Goal: Task Accomplishment & Management: Complete application form

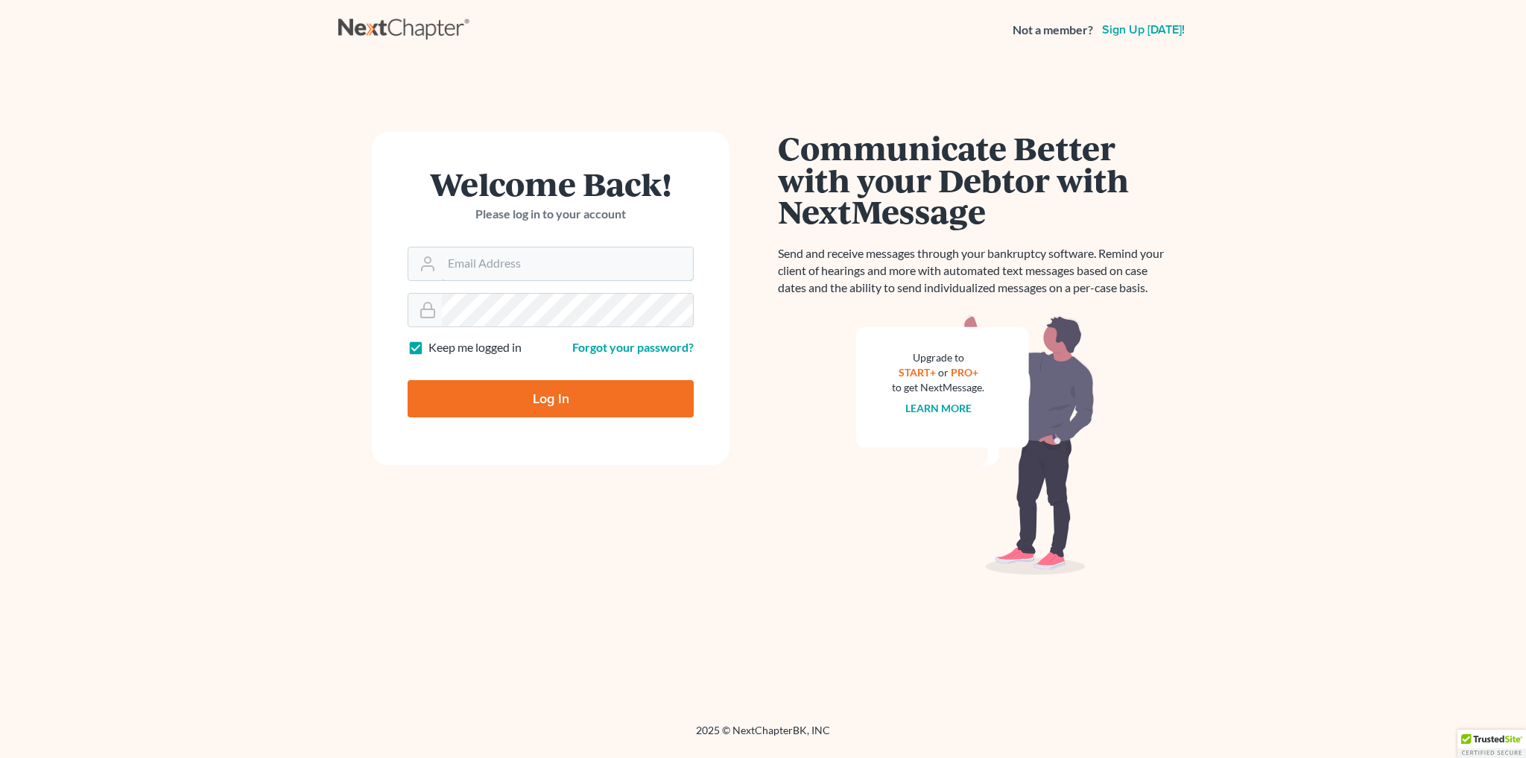
type input "[EMAIL_ADDRESS][PERSON_NAME][DOMAIN_NAME]"
click at [529, 408] on input "Log In" at bounding box center [551, 398] width 286 height 37
type input "Thinking..."
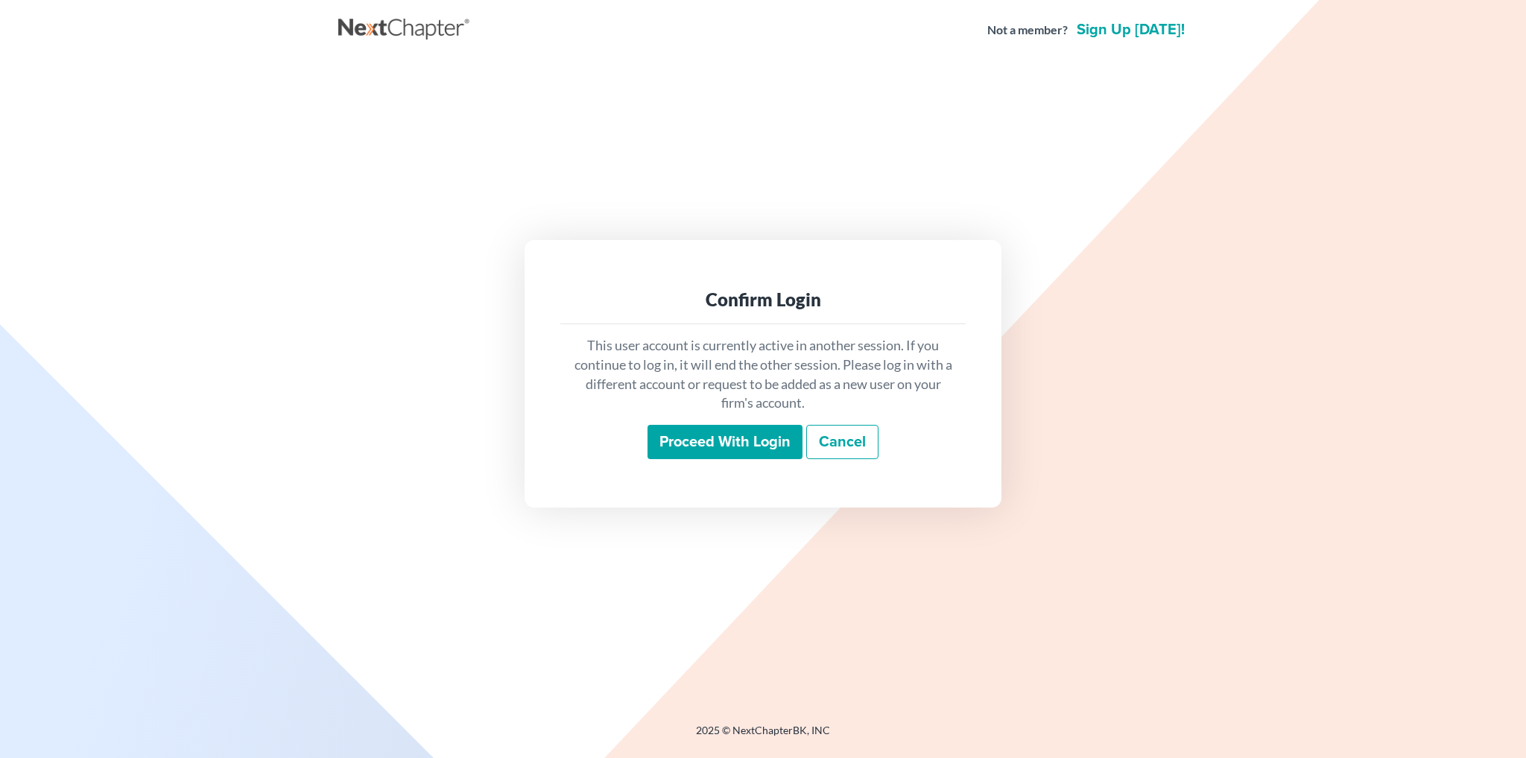
click at [763, 444] on input "Proceed with login" at bounding box center [725, 442] width 155 height 34
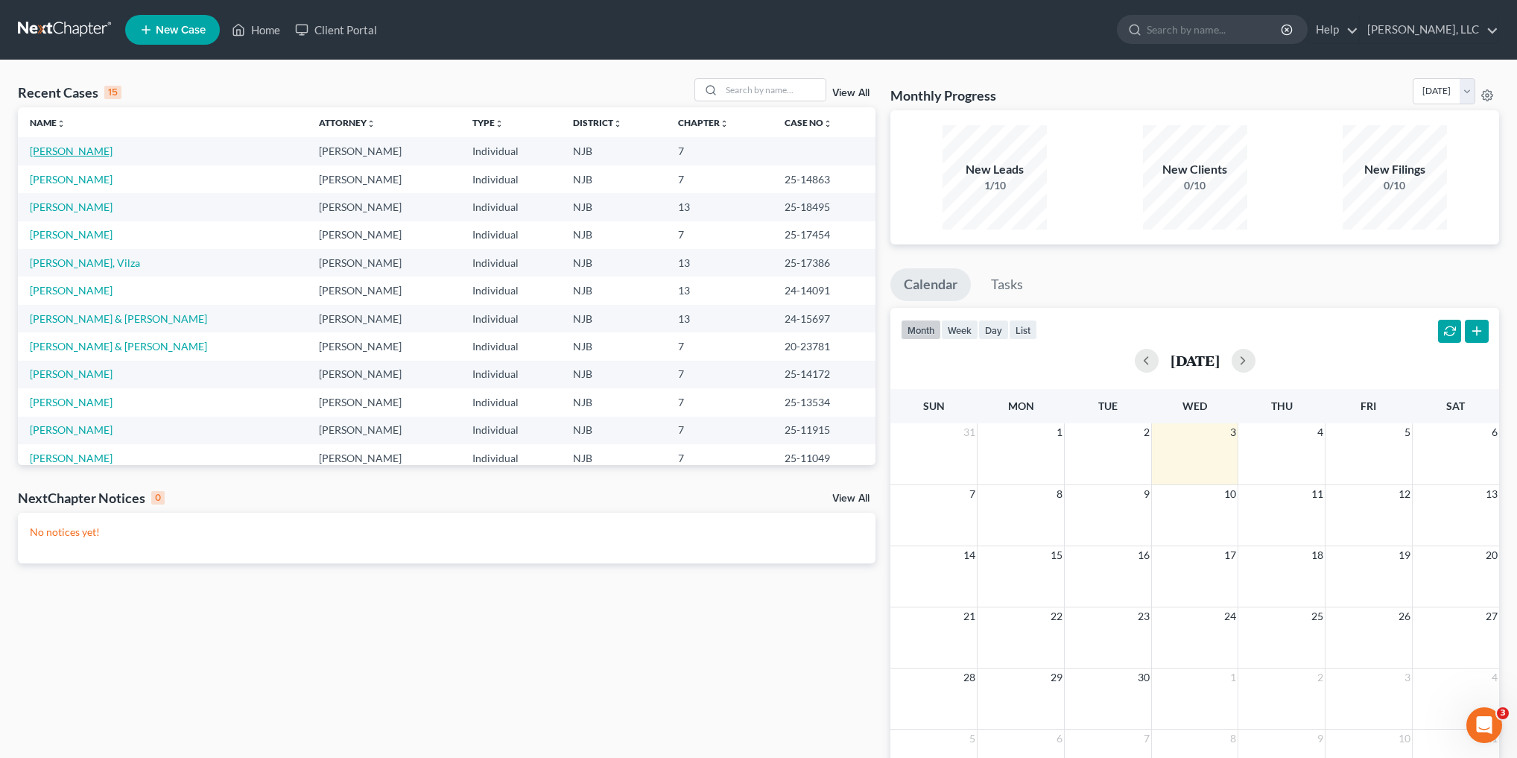
click at [86, 151] on link "[PERSON_NAME]" at bounding box center [71, 151] width 83 height 13
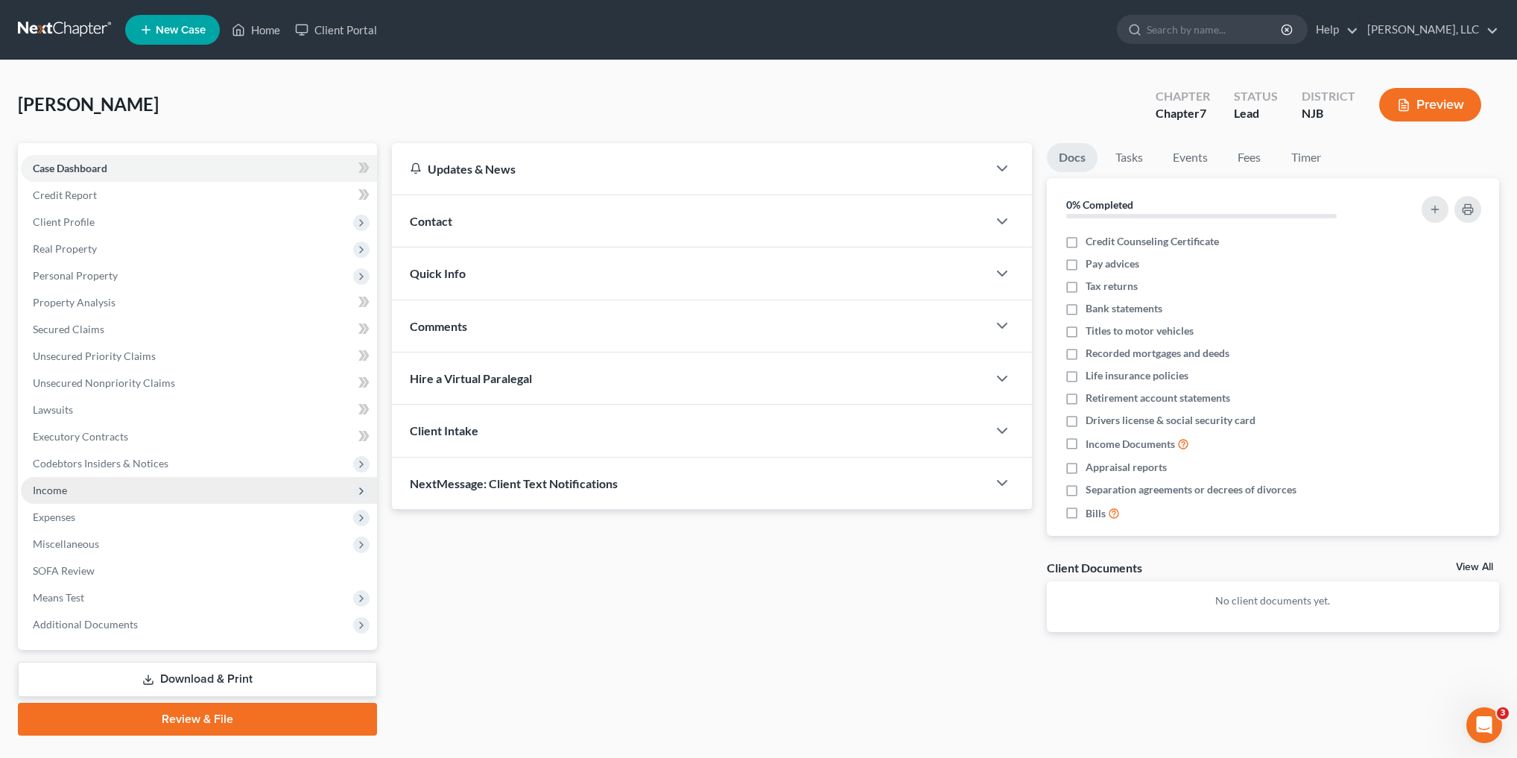
click at [69, 493] on span "Income" at bounding box center [199, 490] width 356 height 27
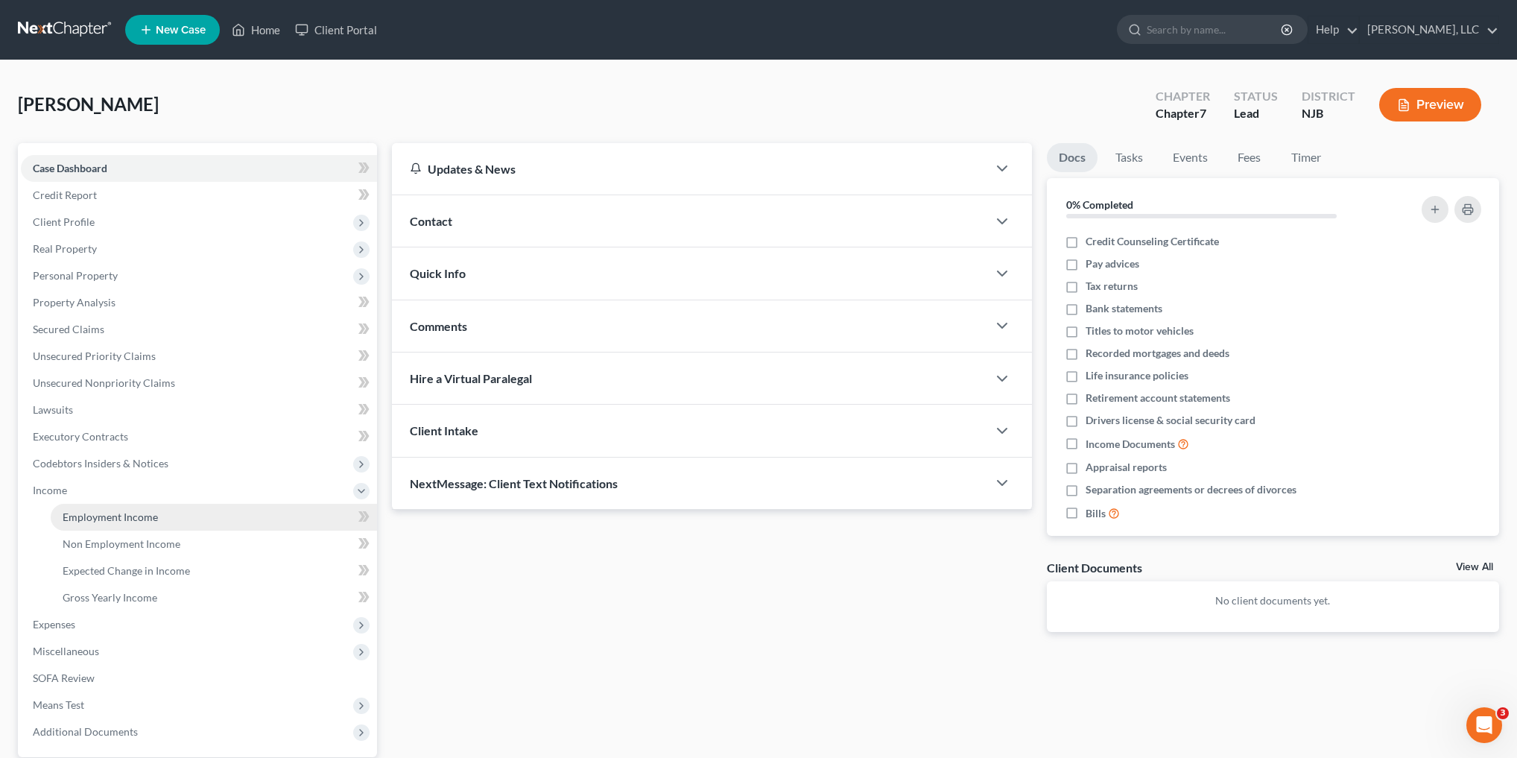
click at [142, 517] on span "Employment Income" at bounding box center [110, 516] width 95 height 13
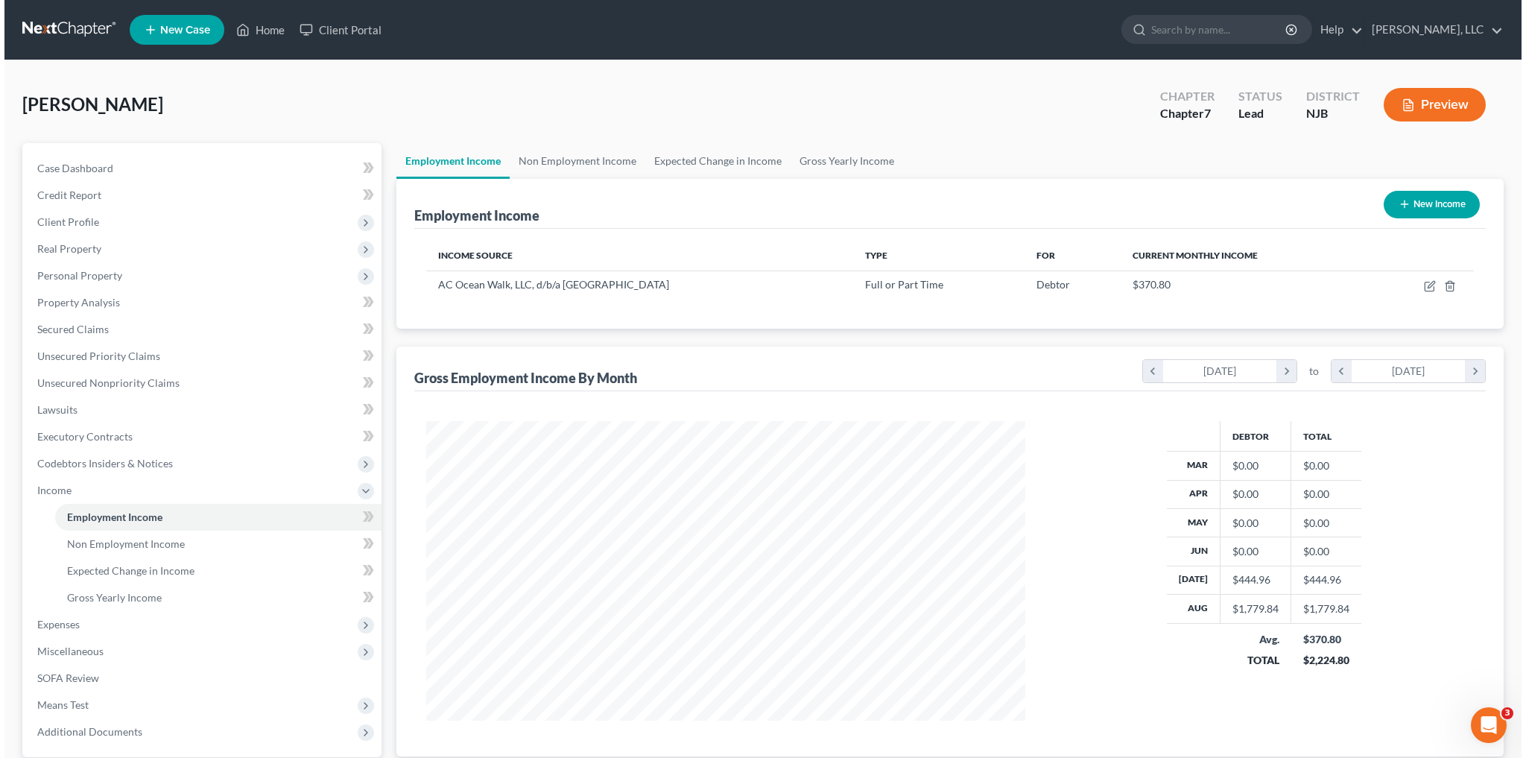
scroll to position [299, 629]
click at [1427, 285] on icon "button" at bounding box center [1426, 284] width 7 height 7
select select "0"
select select "33"
select select "2"
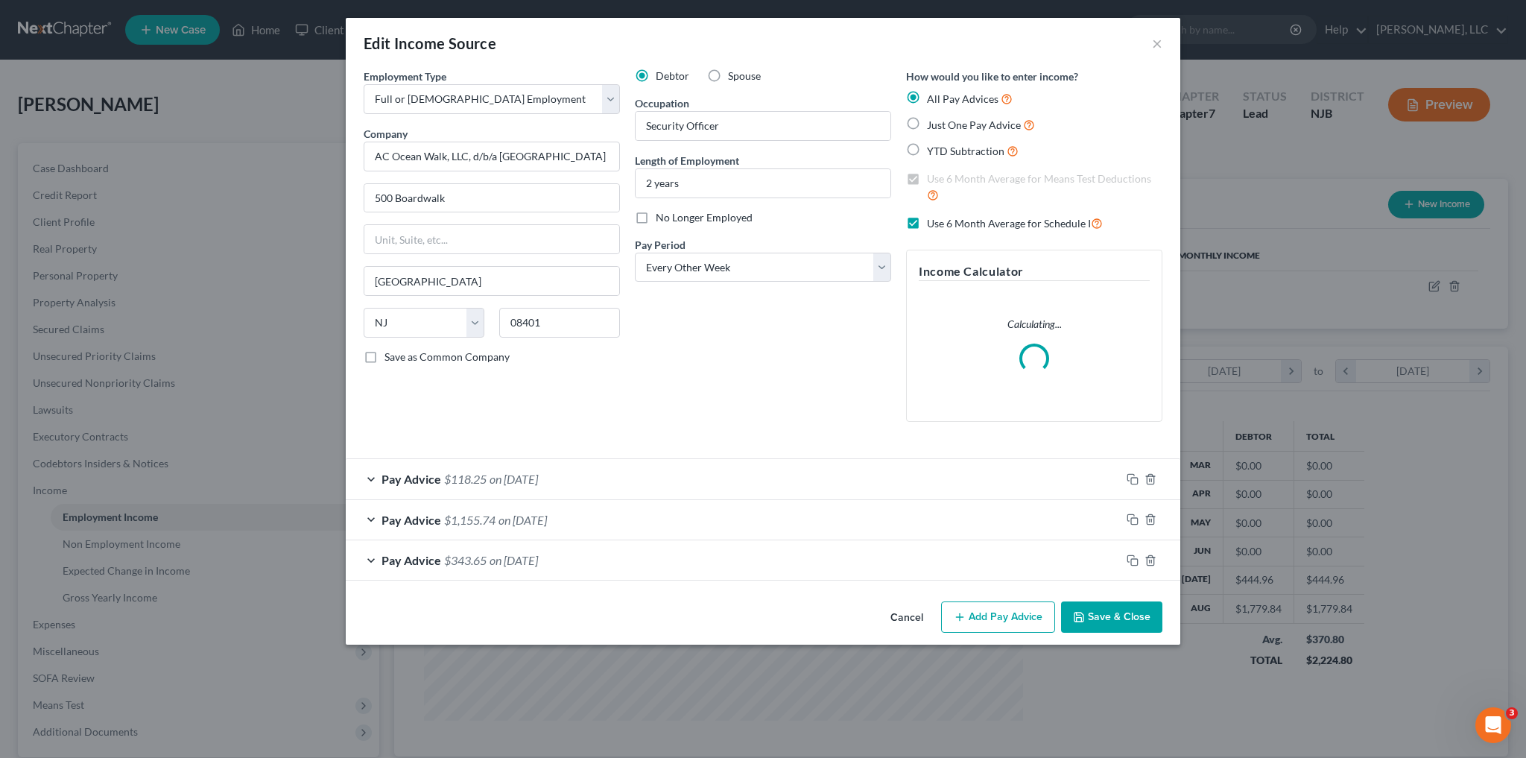
scroll to position [301, 632]
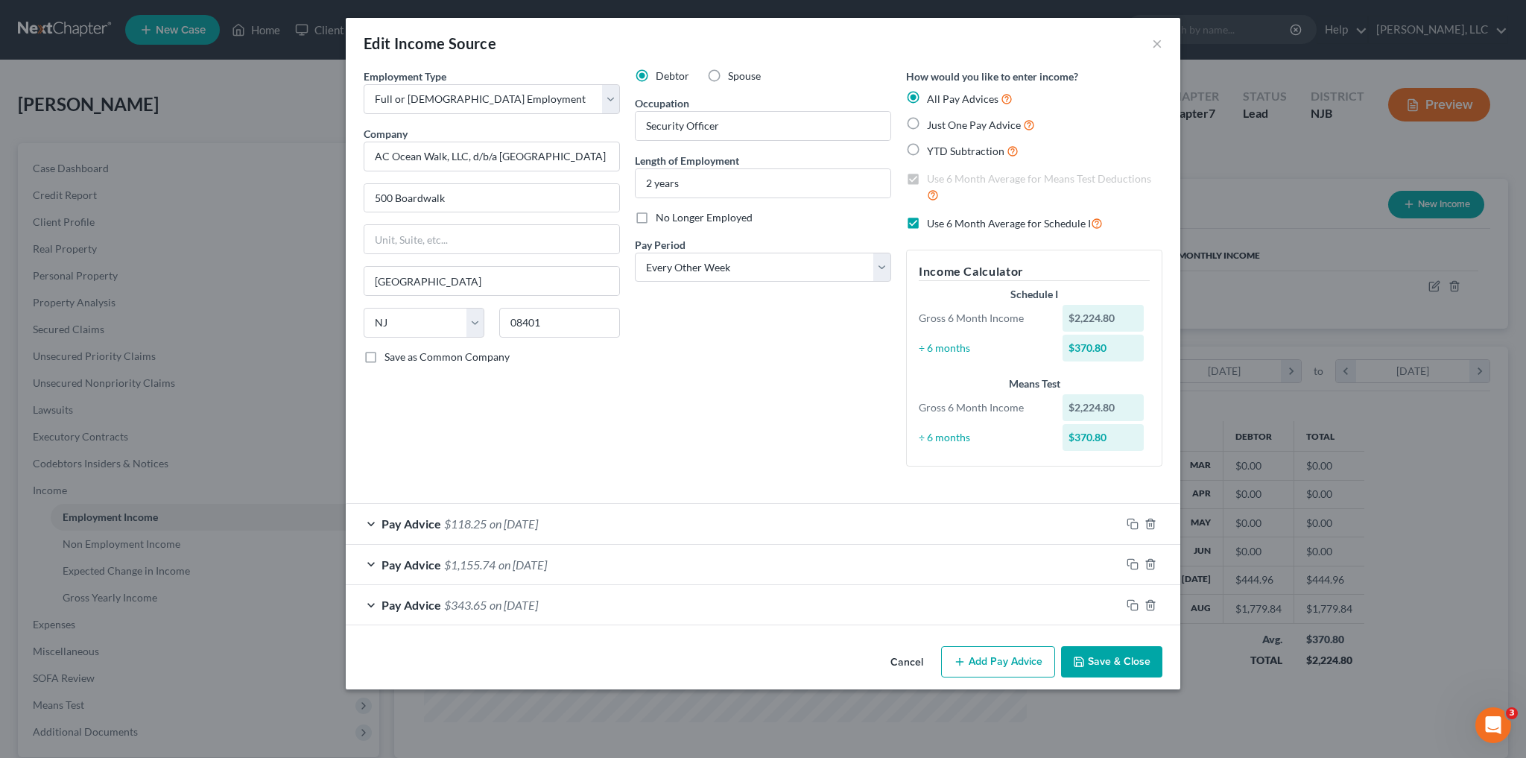
click at [1001, 668] on button "Add Pay Advice" at bounding box center [998, 661] width 114 height 31
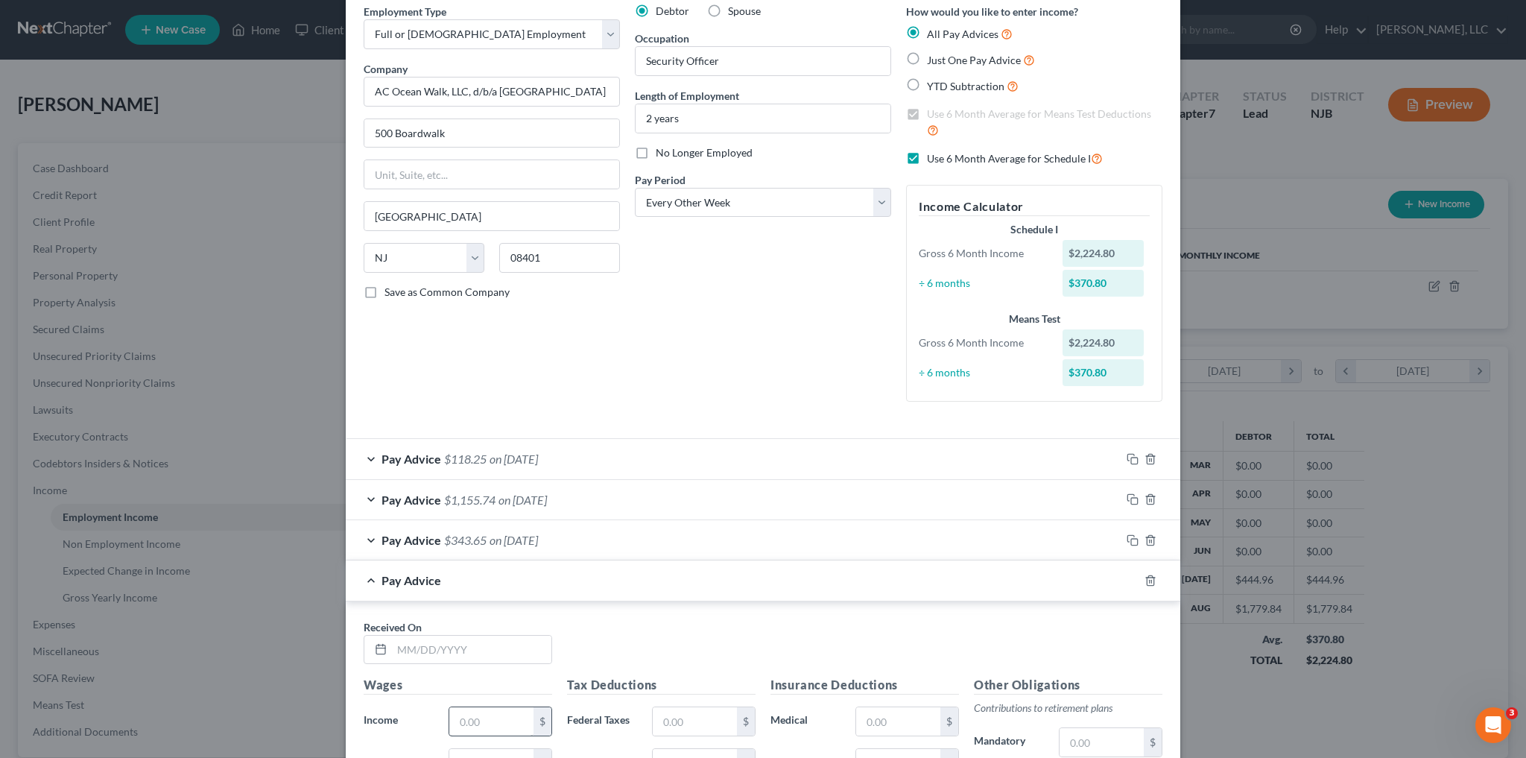
scroll to position [179, 0]
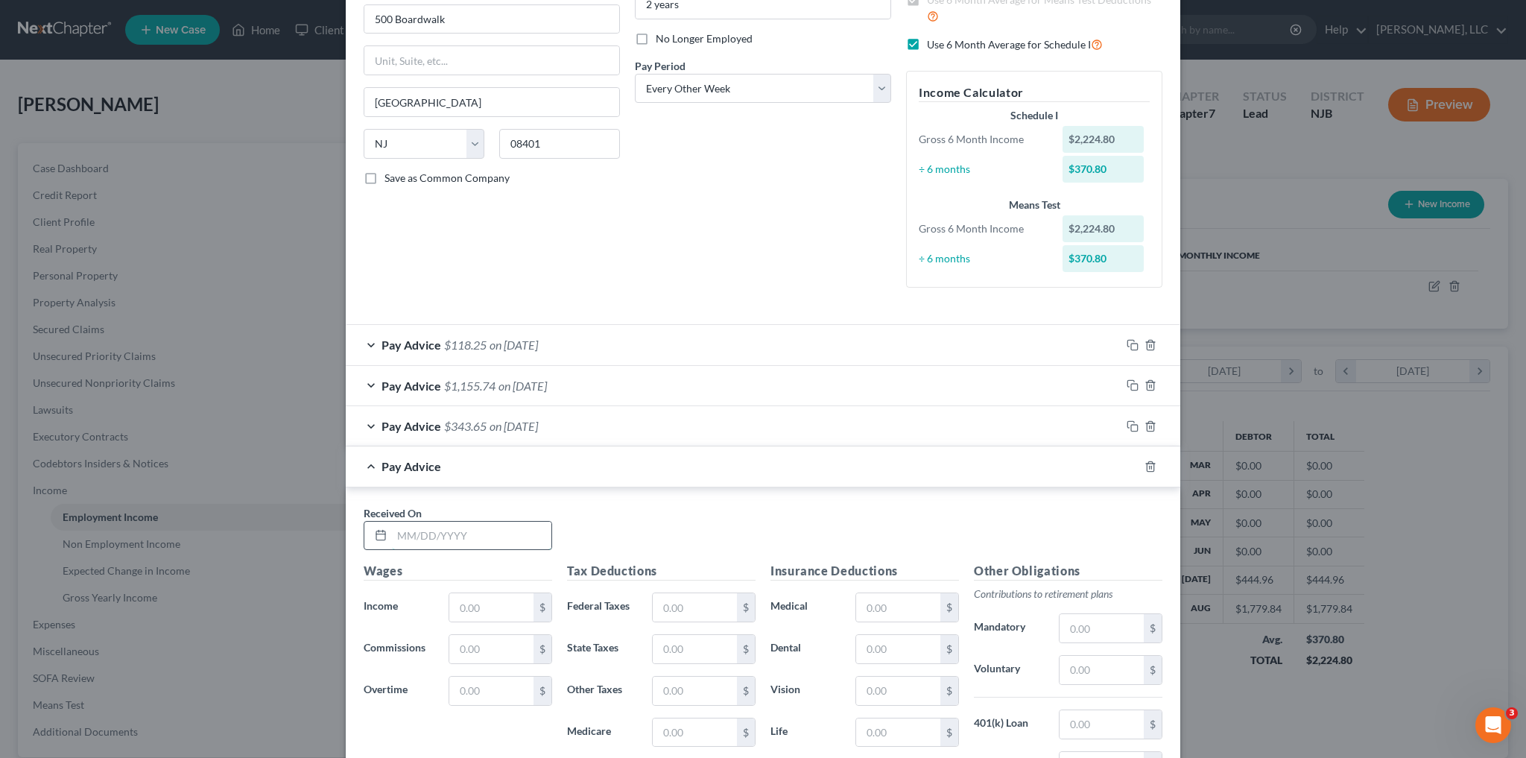
click at [424, 528] on input "text" at bounding box center [471, 536] width 159 height 28
type input "06/27/2025"
type input "2,492.00"
type input "25.48"
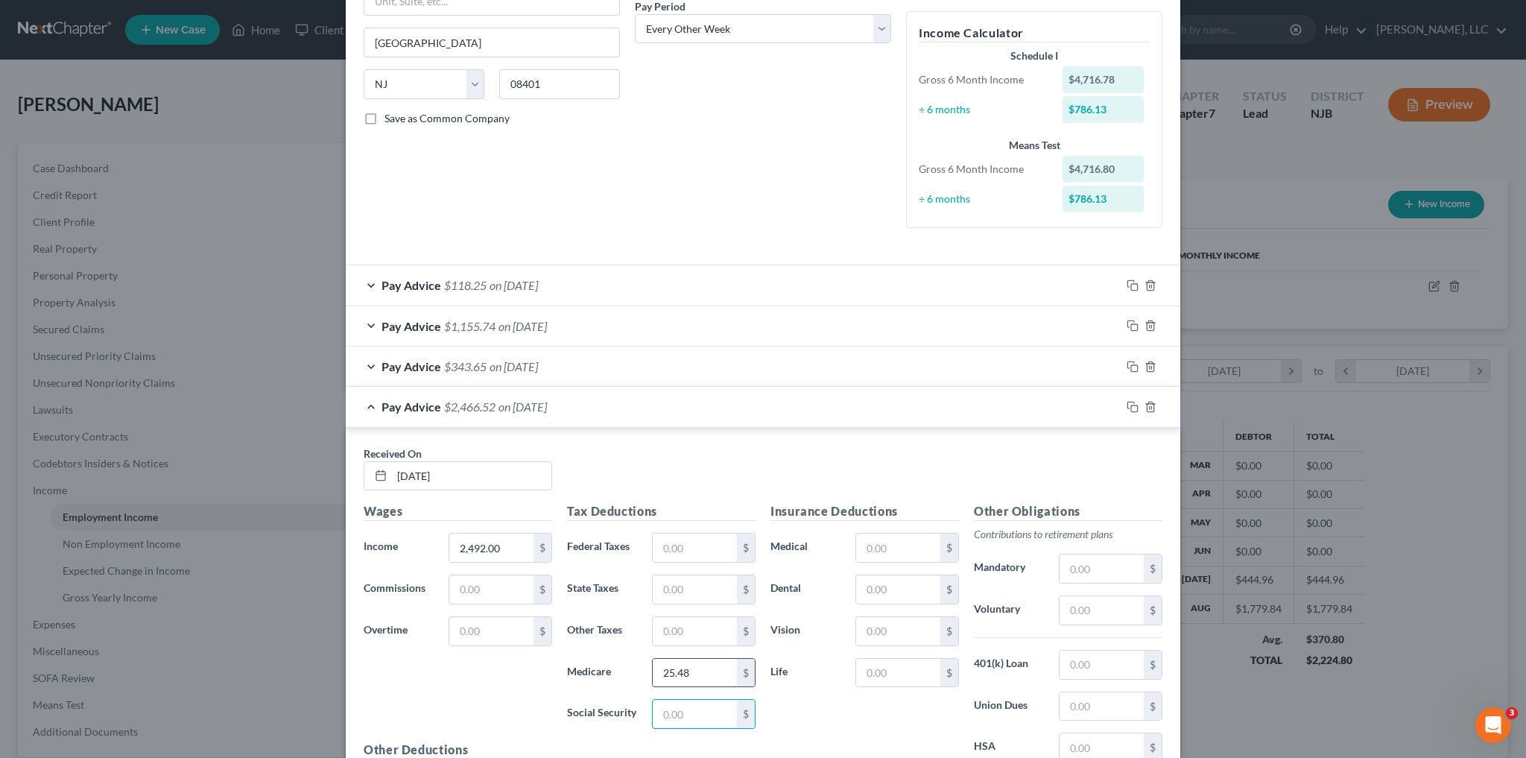
scroll to position [265, 0]
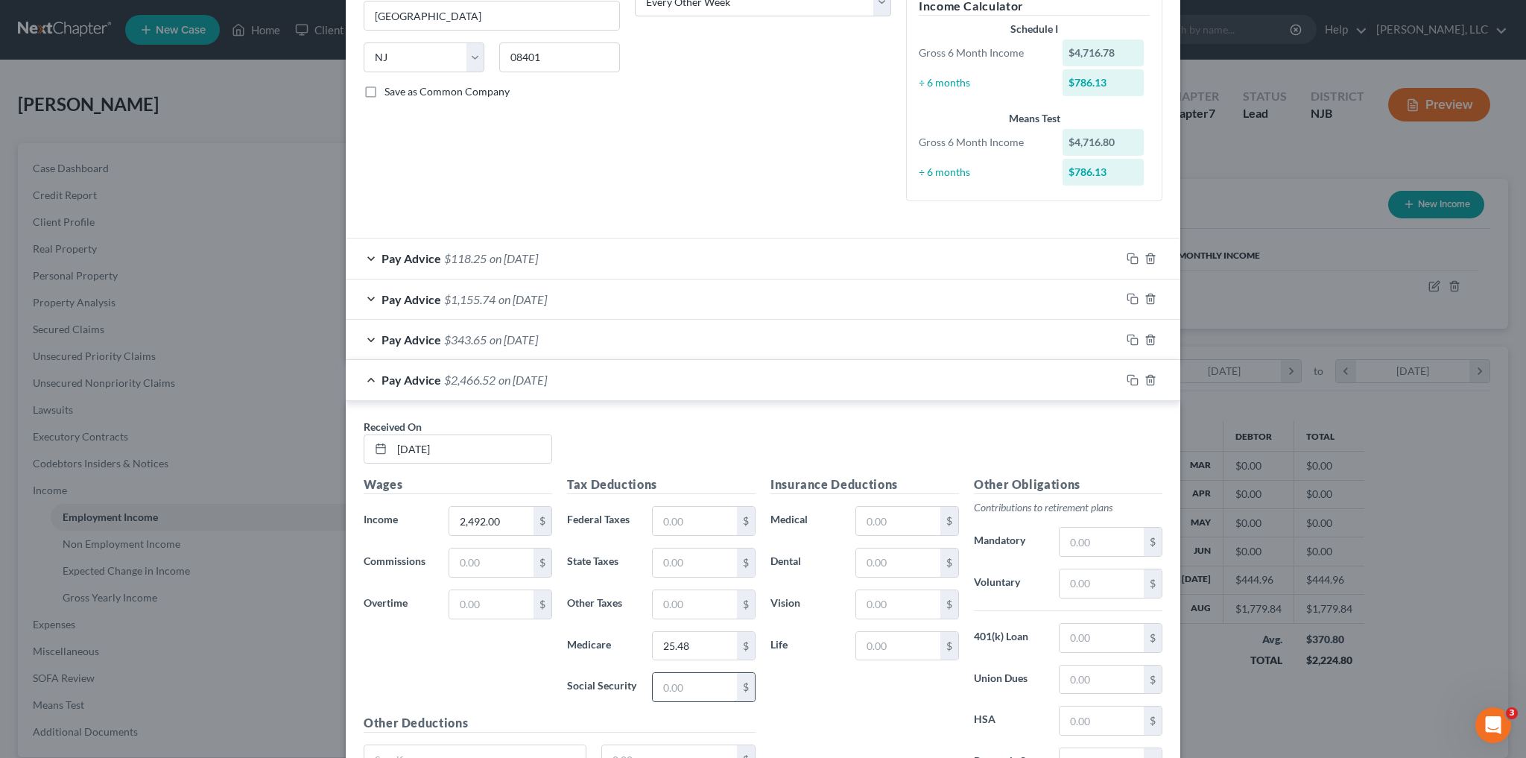
click at [709, 688] on input "text" at bounding box center [695, 687] width 84 height 28
type input "108.95"
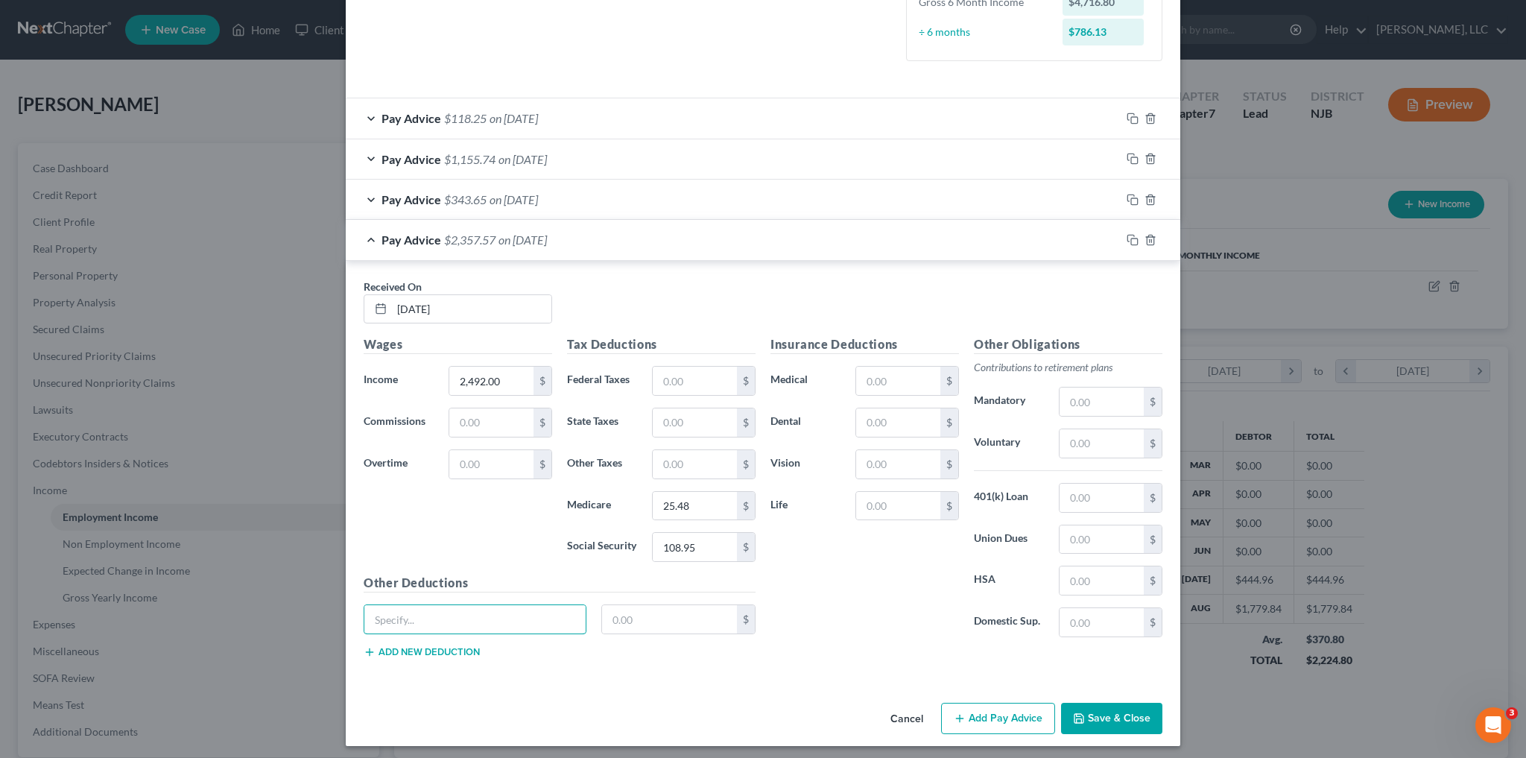
scroll to position [408, 0]
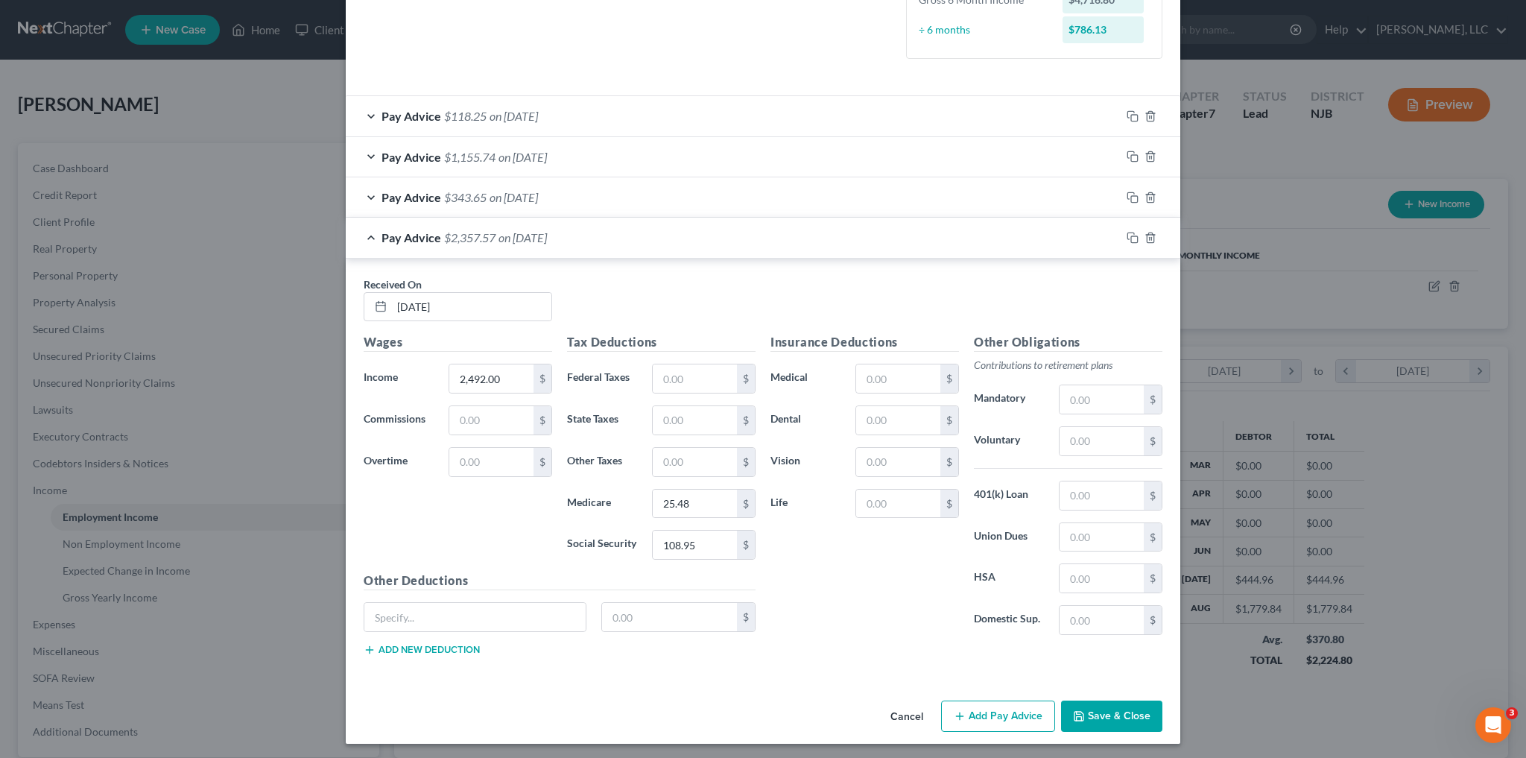
click at [1004, 713] on button "Add Pay Advice" at bounding box center [998, 715] width 114 height 31
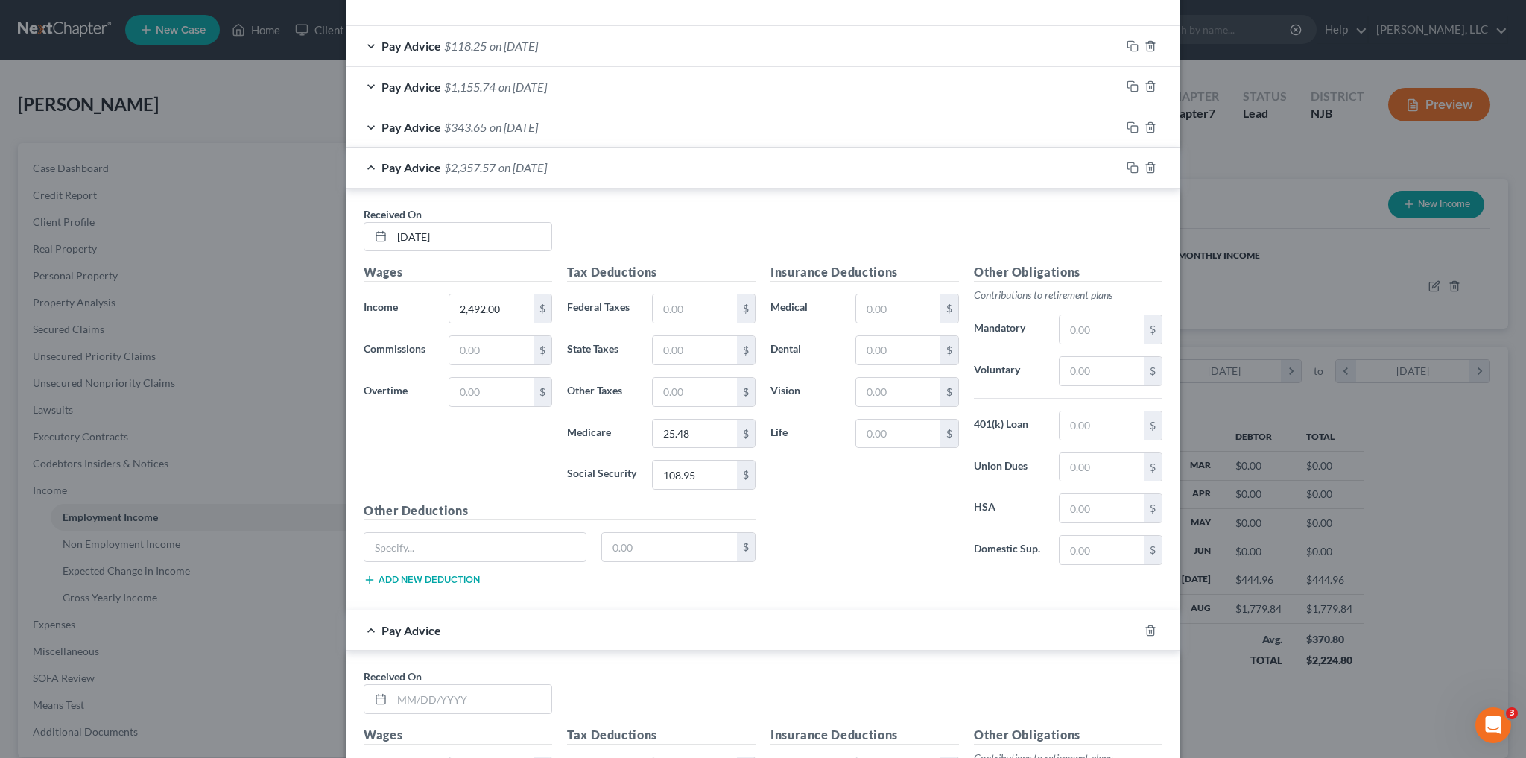
scroll to position [586, 0]
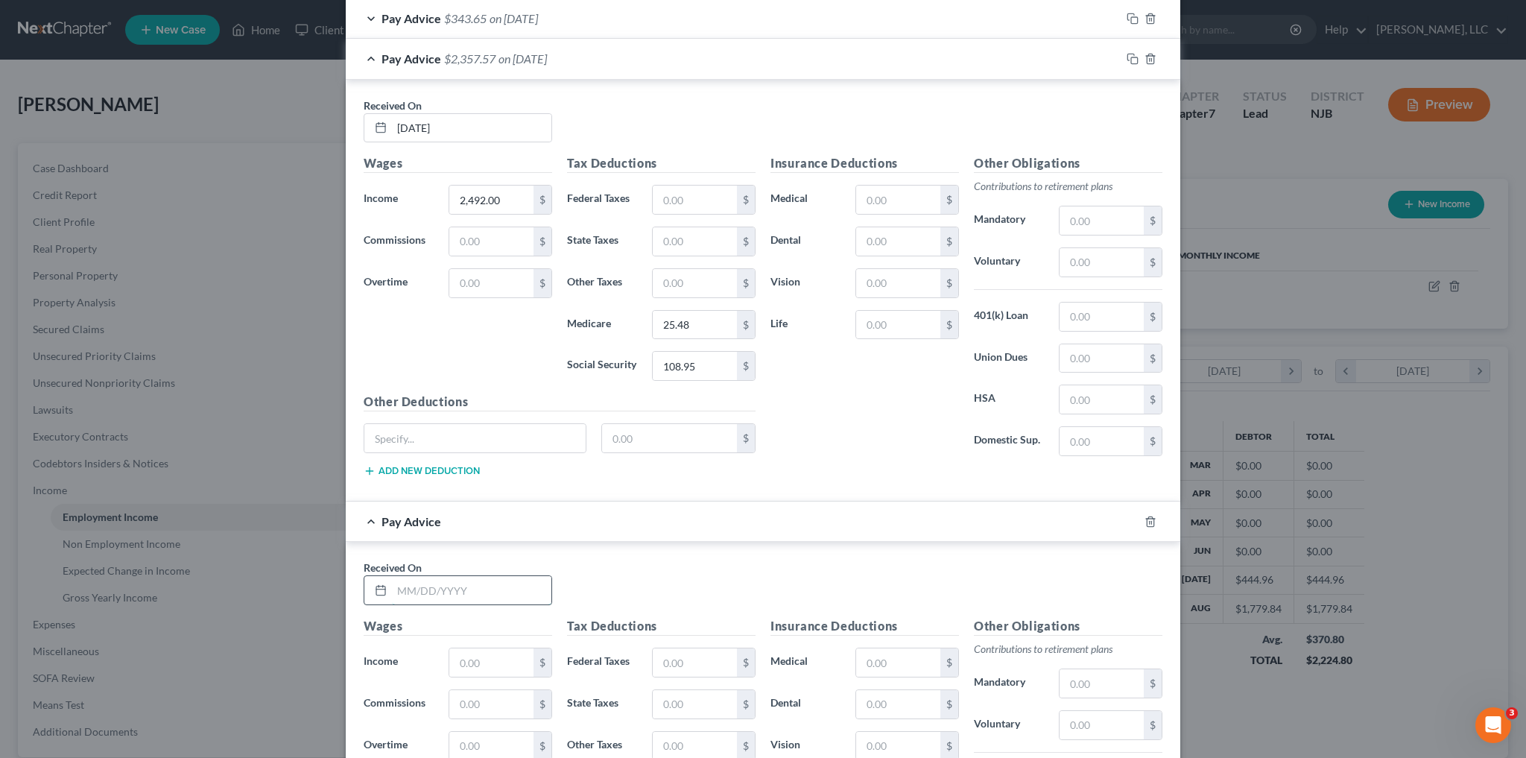
click at [420, 591] on input "text" at bounding box center [471, 590] width 159 height 28
drag, startPoint x: 403, startPoint y: 582, endPoint x: 333, endPoint y: 582, distance: 70.0
click at [333, 582] on div "Edit Income Source × Employment Type * Select Full or Part Time Employment Self…" at bounding box center [763, 379] width 1526 height 758
type input "04/11/2025"
type input "185.40"
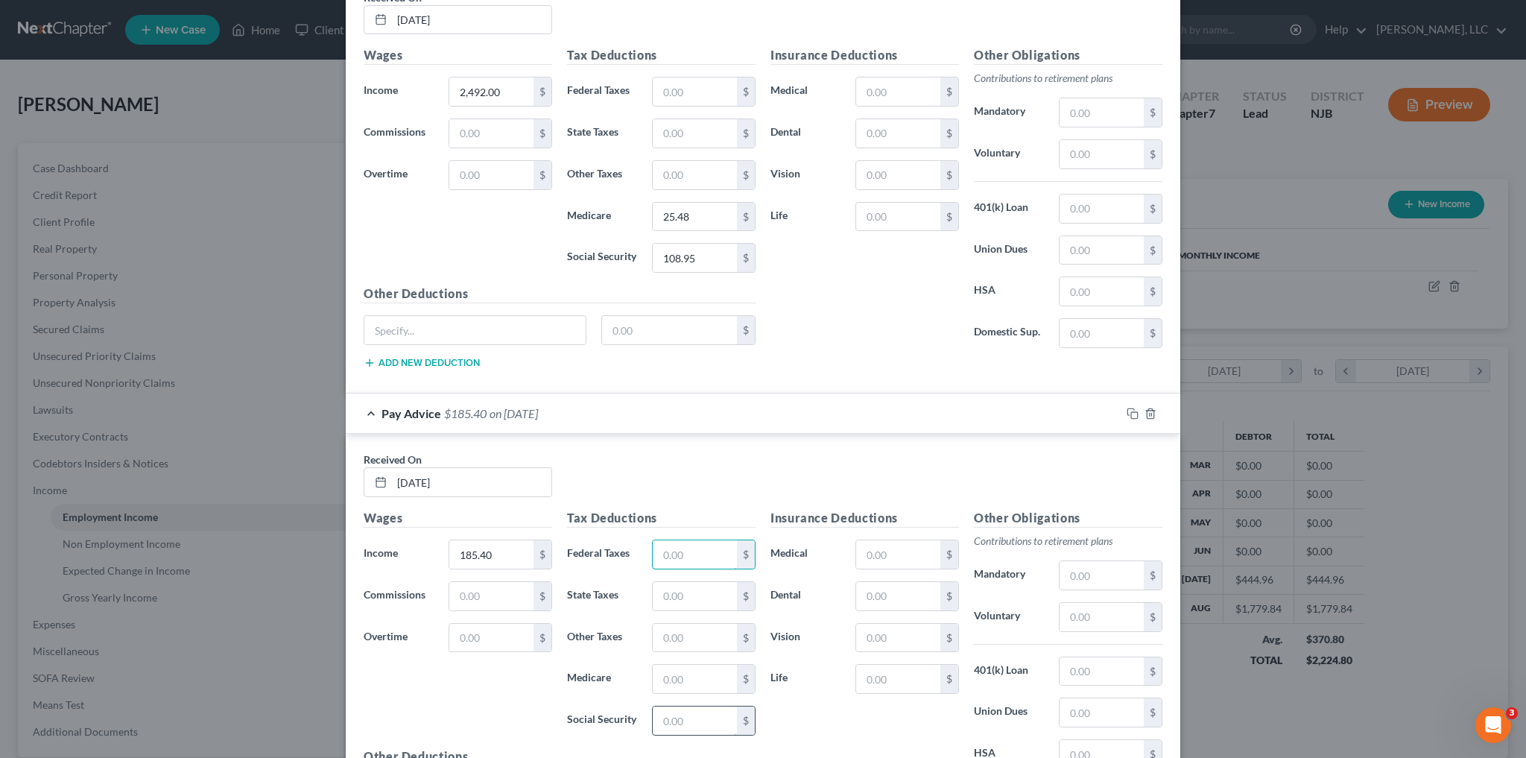
scroll to position [765, 0]
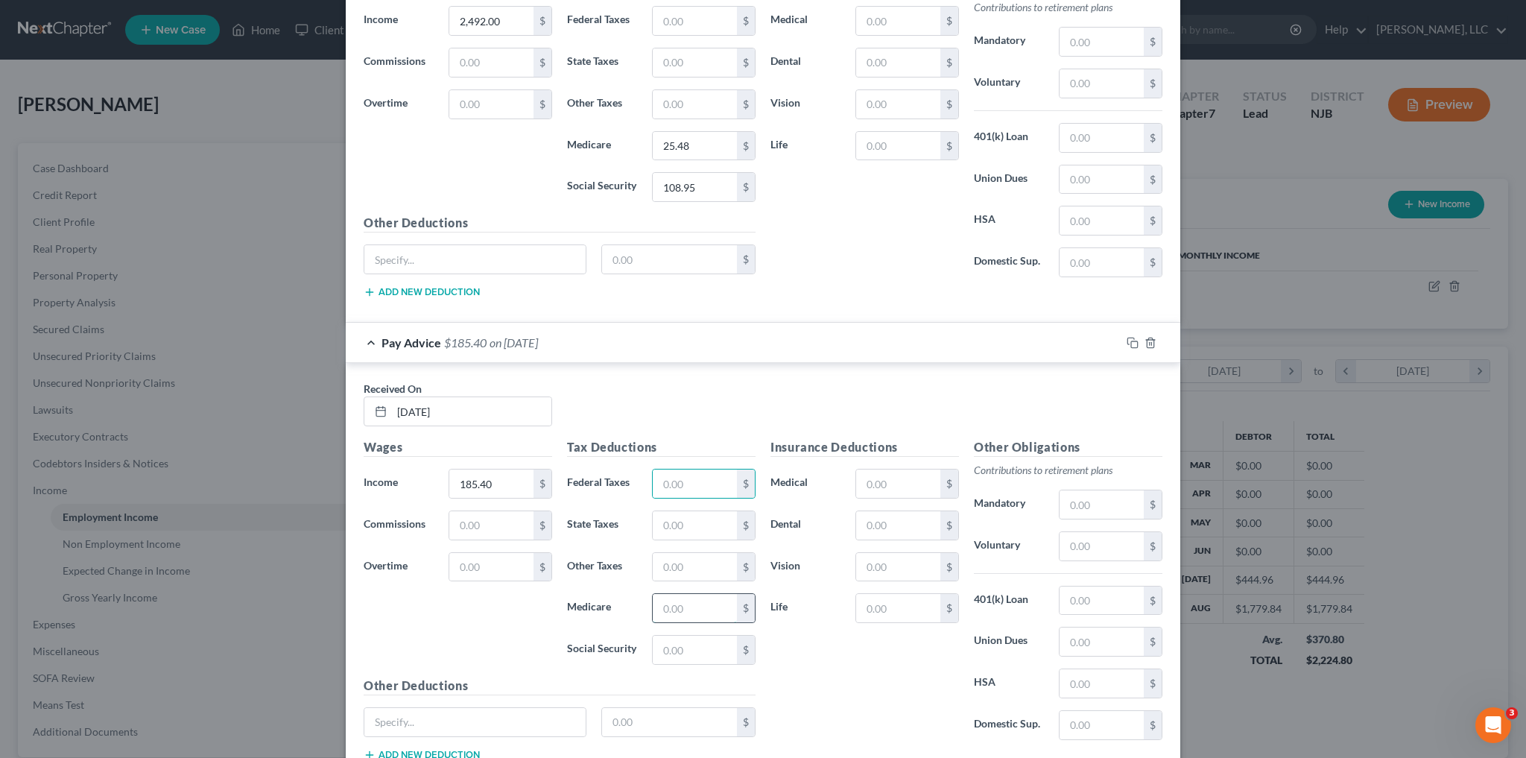
click at [686, 601] on input "text" at bounding box center [695, 608] width 84 height 28
type input "2.69"
click at [674, 641] on input "text" at bounding box center [695, 650] width 84 height 28
type input "11.50"
click at [677, 524] on input "text" at bounding box center [695, 525] width 84 height 28
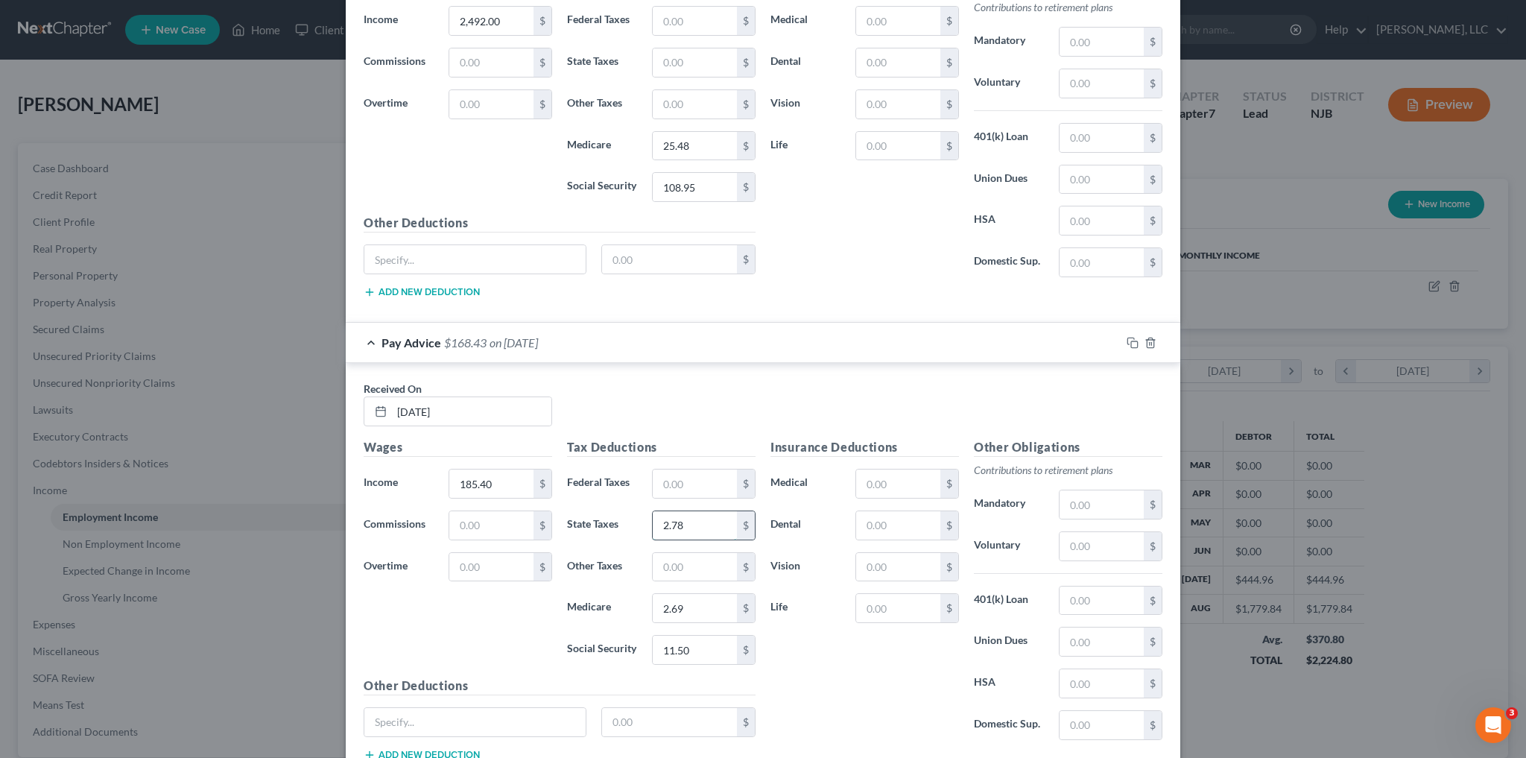
type input "2.78"
type input "1.82"
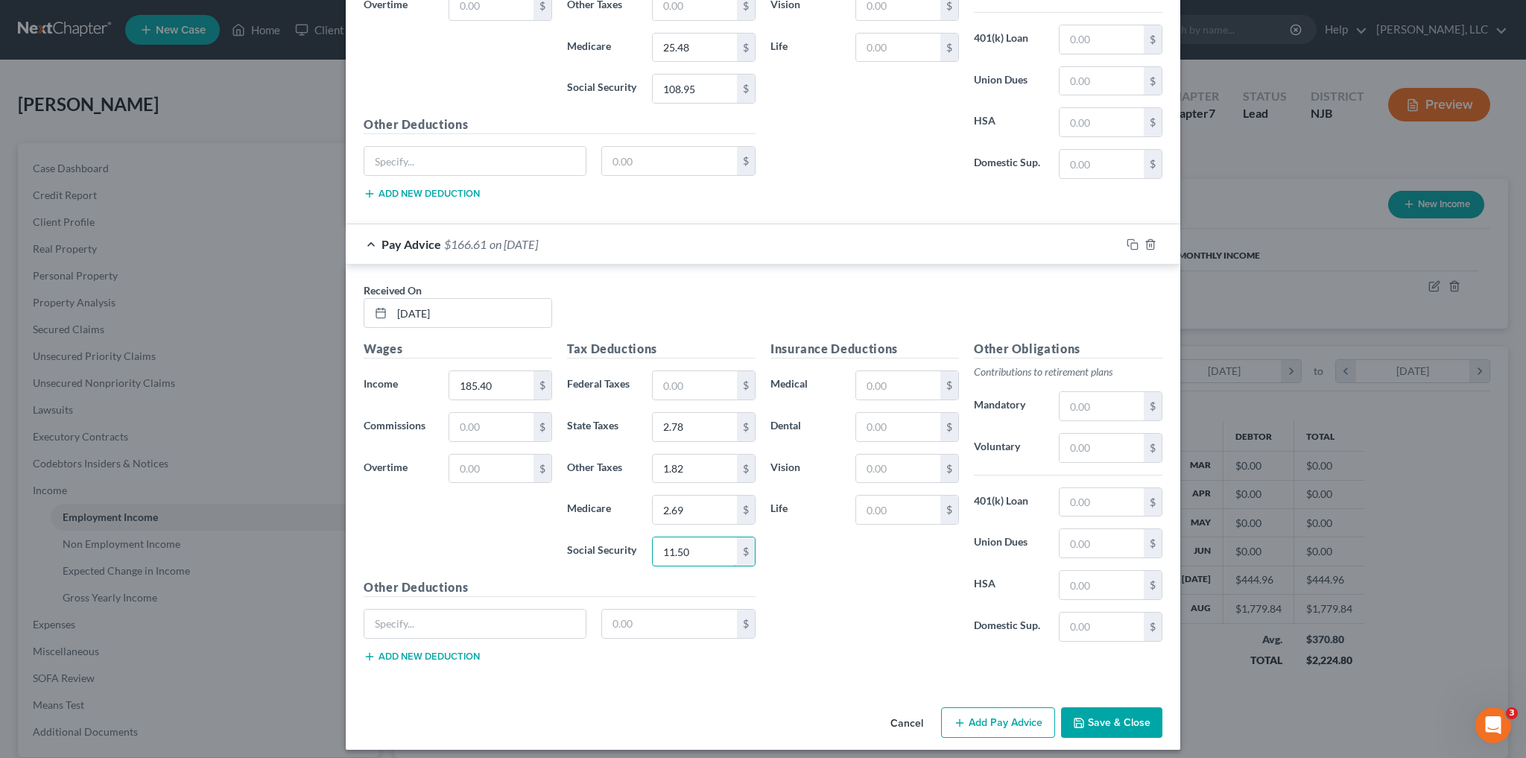
scroll to position [867, 0]
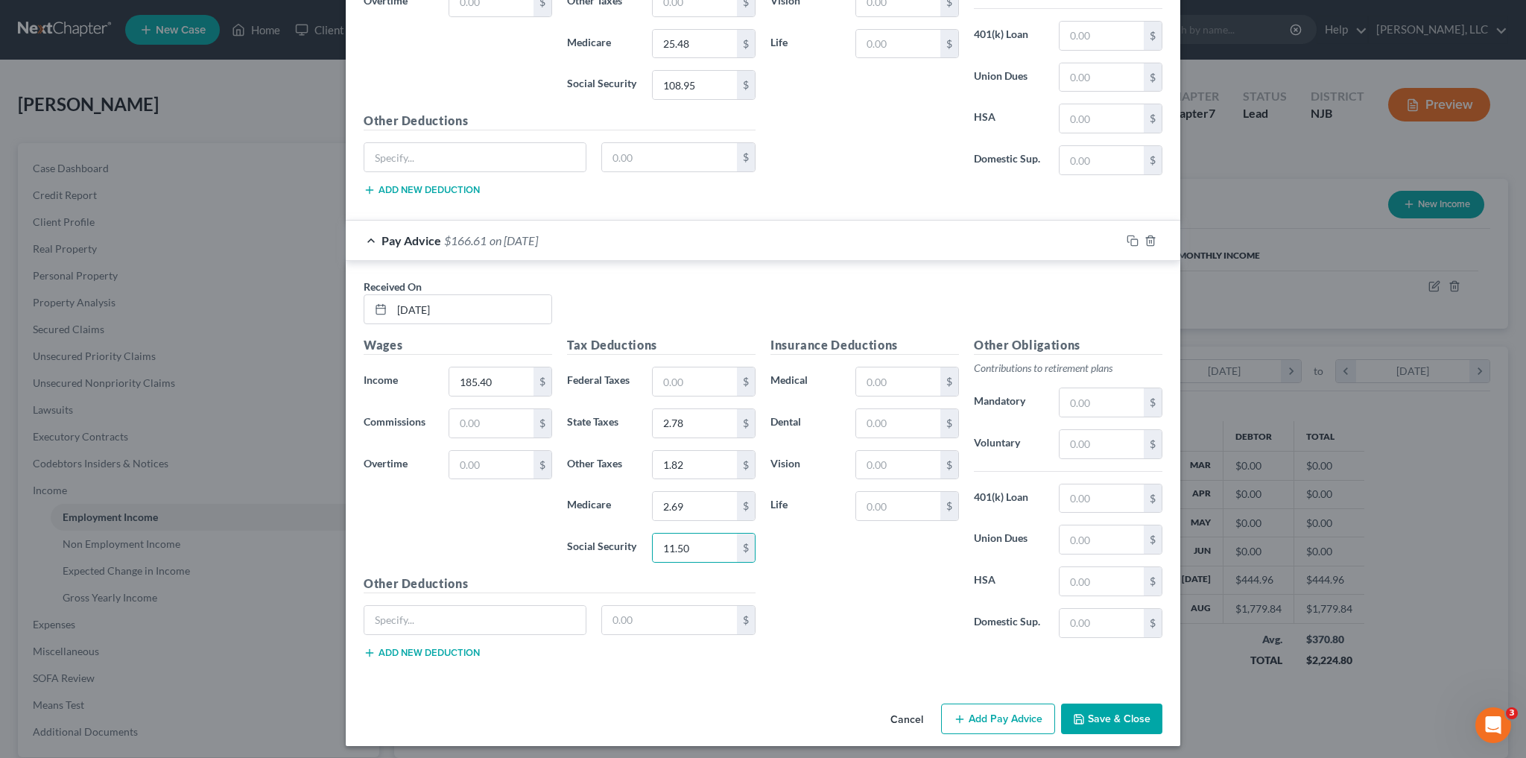
click at [997, 712] on button "Add Pay Advice" at bounding box center [998, 718] width 114 height 31
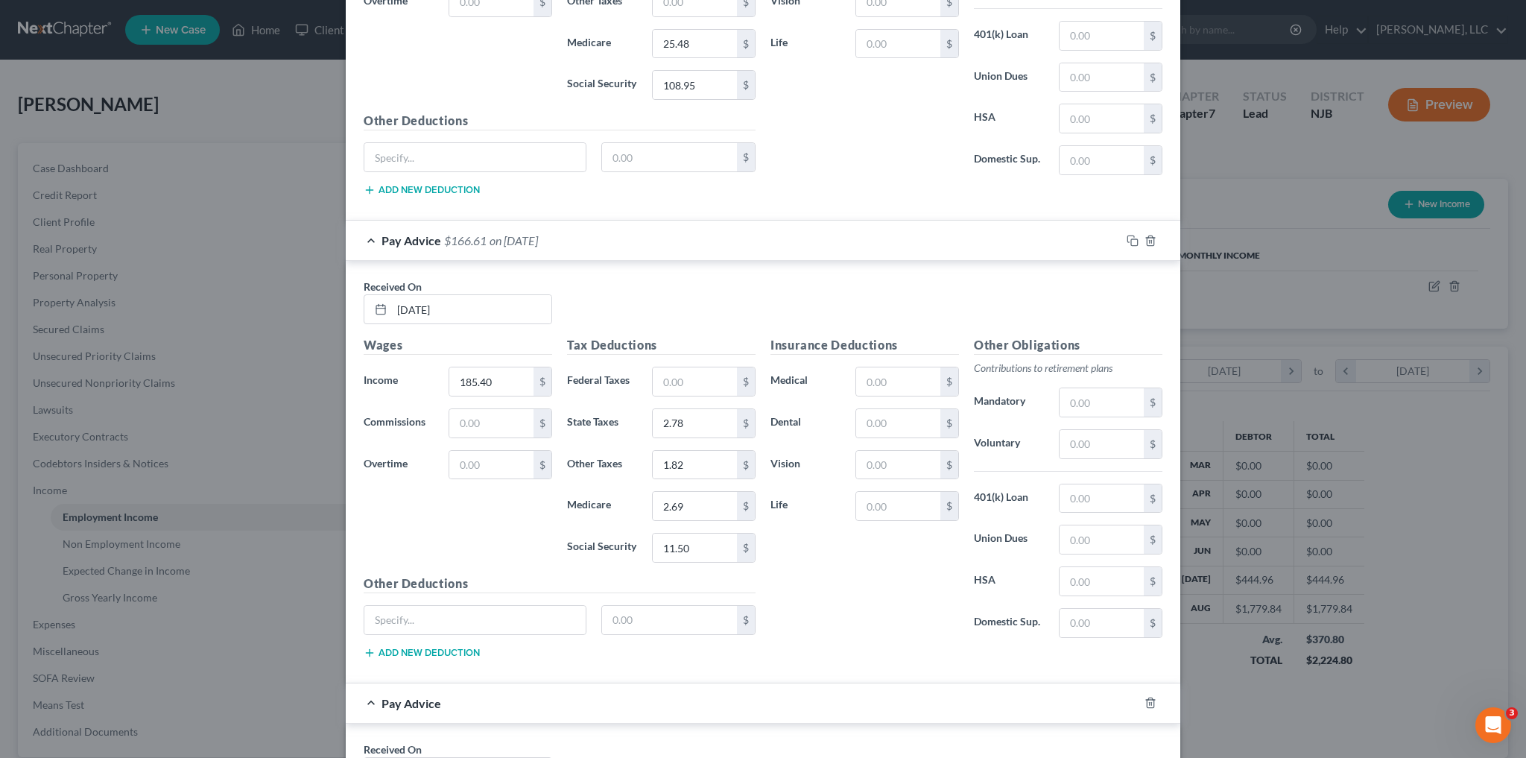
scroll to position [1106, 0]
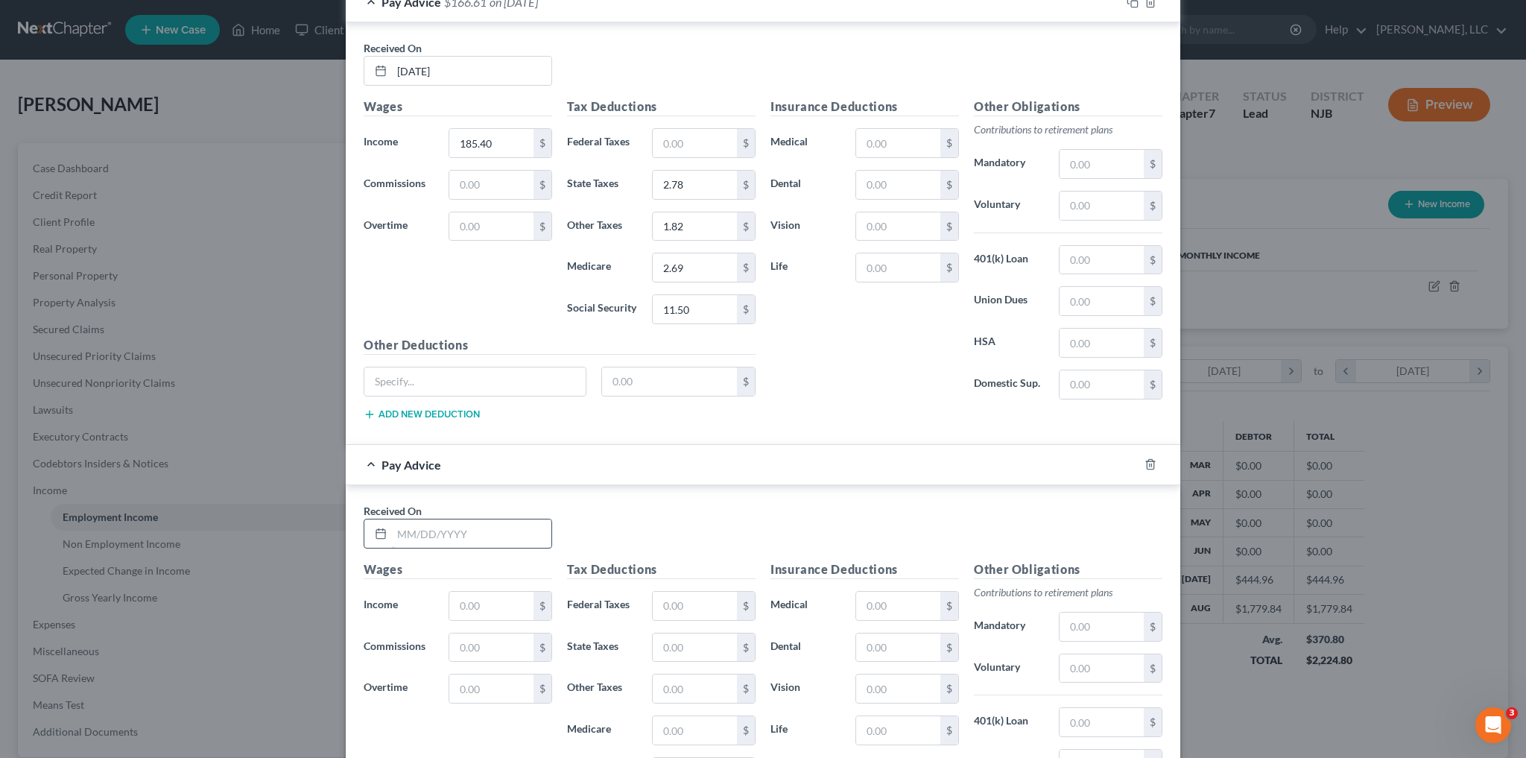
click at [425, 523] on input "text" at bounding box center [471, 533] width 159 height 28
type input "03/28/2025"
type input "1,335.81"
type input "4.98"
type input "22.87"
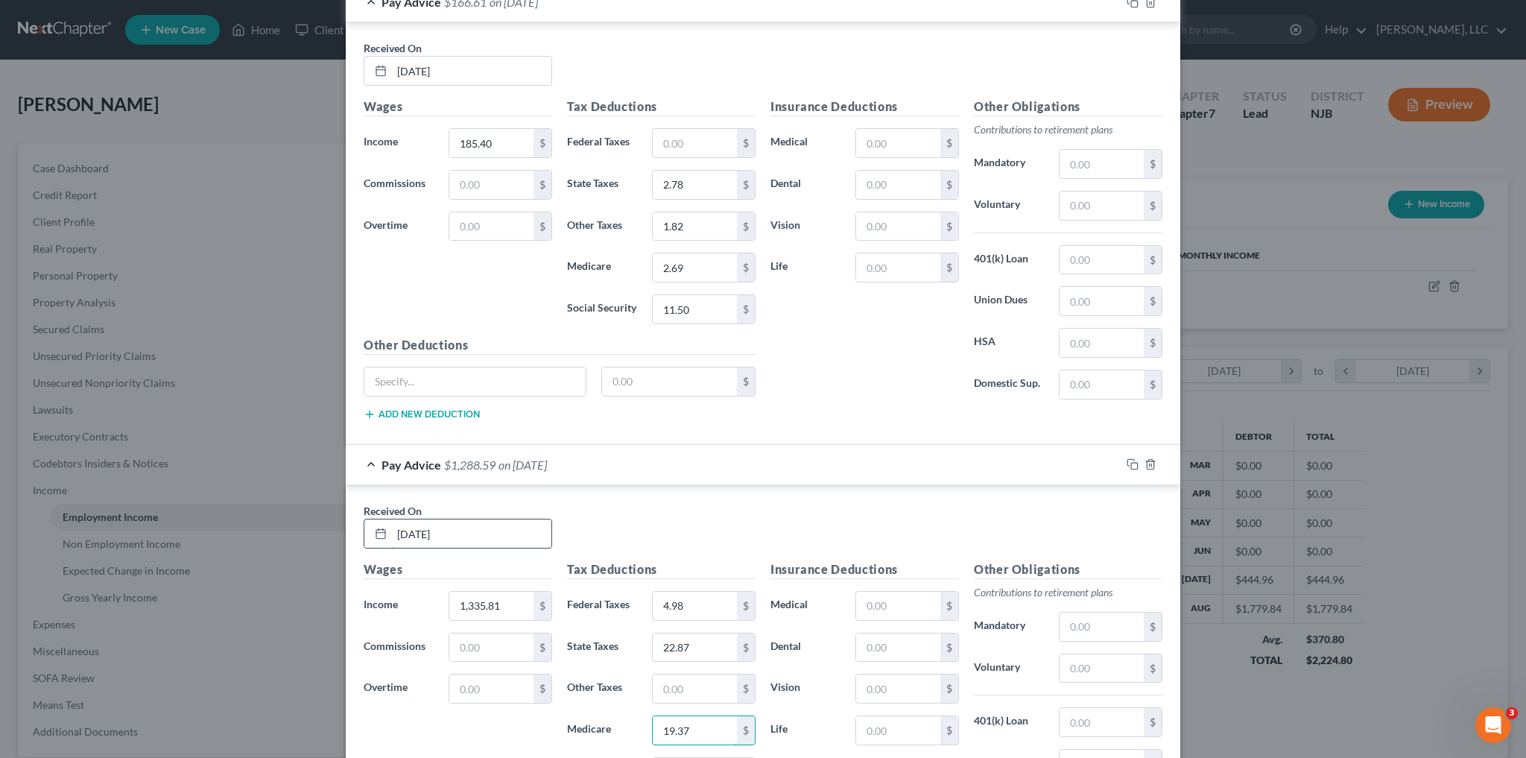
type input "19.37"
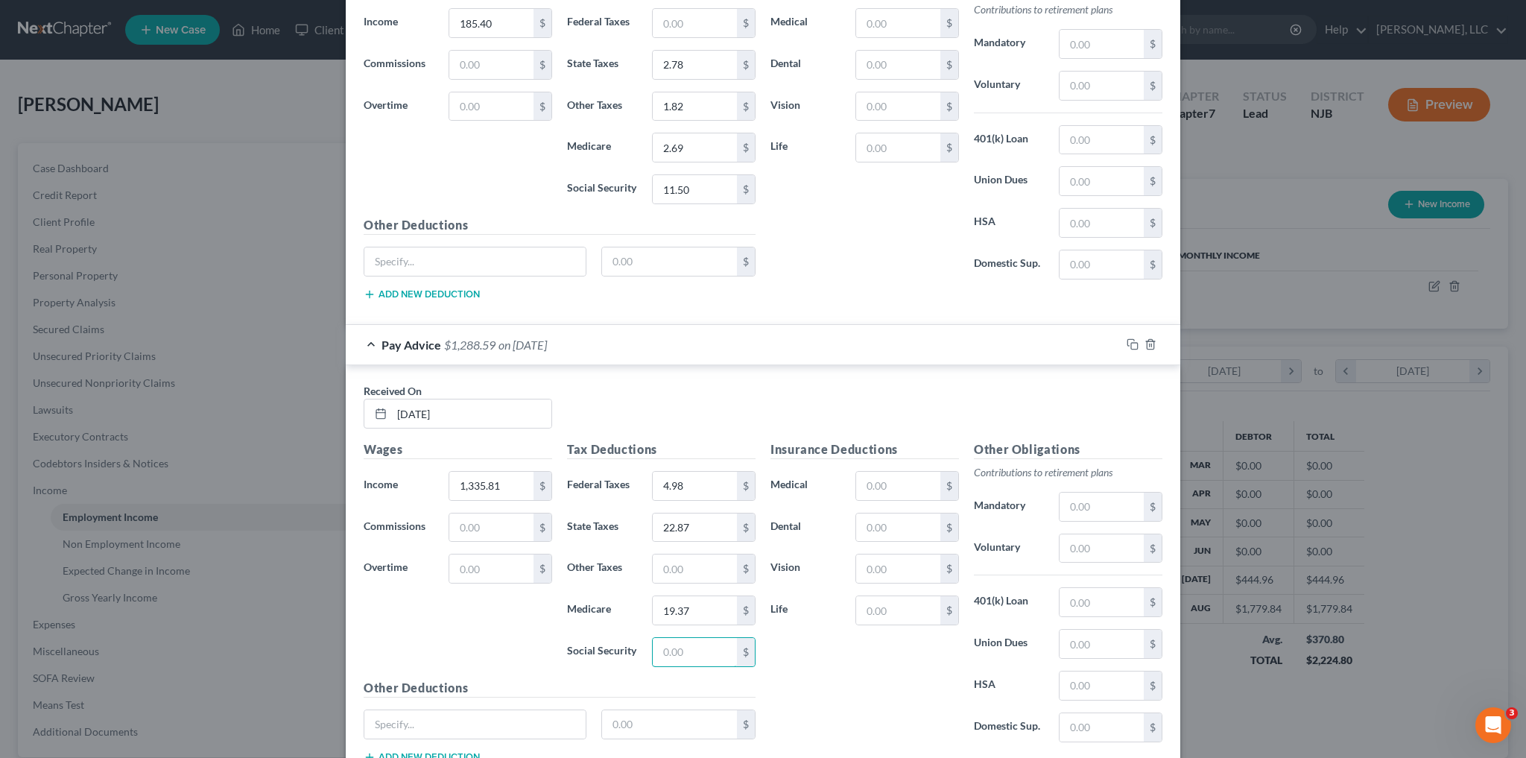
scroll to position [1245, 0]
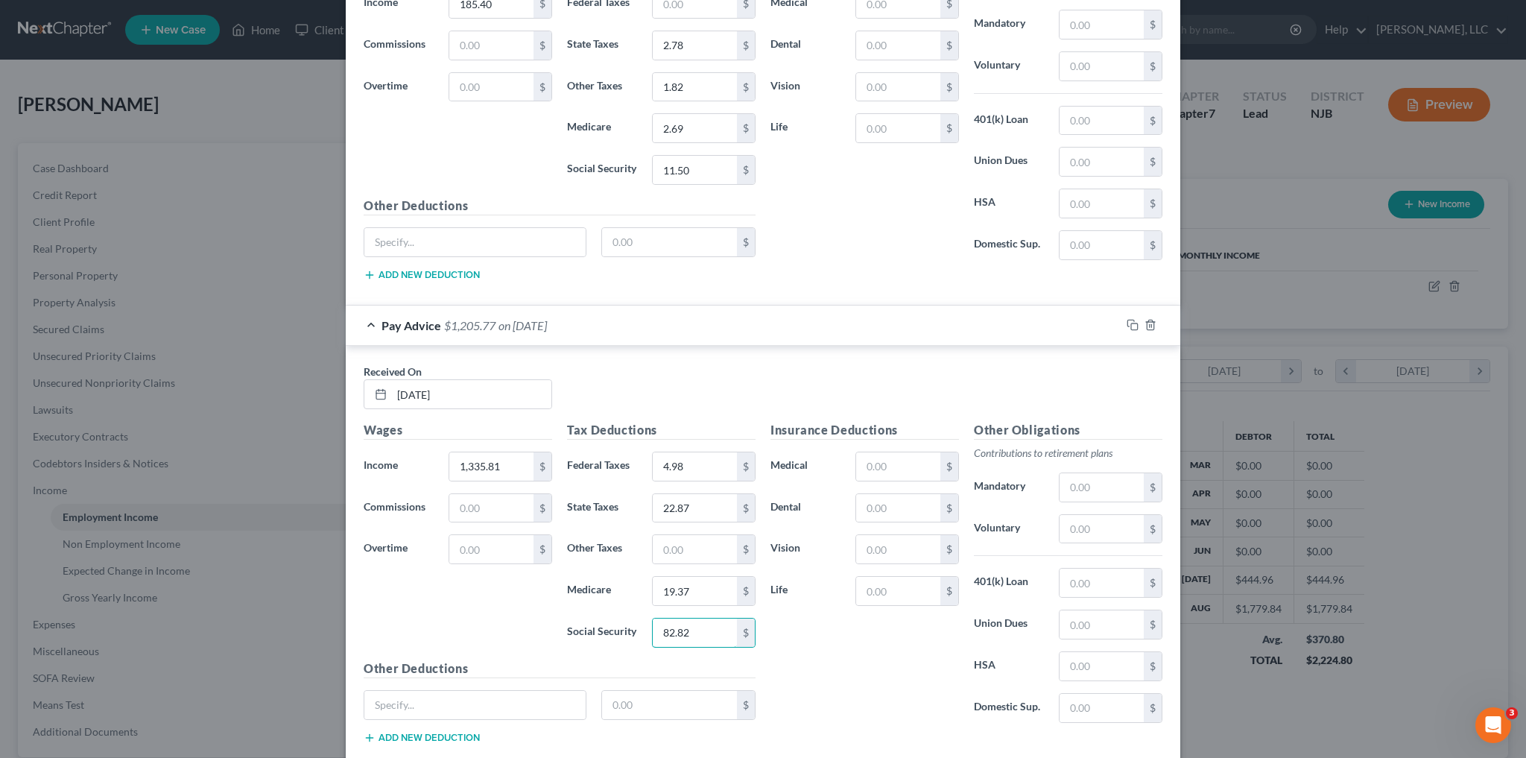
type input "82.82"
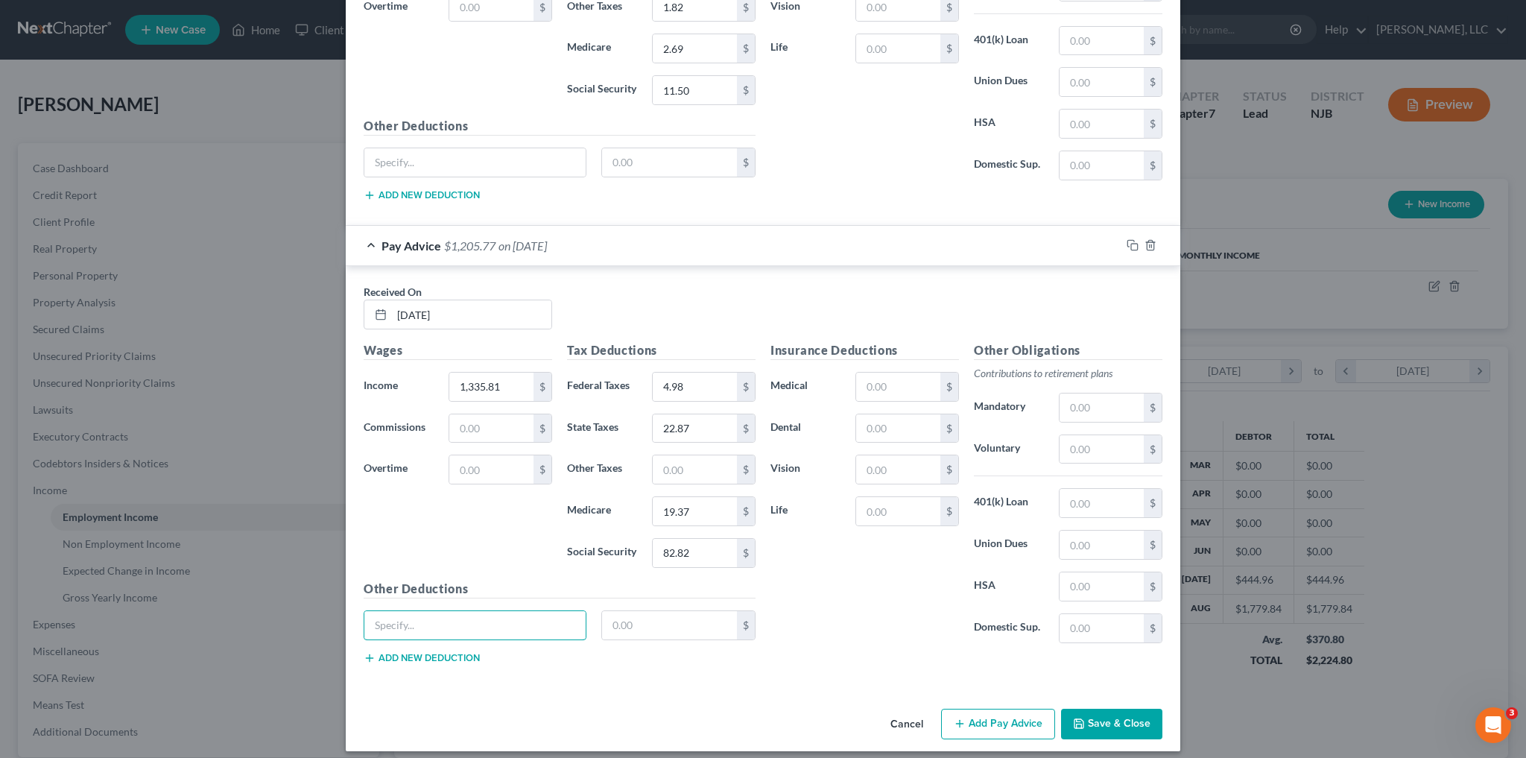
scroll to position [1327, 0]
click at [663, 457] on input "text" at bounding box center [695, 467] width 84 height 28
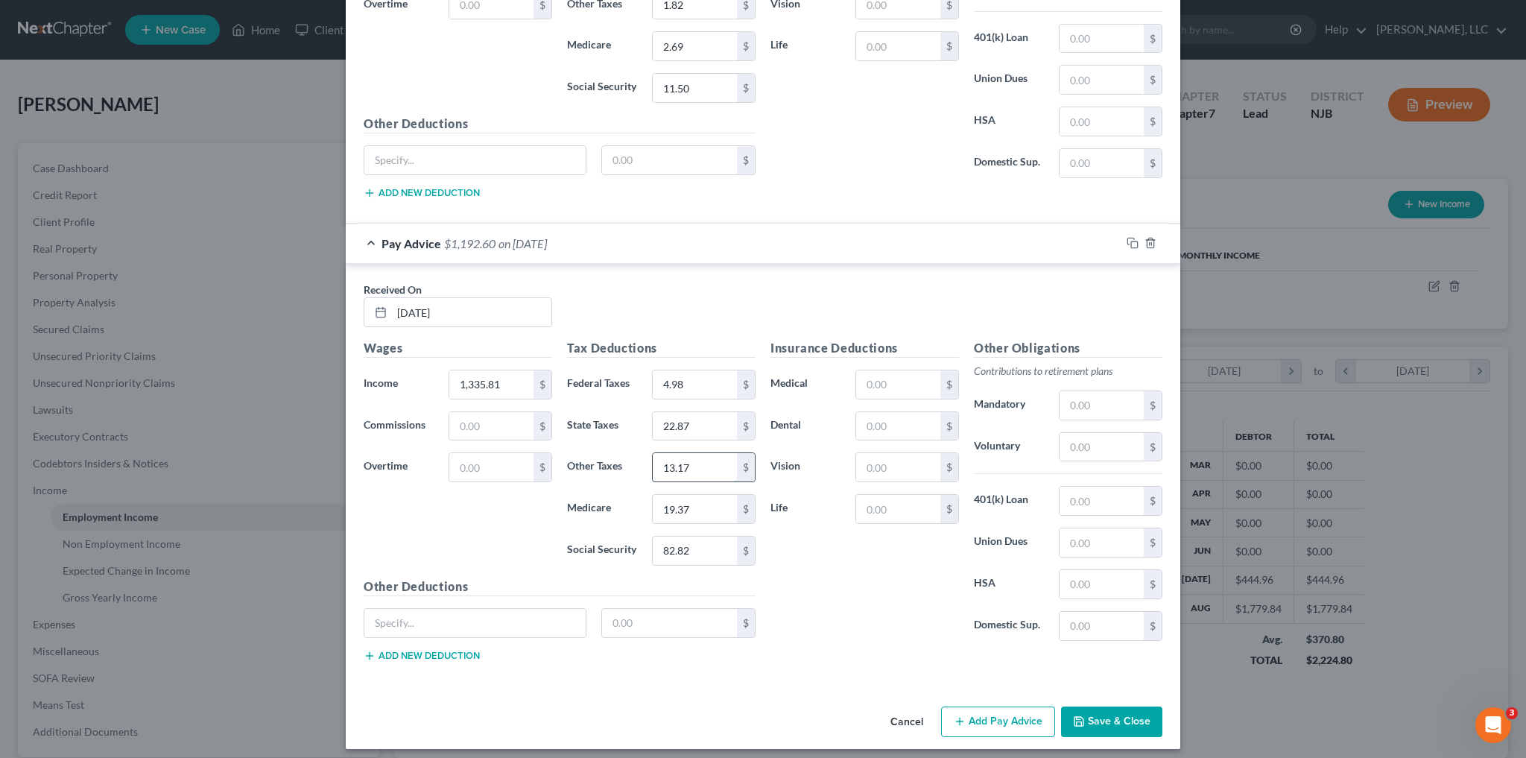
type input "13.17"
click at [987, 721] on button "Add Pay Advice" at bounding box center [998, 721] width 114 height 31
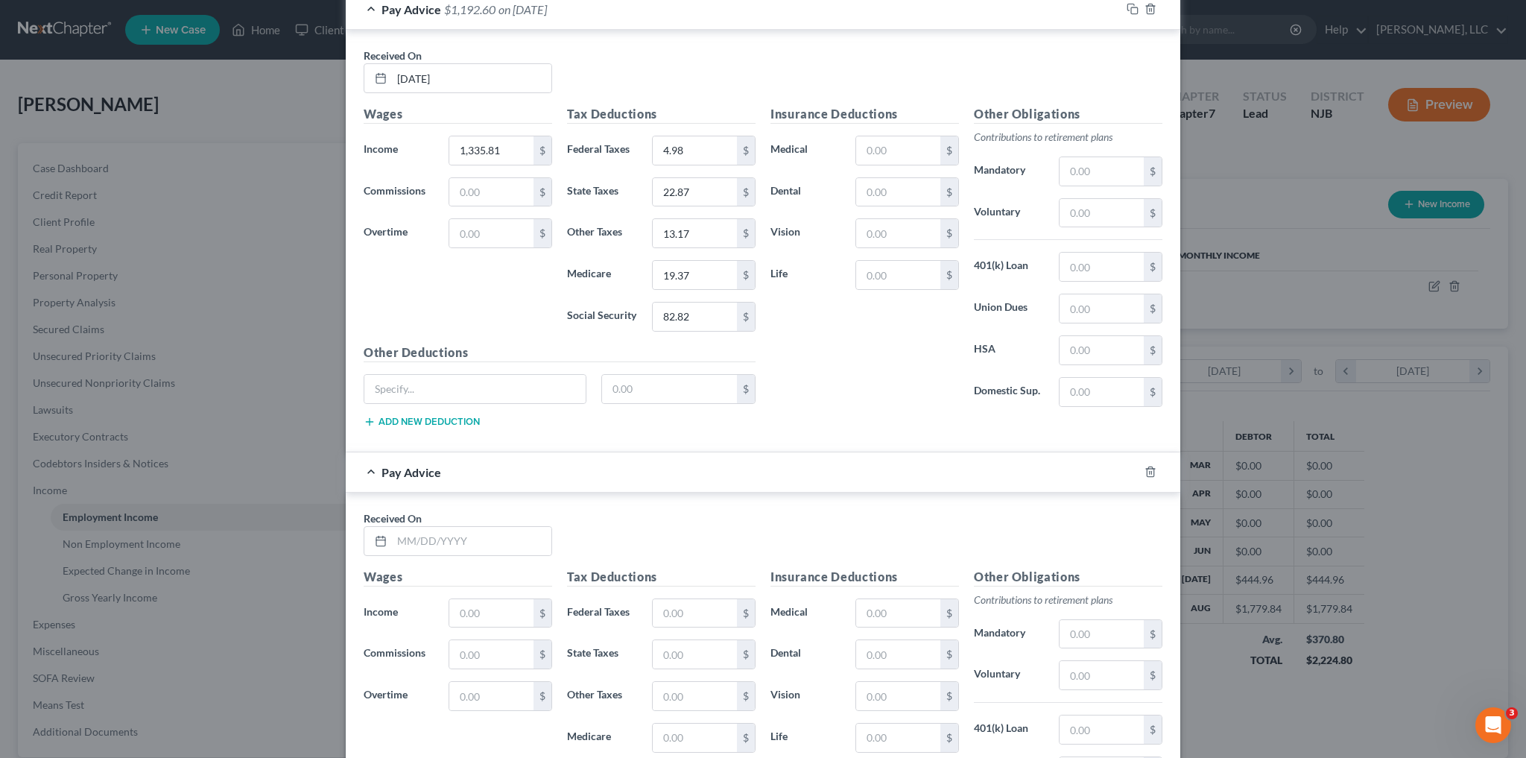
scroll to position [1565, 0]
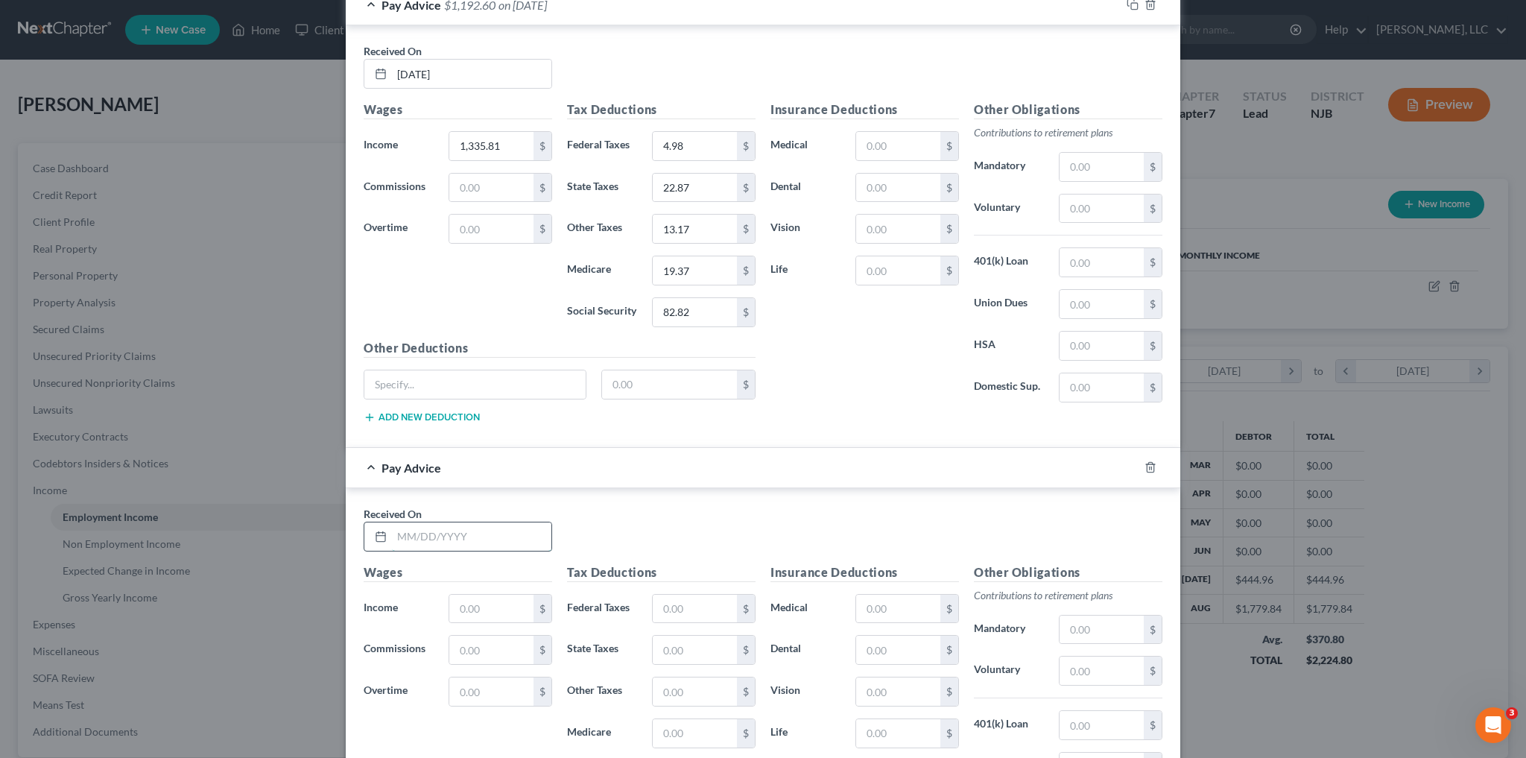
click at [423, 528] on input "text" at bounding box center [471, 536] width 159 height 28
type input "03/14/2025"
type input "1,483.20"
type input "22.66"
type input "28.42"
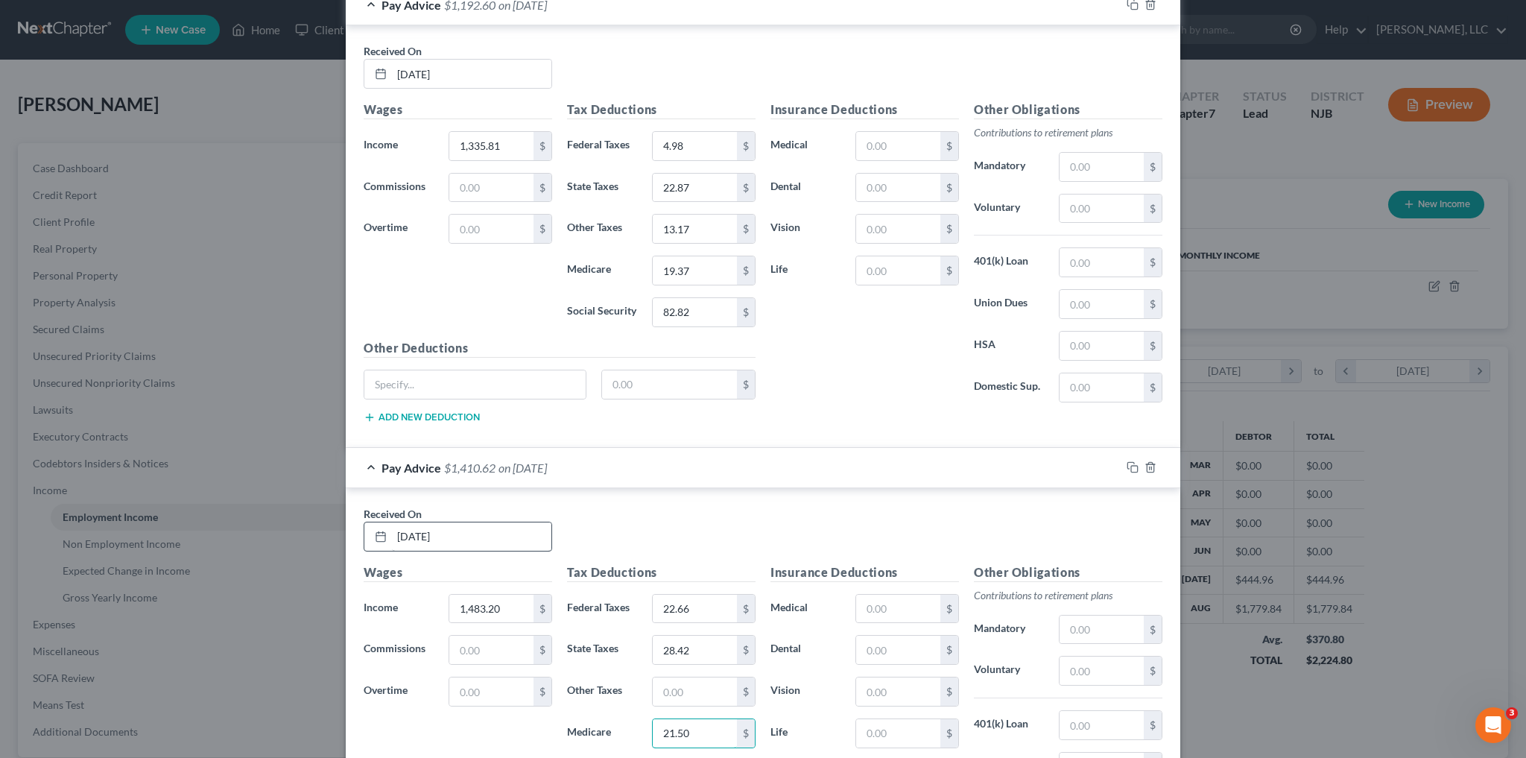
type input "21.50"
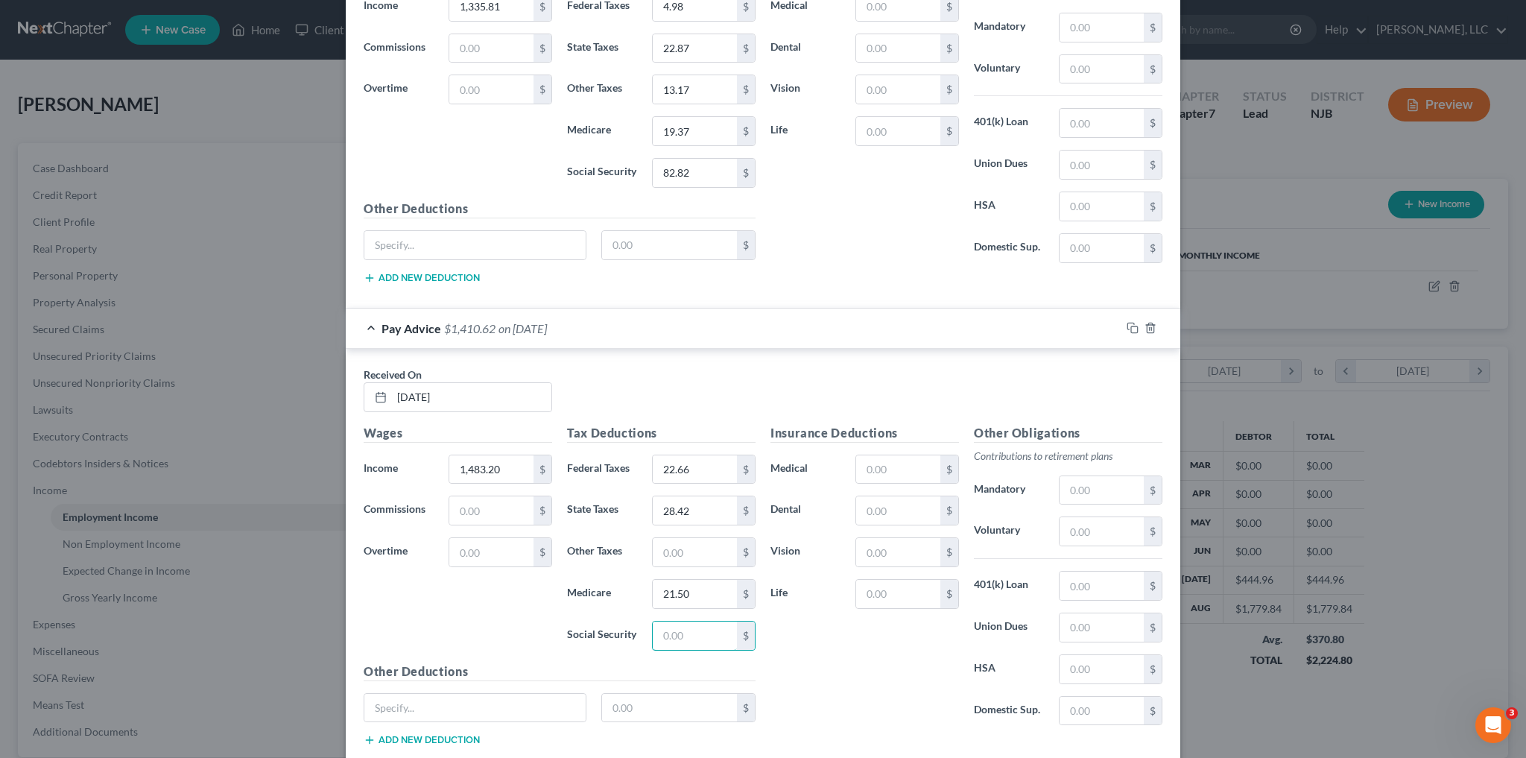
scroll to position [1705, 0]
type input "91.95"
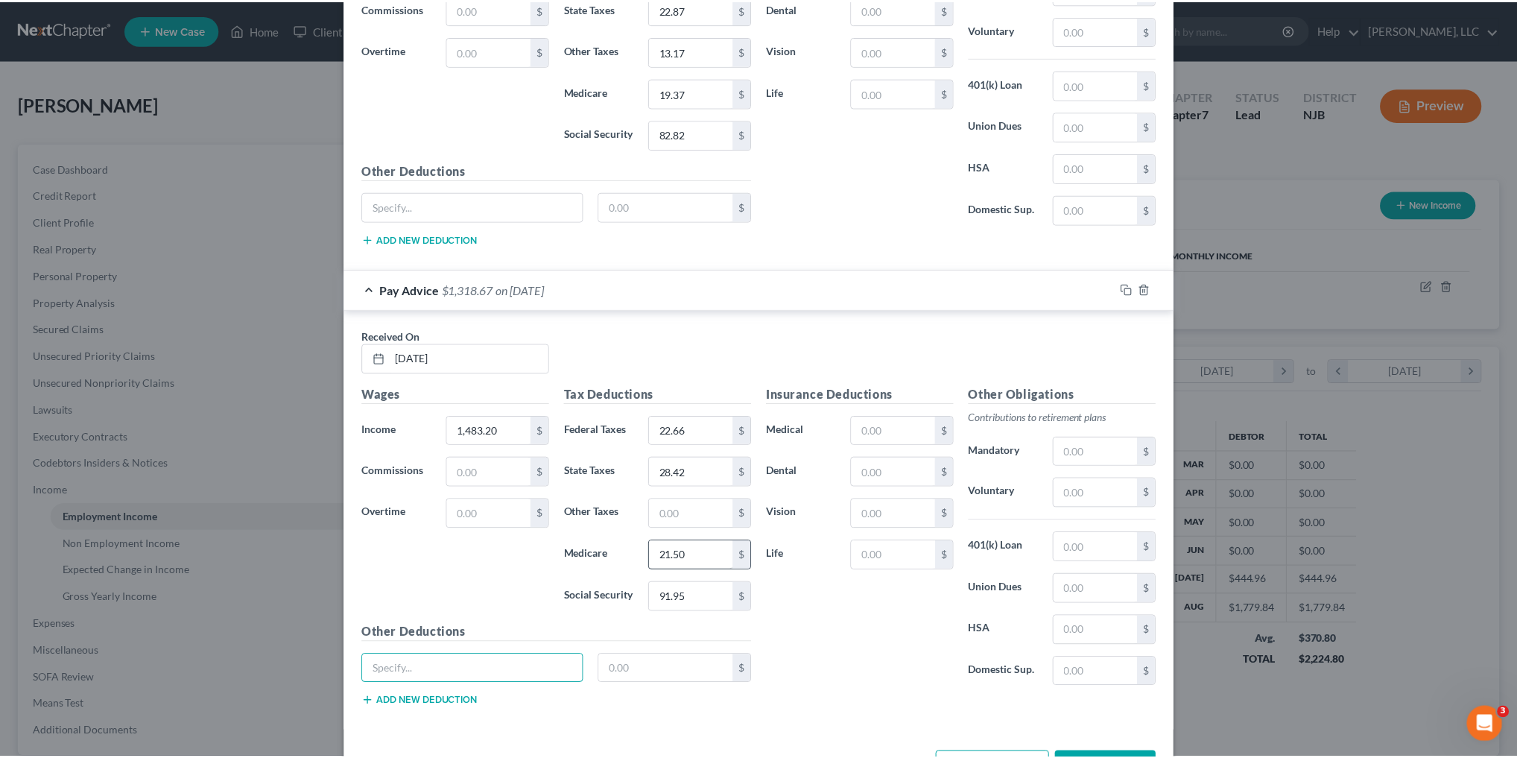
scroll to position [1764, 0]
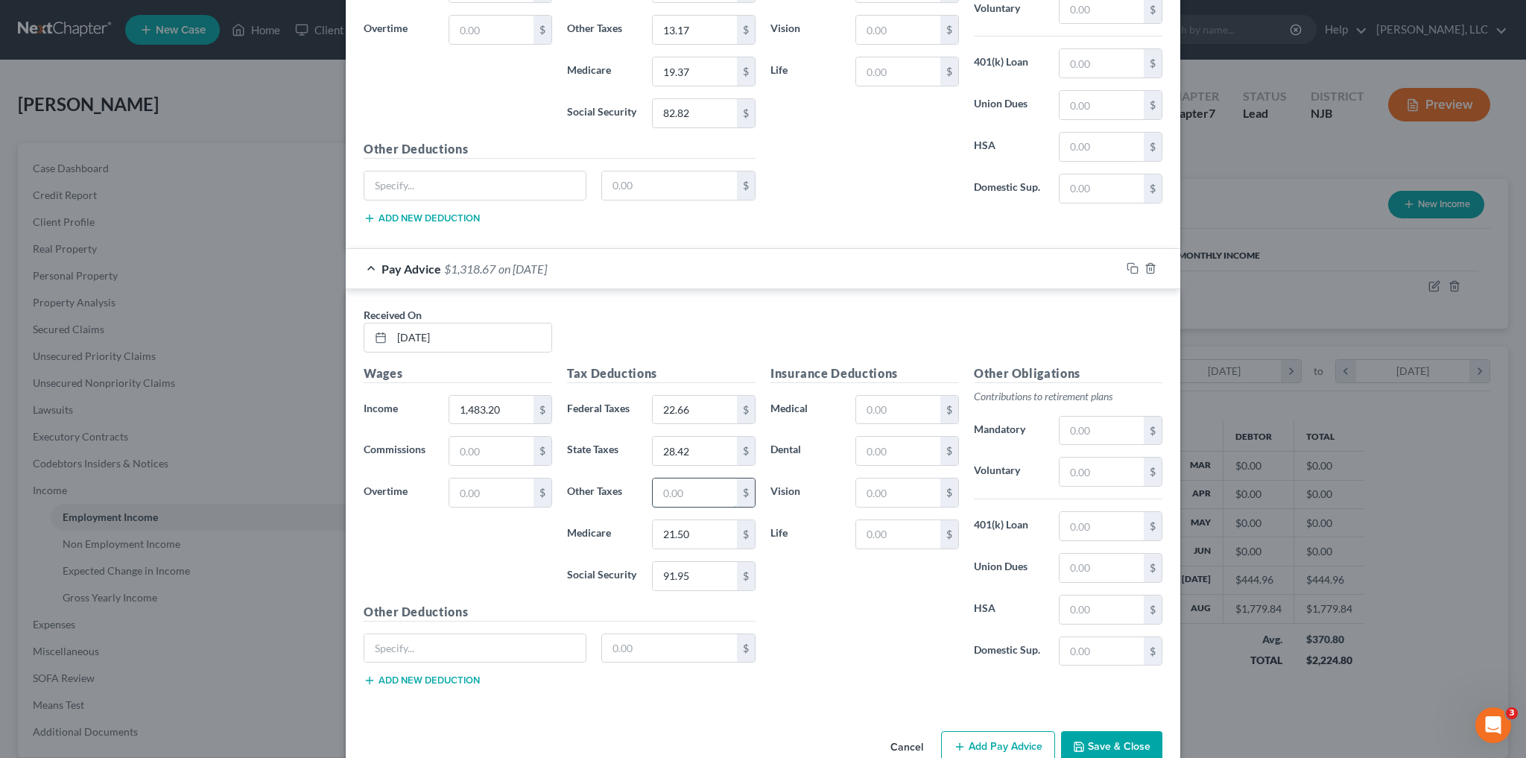
click at [703, 488] on input "text" at bounding box center [695, 492] width 84 height 28
type input "14.60"
click at [1095, 737] on button "Save & Close" at bounding box center [1111, 746] width 101 height 31
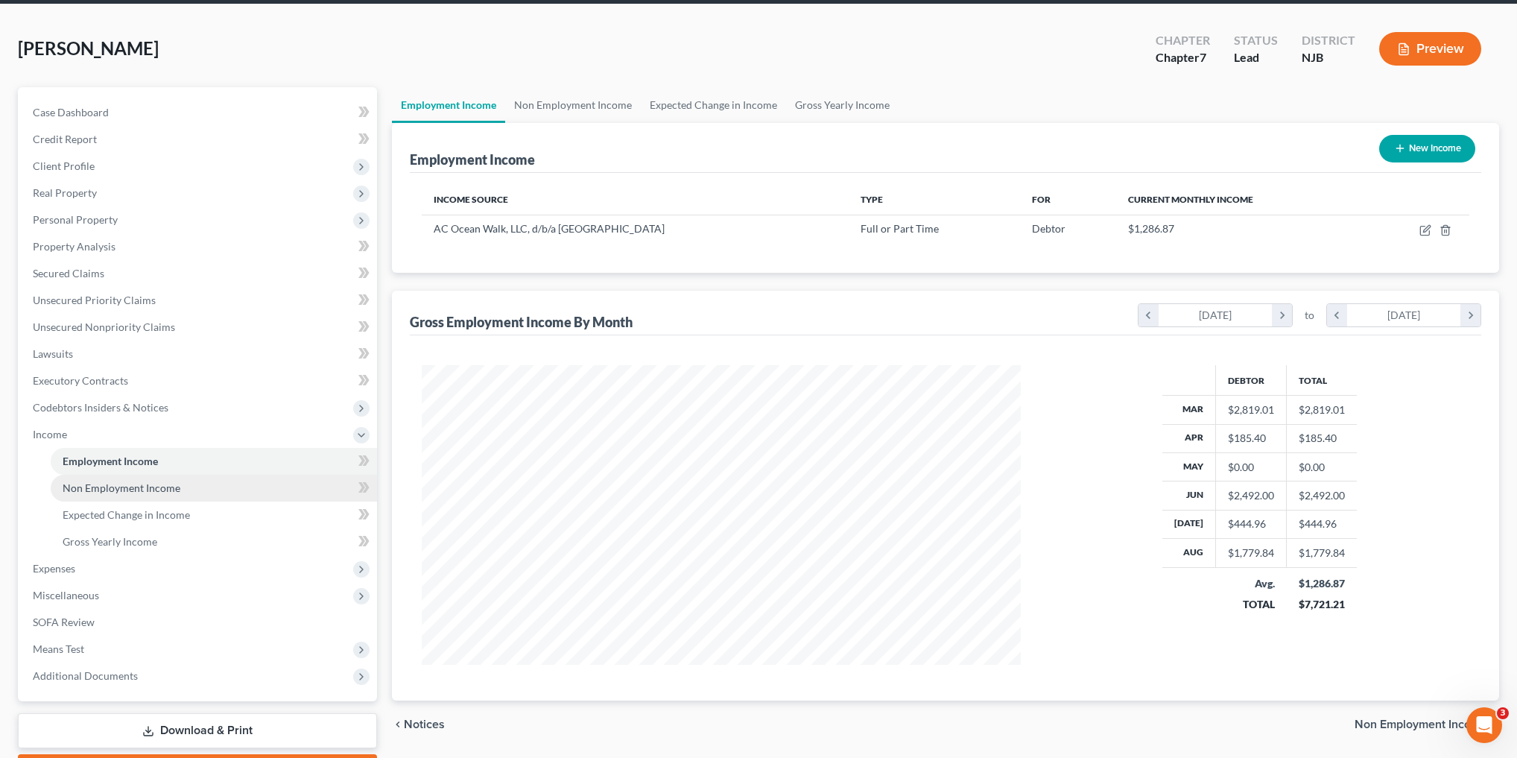
scroll to position [60, 0]
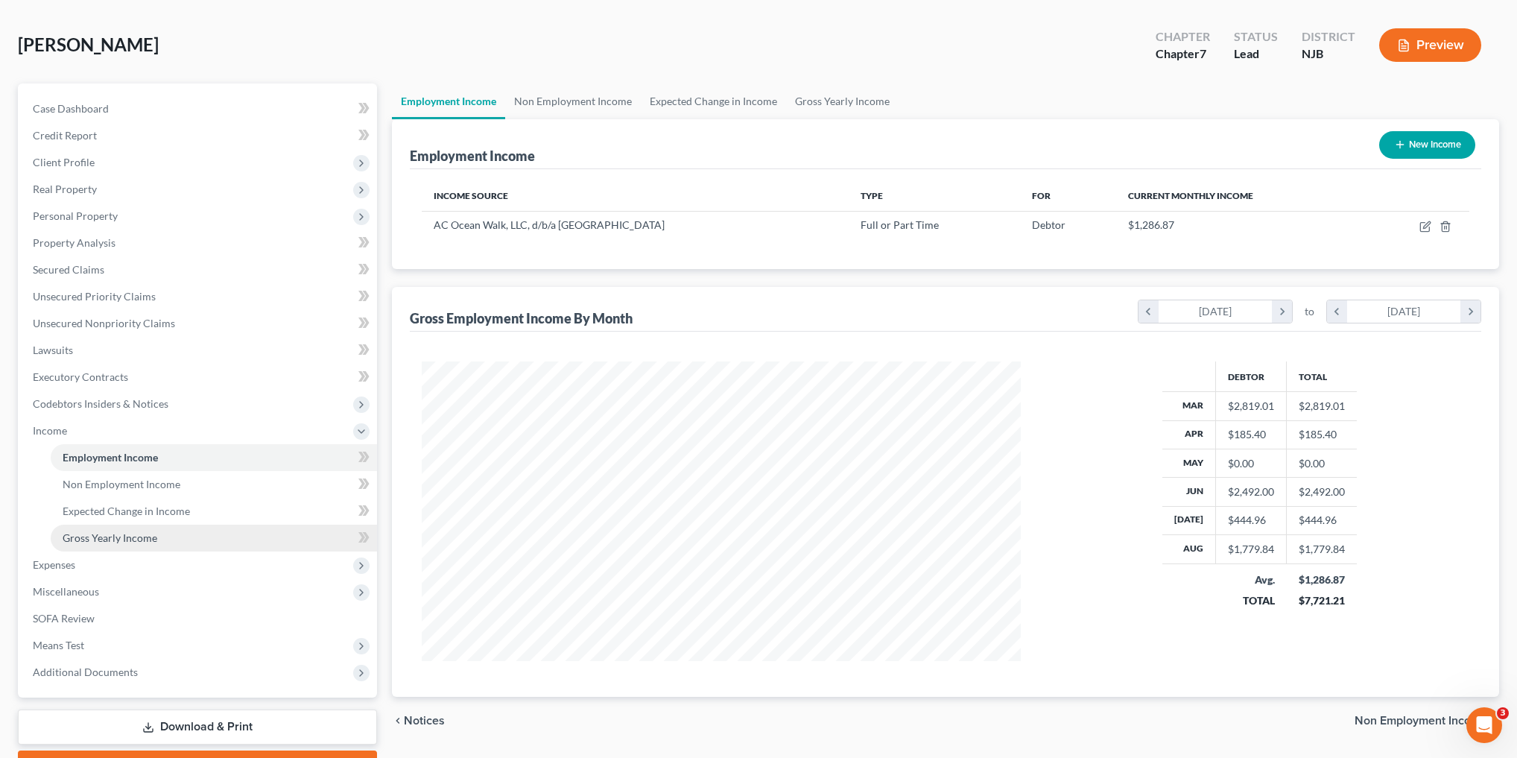
click at [148, 539] on span "Gross Yearly Income" at bounding box center [110, 537] width 95 height 13
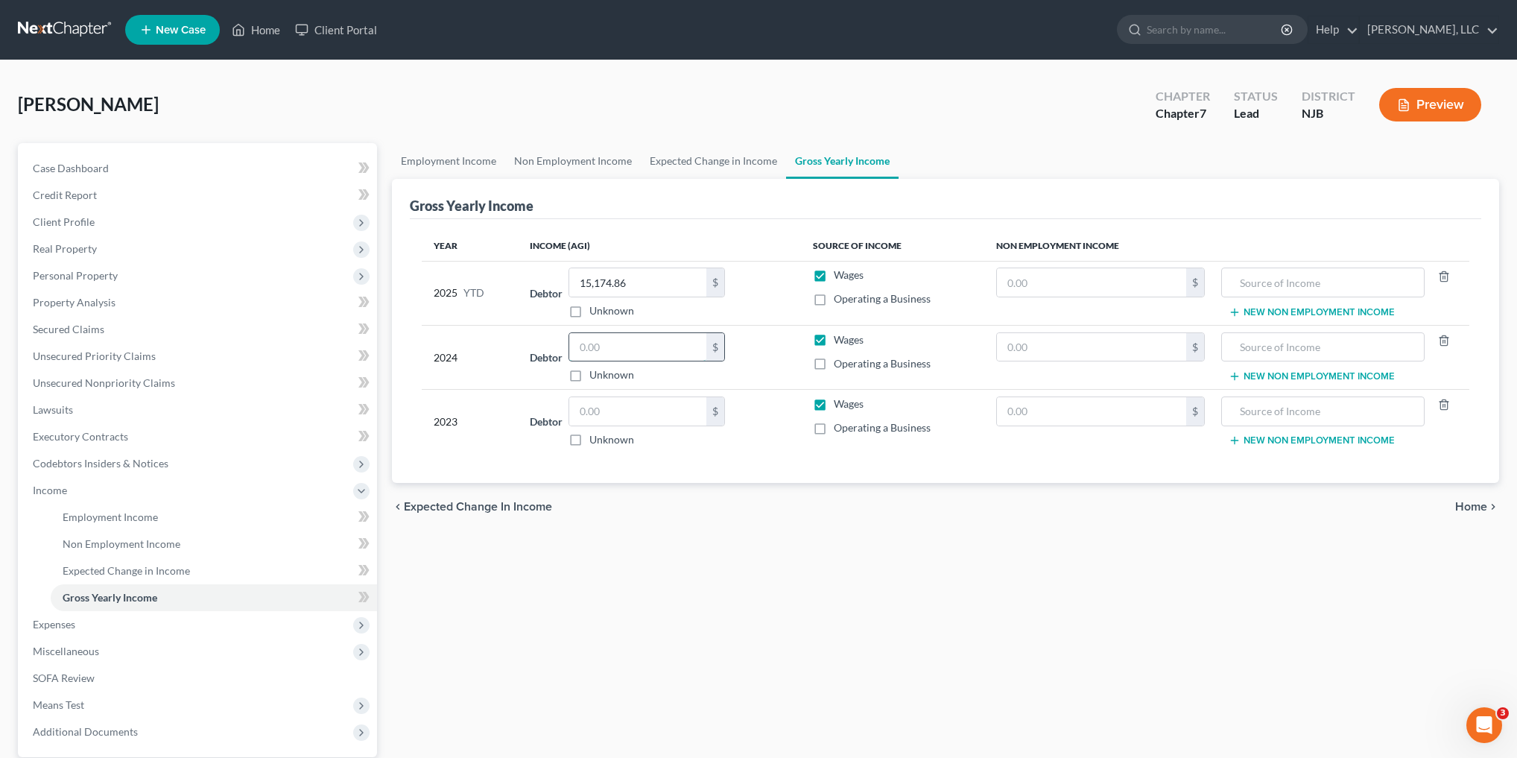
click at [628, 351] on input "text" at bounding box center [637, 347] width 137 height 28
type input "33,757.98"
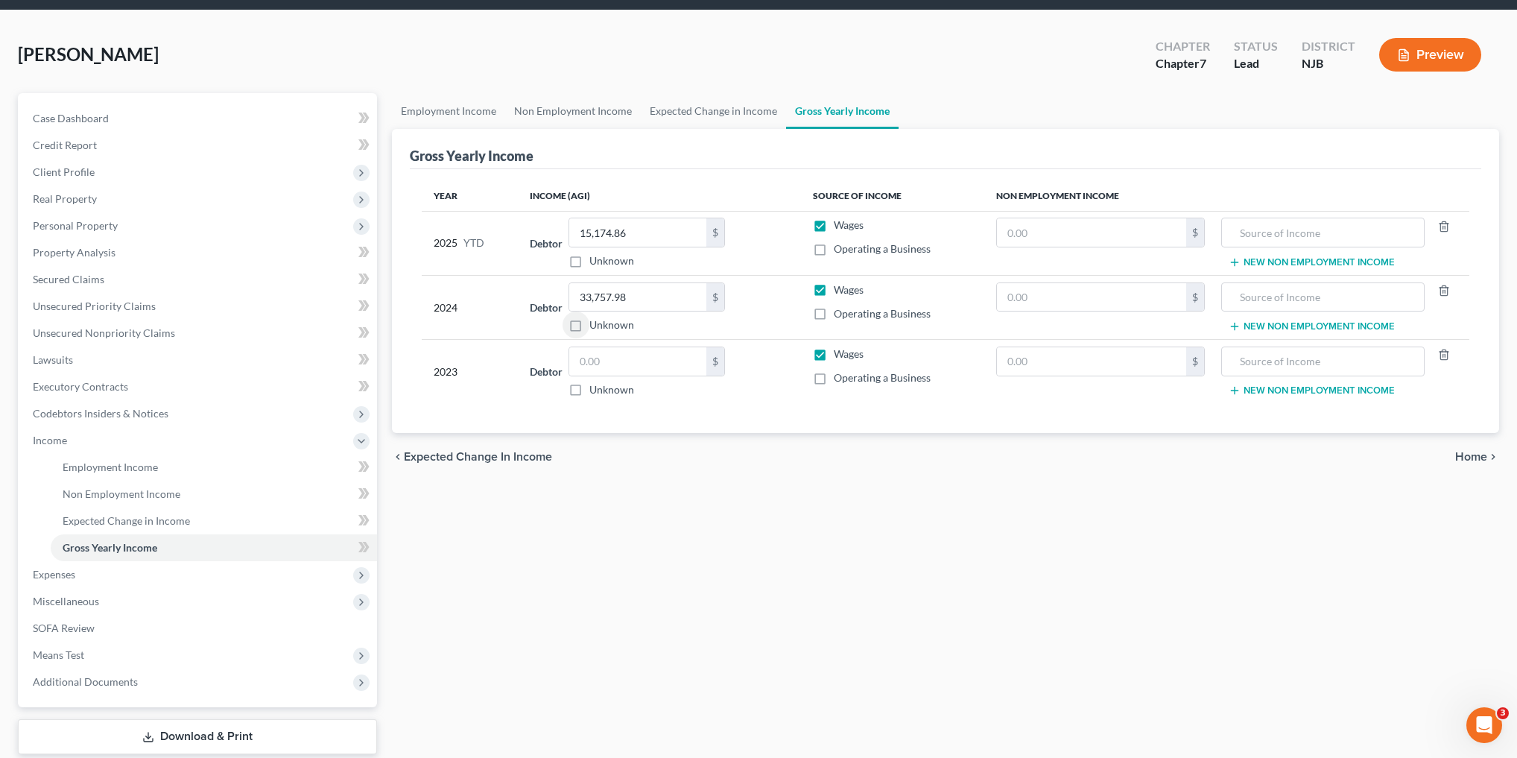
scroll to position [119, 0]
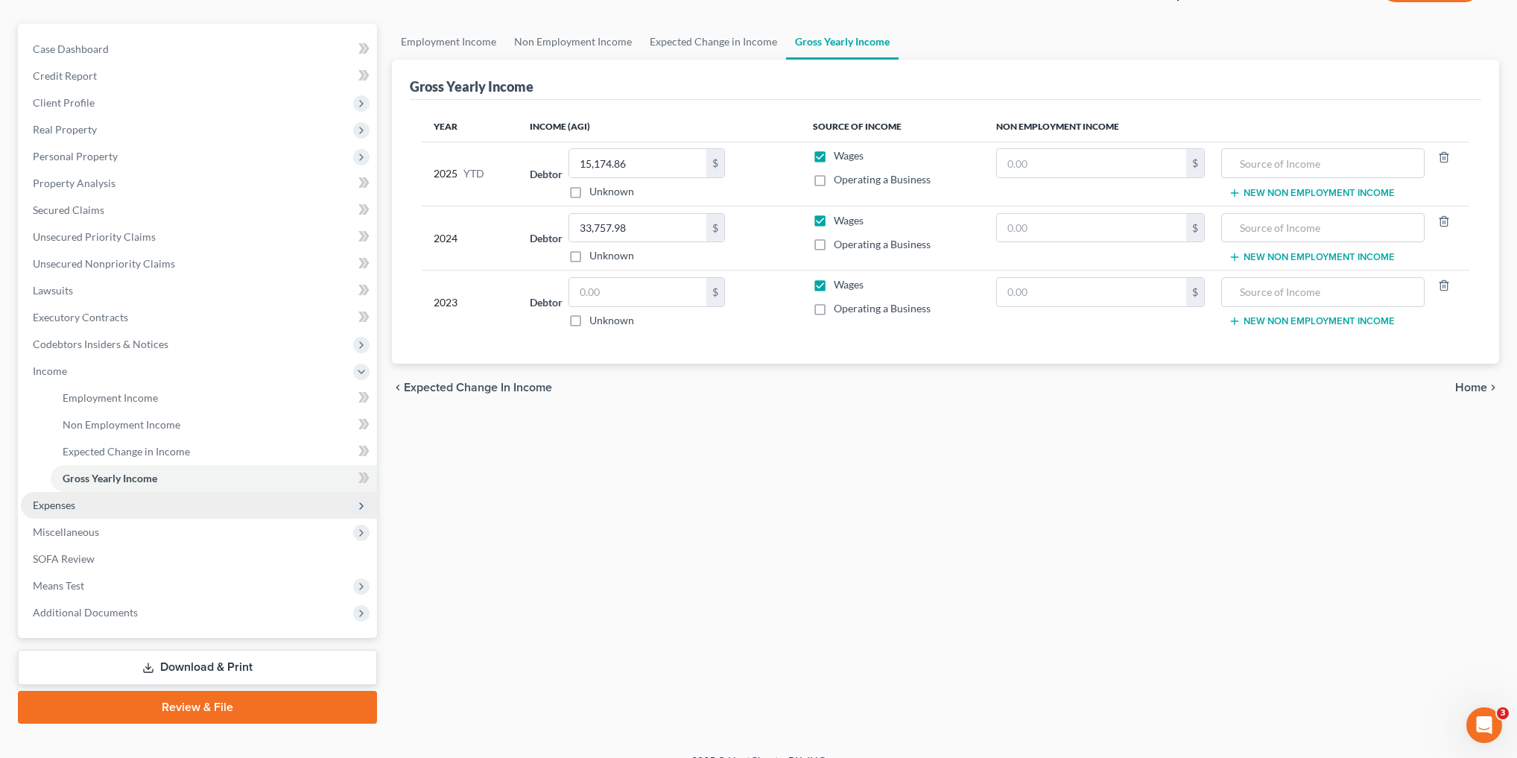
click at [69, 504] on span "Expenses" at bounding box center [54, 504] width 42 height 13
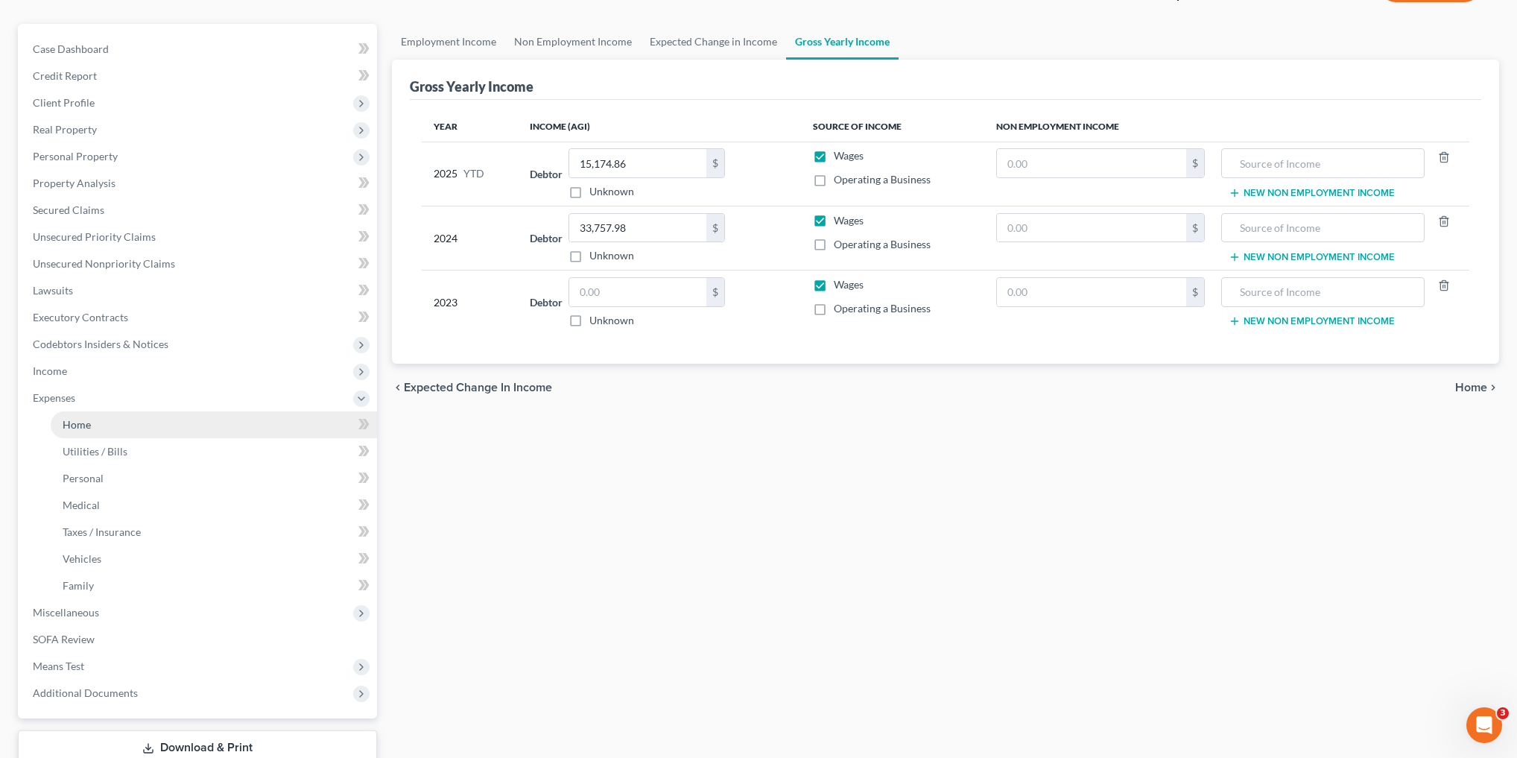
click at [83, 423] on span "Home" at bounding box center [77, 424] width 28 height 13
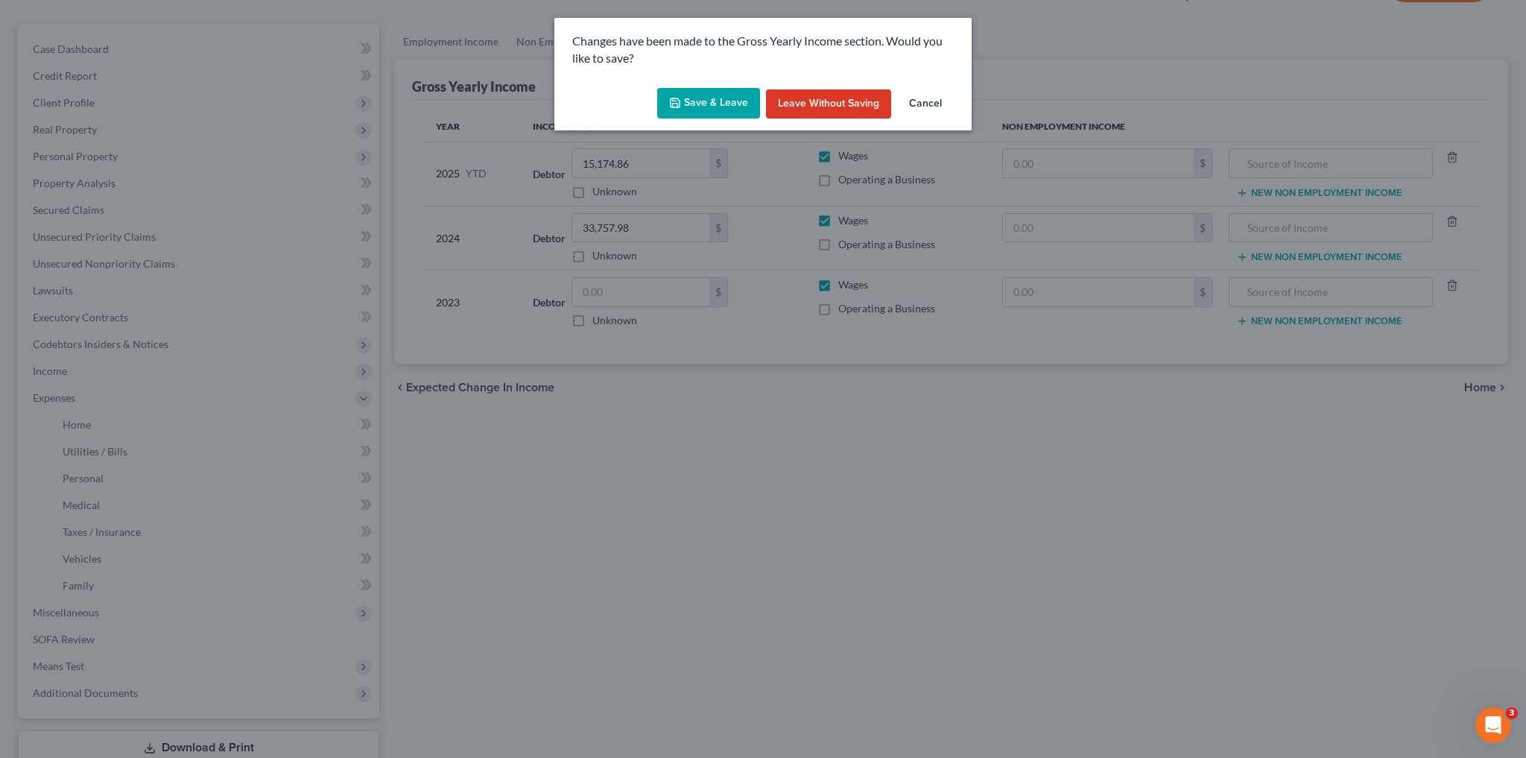
click at [709, 107] on button "Save & Leave" at bounding box center [708, 103] width 103 height 31
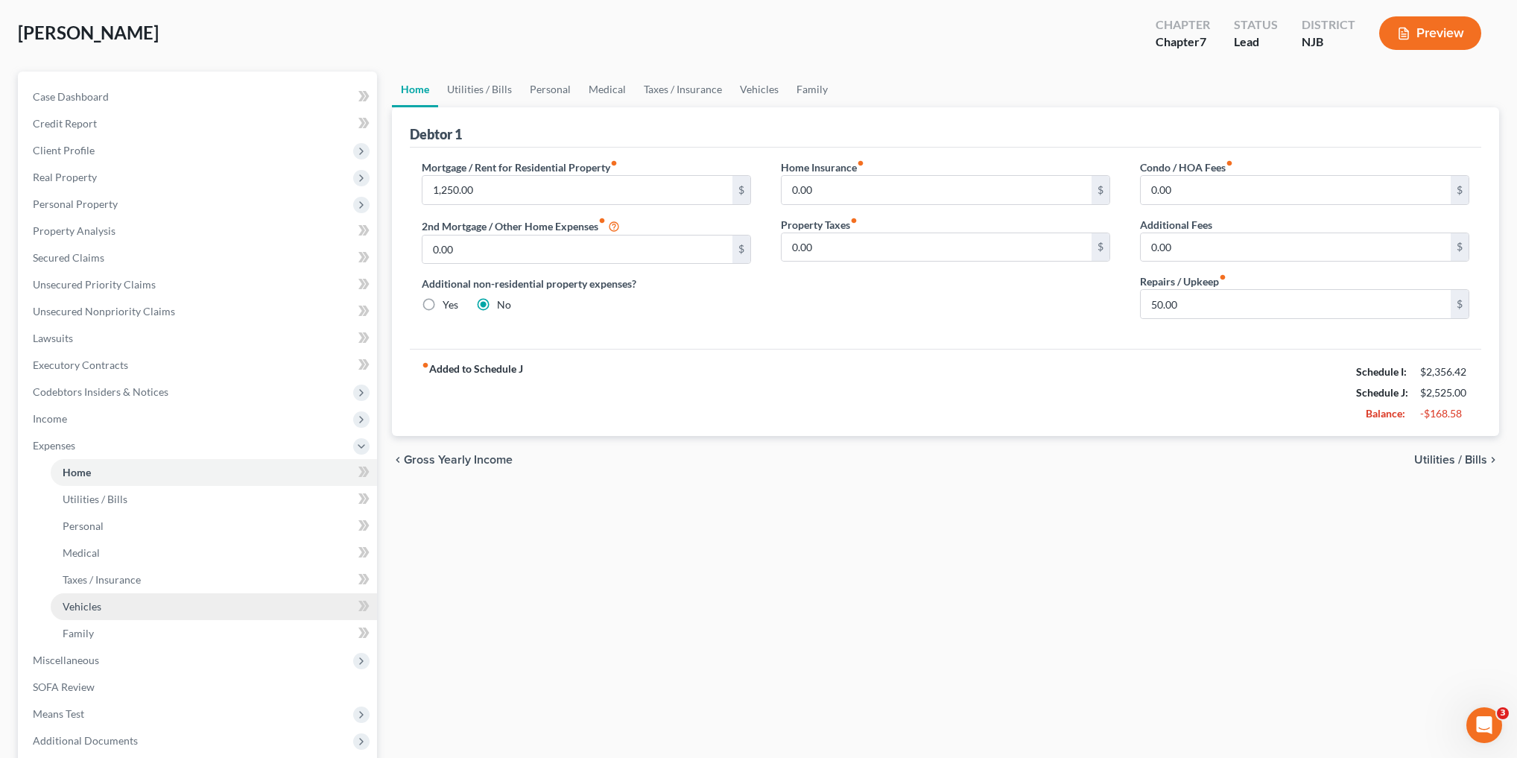
scroll to position [179, 0]
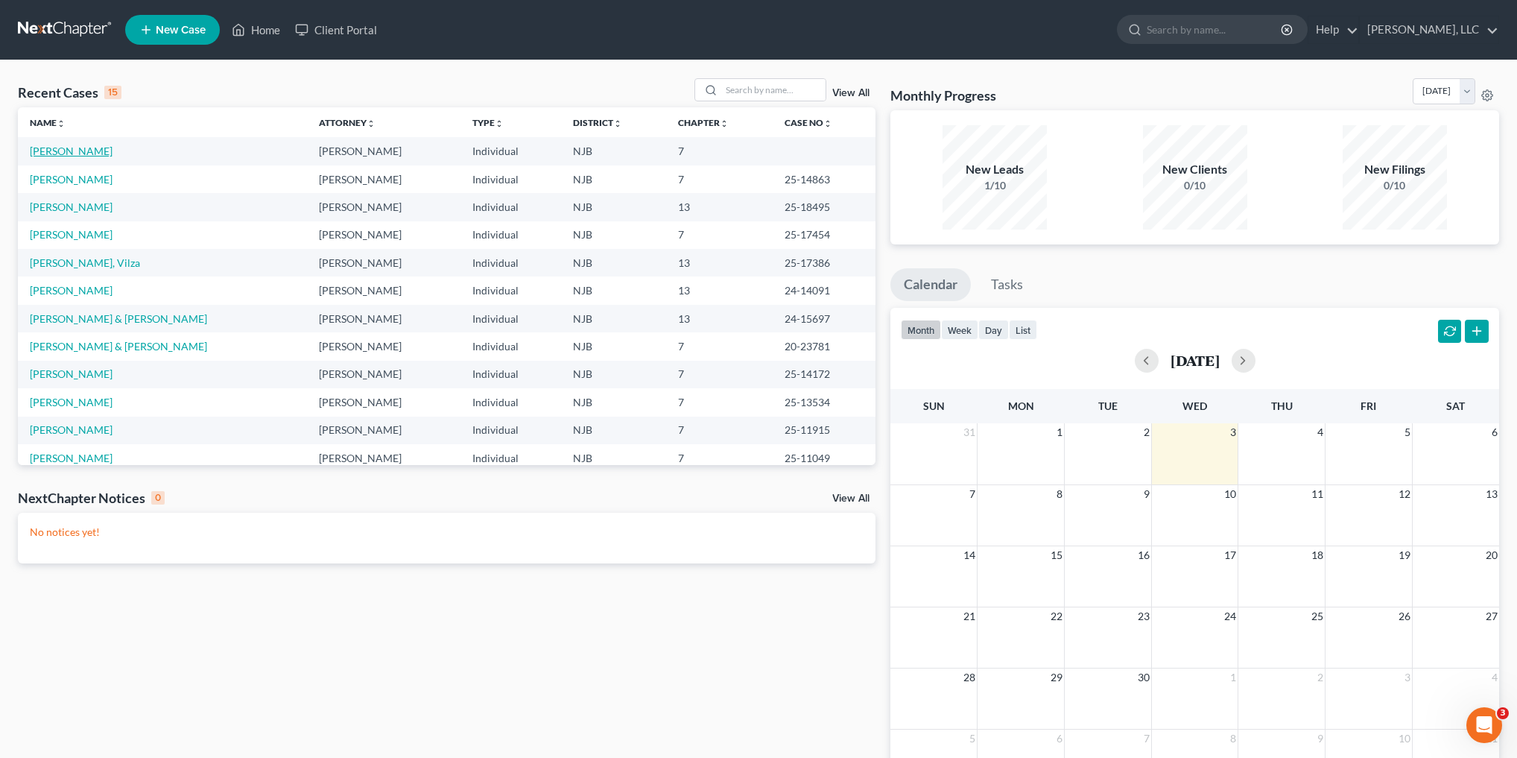
click at [86, 152] on link "[PERSON_NAME]" at bounding box center [71, 151] width 83 height 13
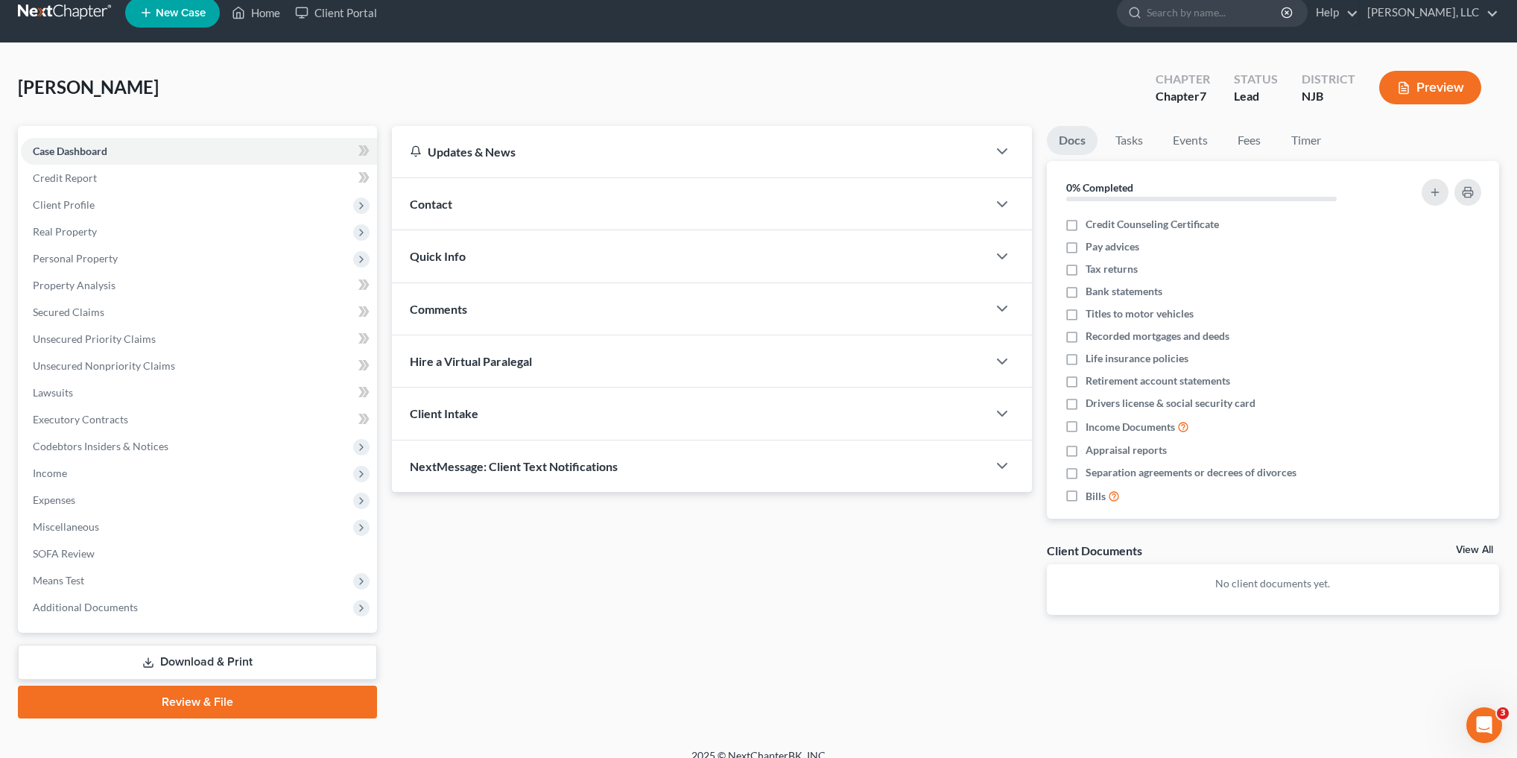
scroll to position [33, 0]
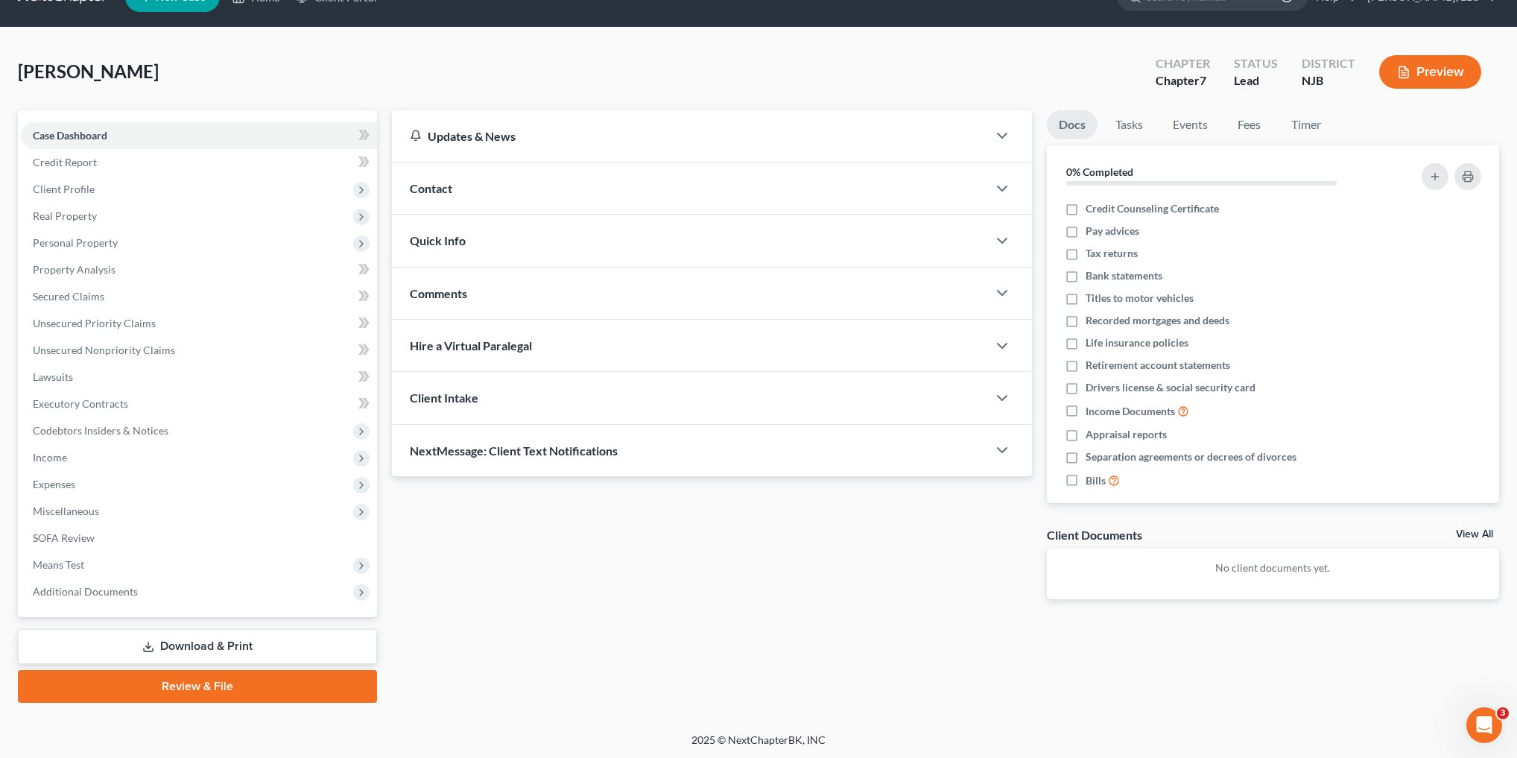
click at [275, 648] on link "Download & Print" at bounding box center [197, 646] width 359 height 35
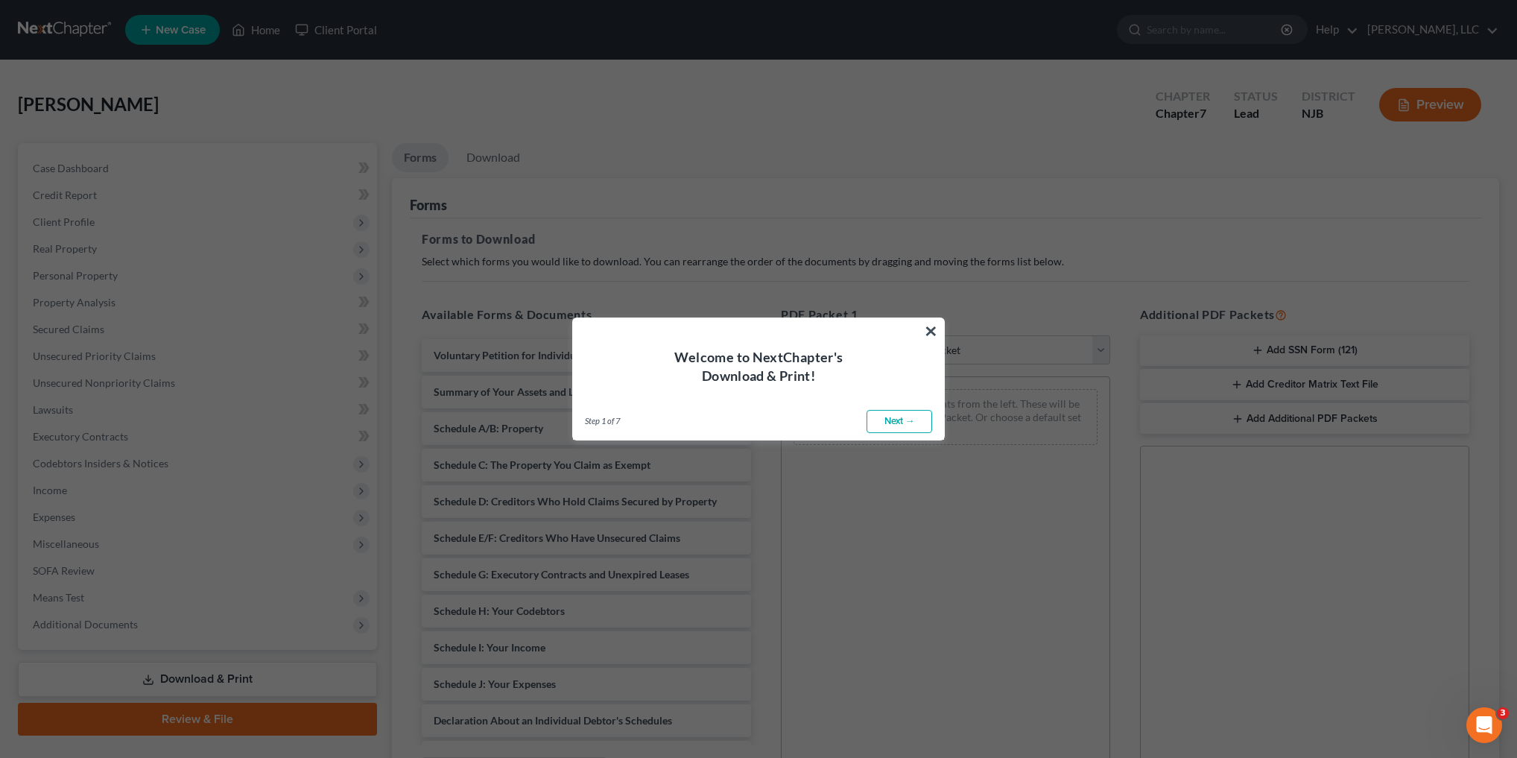
click at [913, 422] on link "Next →" at bounding box center [900, 422] width 66 height 24
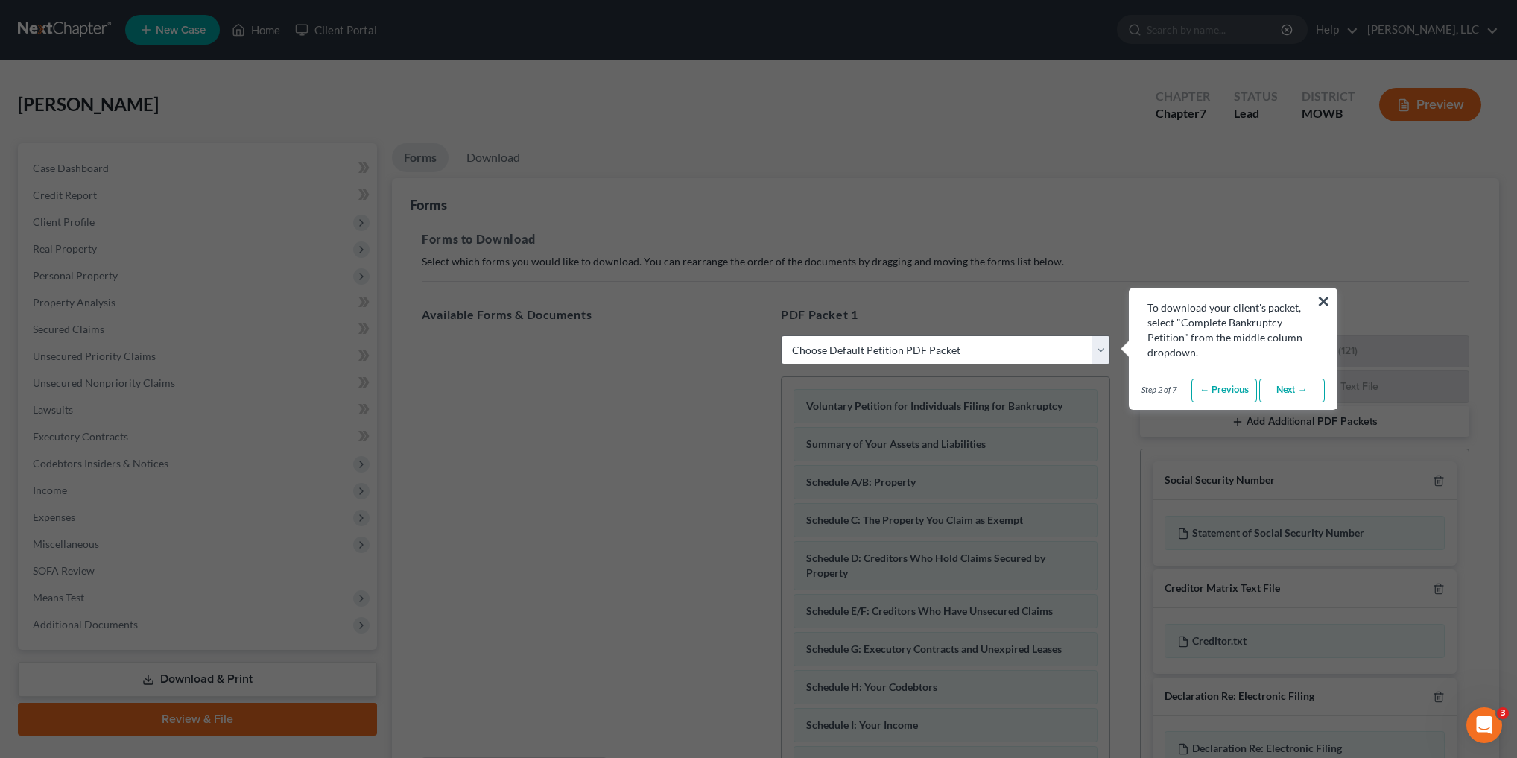
select select "0"
drag, startPoint x: 1298, startPoint y: 393, endPoint x: 1291, endPoint y: 393, distance: 7.5
click at [1297, 392] on link "Next →" at bounding box center [1292, 391] width 66 height 24
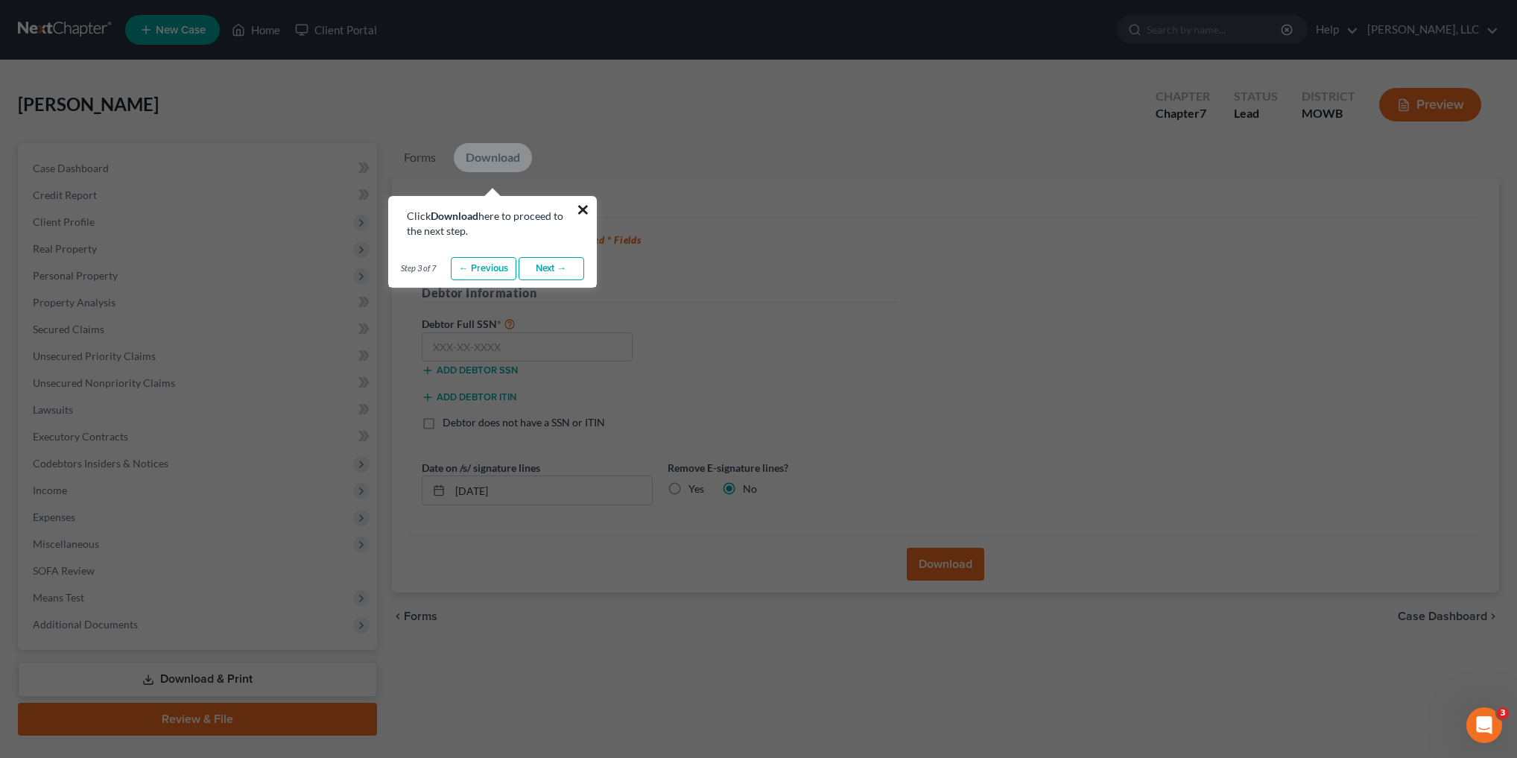
click at [585, 205] on button "×" at bounding box center [583, 209] width 14 height 24
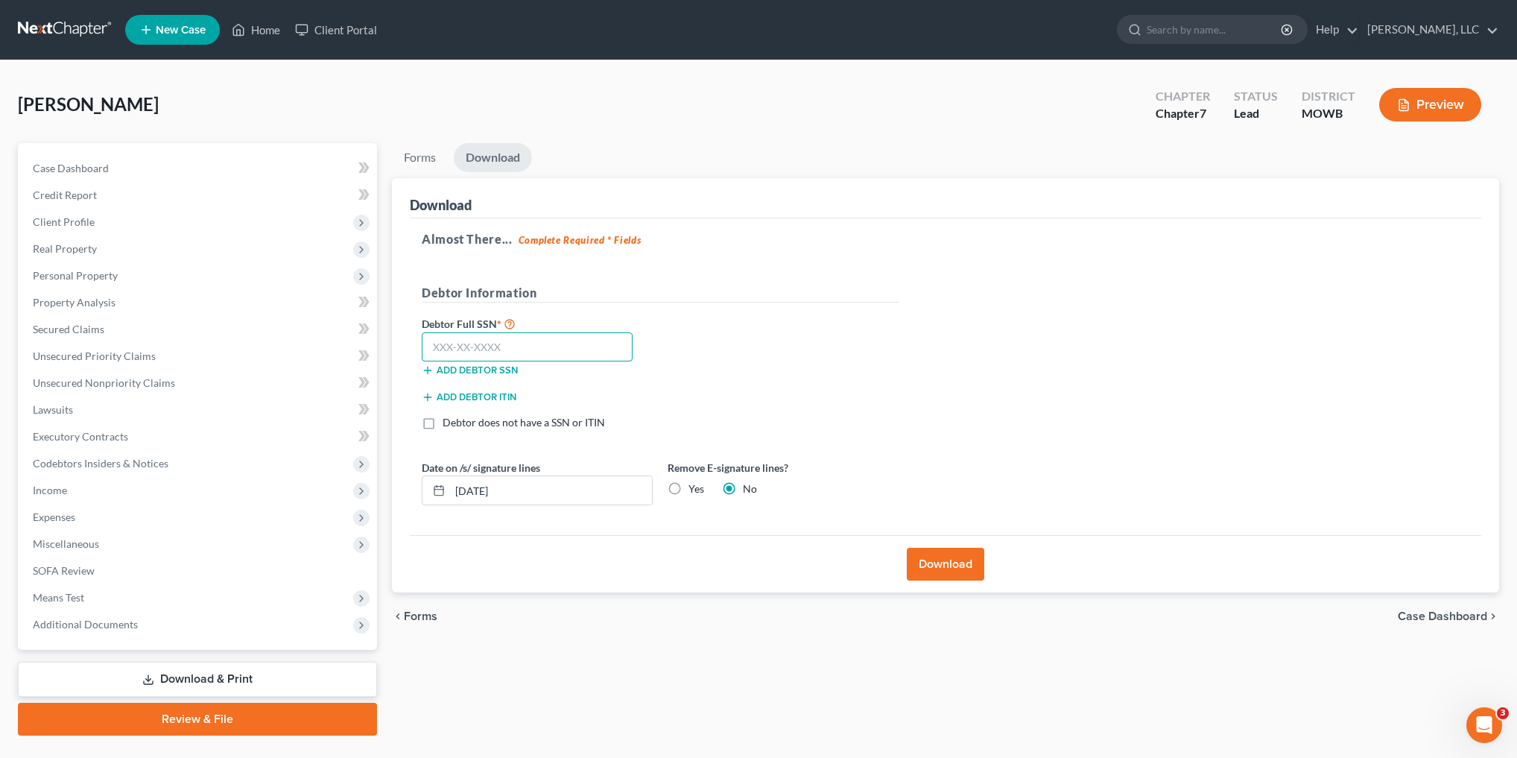
click at [498, 342] on input "text" at bounding box center [527, 347] width 211 height 30
type input "105-74-0068"
click at [965, 569] on button "Download" at bounding box center [945, 564] width 77 height 33
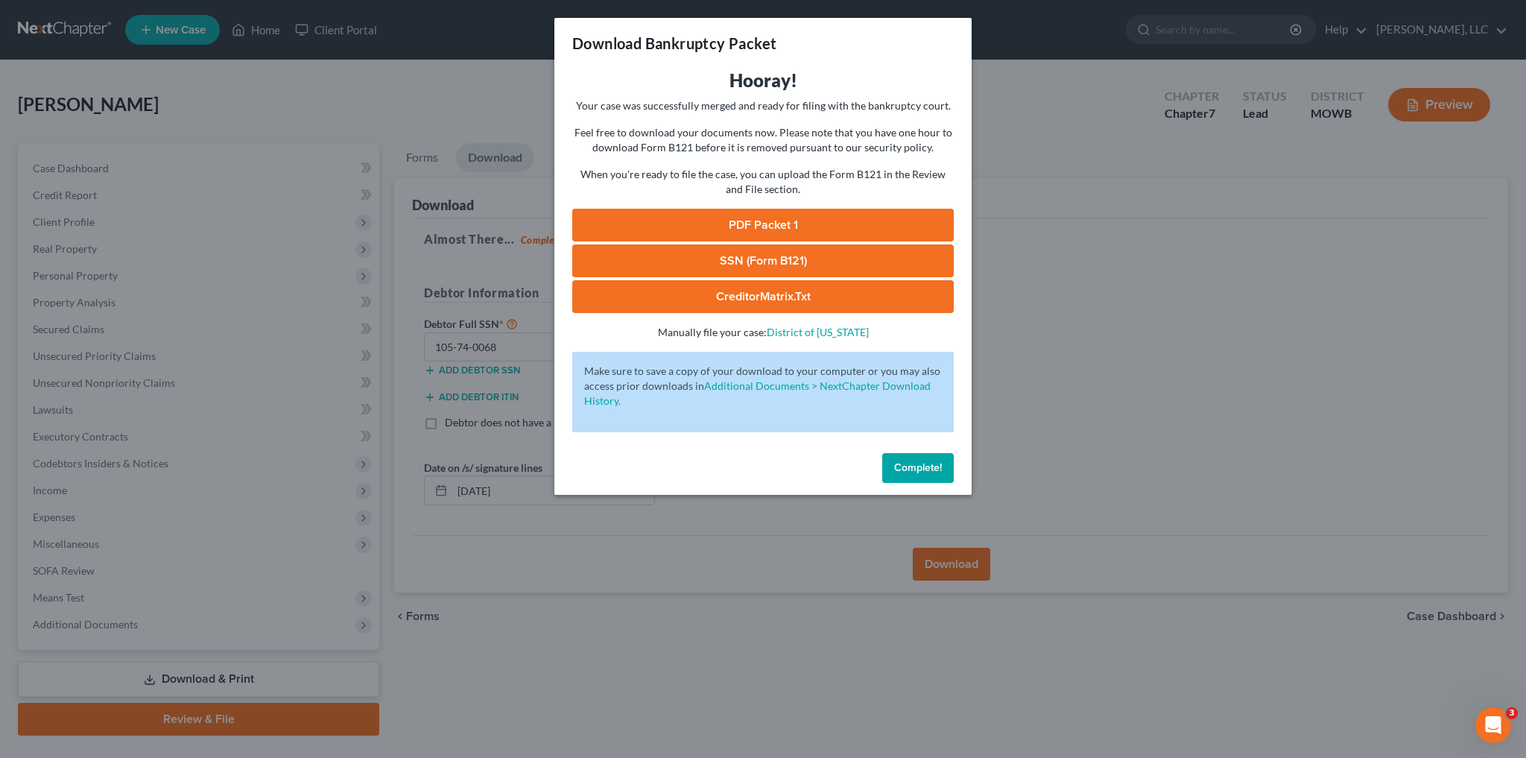
click at [768, 264] on link "SSN (Form B121)" at bounding box center [763, 260] width 382 height 33
click at [719, 226] on link "PDF Packet 1" at bounding box center [763, 225] width 382 height 33
click at [893, 472] on button "Complete!" at bounding box center [918, 468] width 72 height 30
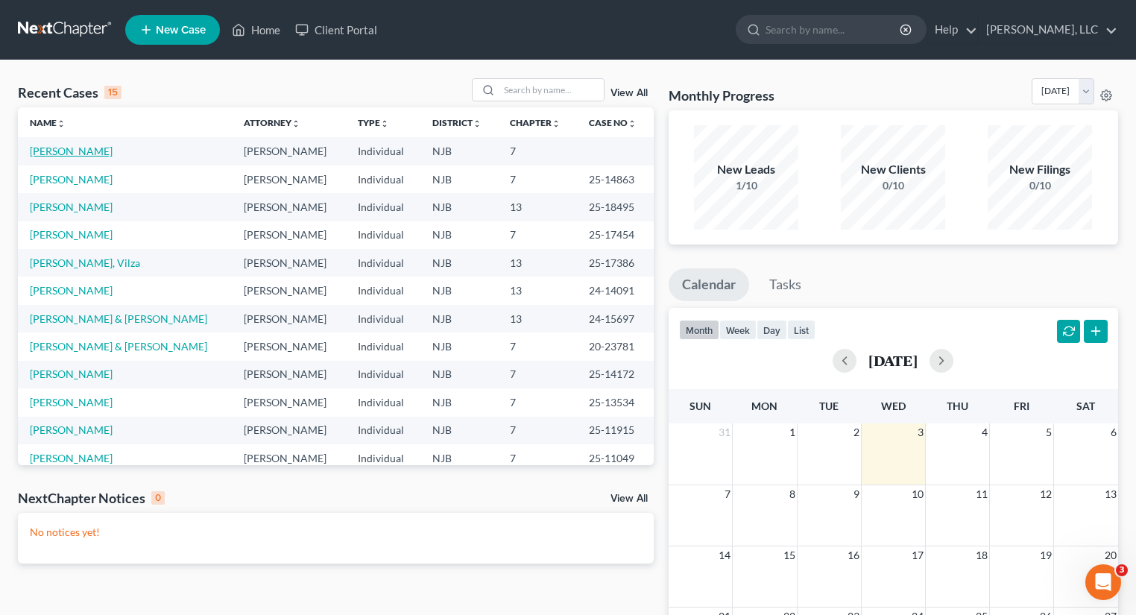
click at [93, 151] on link "[PERSON_NAME]" at bounding box center [71, 151] width 83 height 13
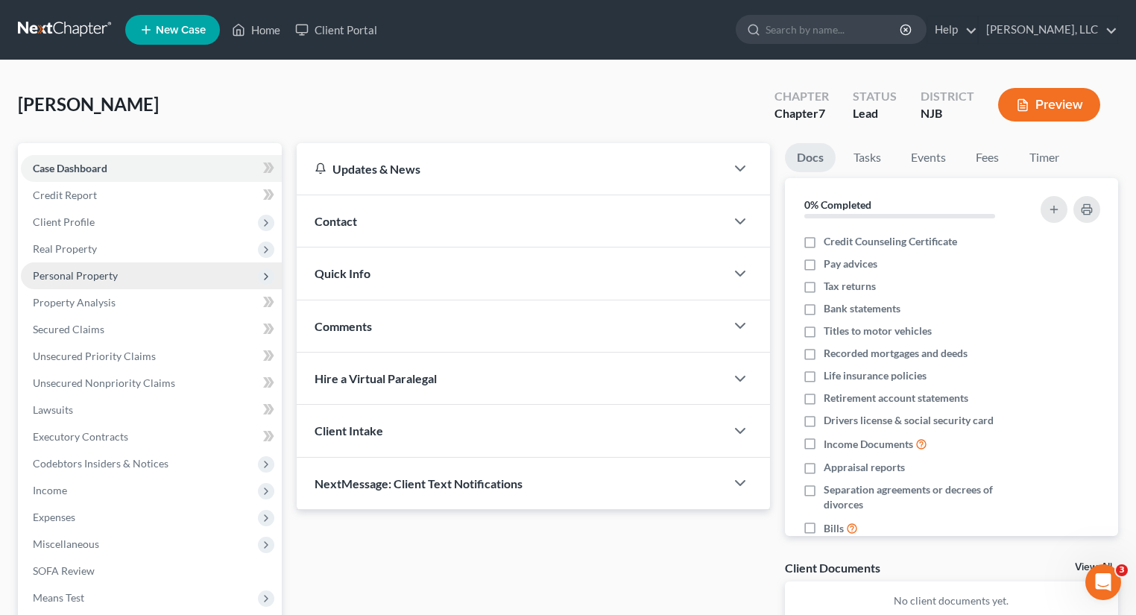
click at [84, 279] on span "Personal Property" at bounding box center [75, 275] width 85 height 13
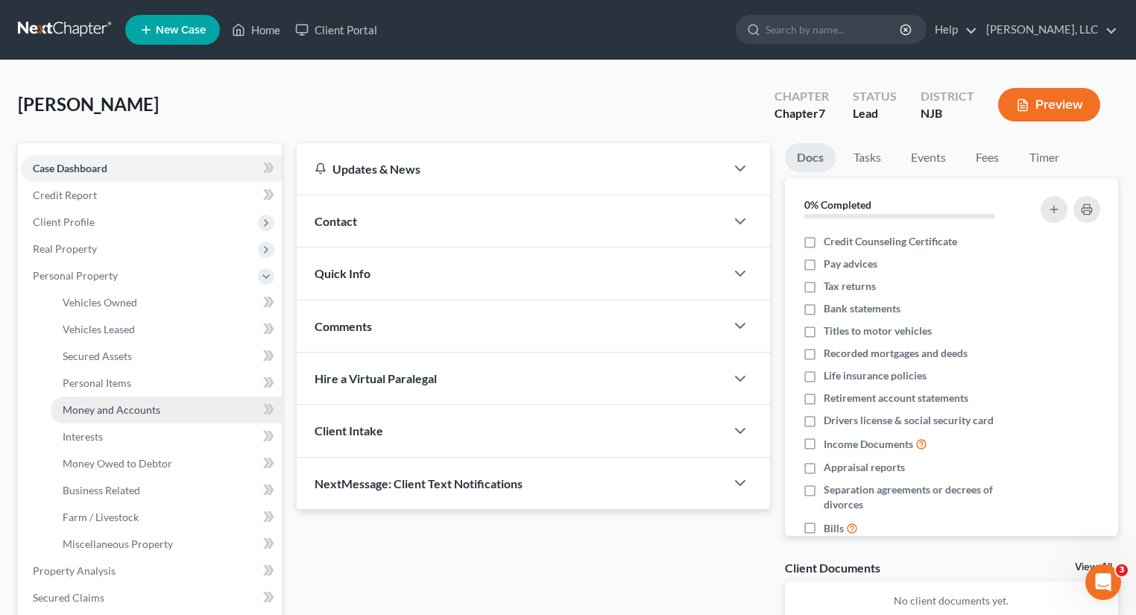
click at [135, 411] on span "Money and Accounts" at bounding box center [112, 409] width 98 height 13
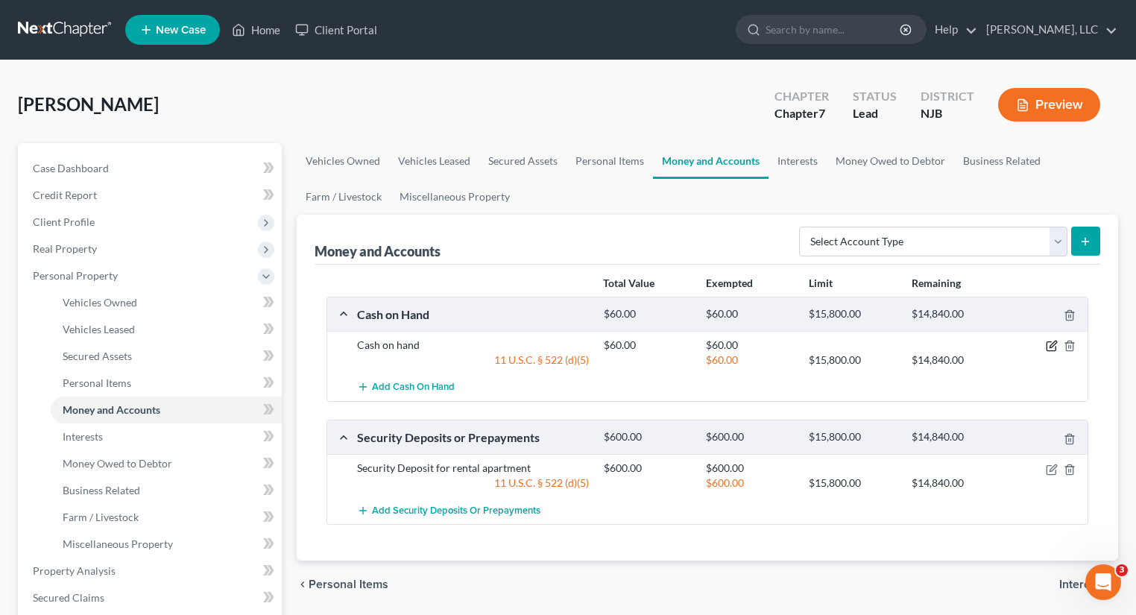
click at [1047, 343] on icon "button" at bounding box center [1051, 346] width 12 height 12
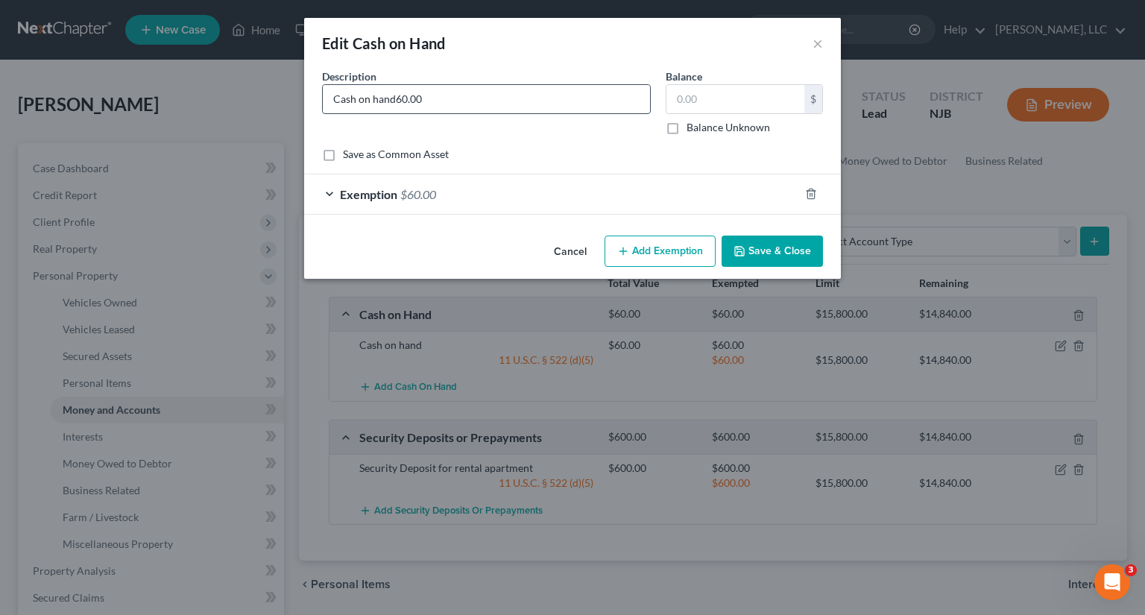
type input "Cash on hand"
click at [742, 105] on input "text" at bounding box center [735, 99] width 138 height 28
type input "2,156.50"
click at [331, 192] on div "Exemption $60.00" at bounding box center [551, 193] width 495 height 39
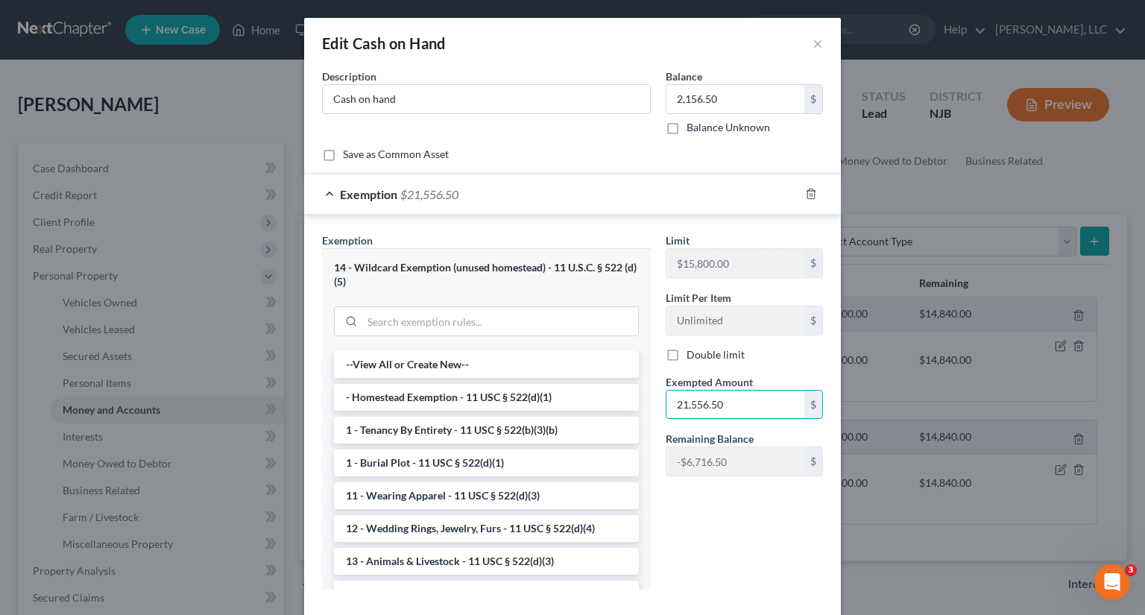
type input "21,556.50"
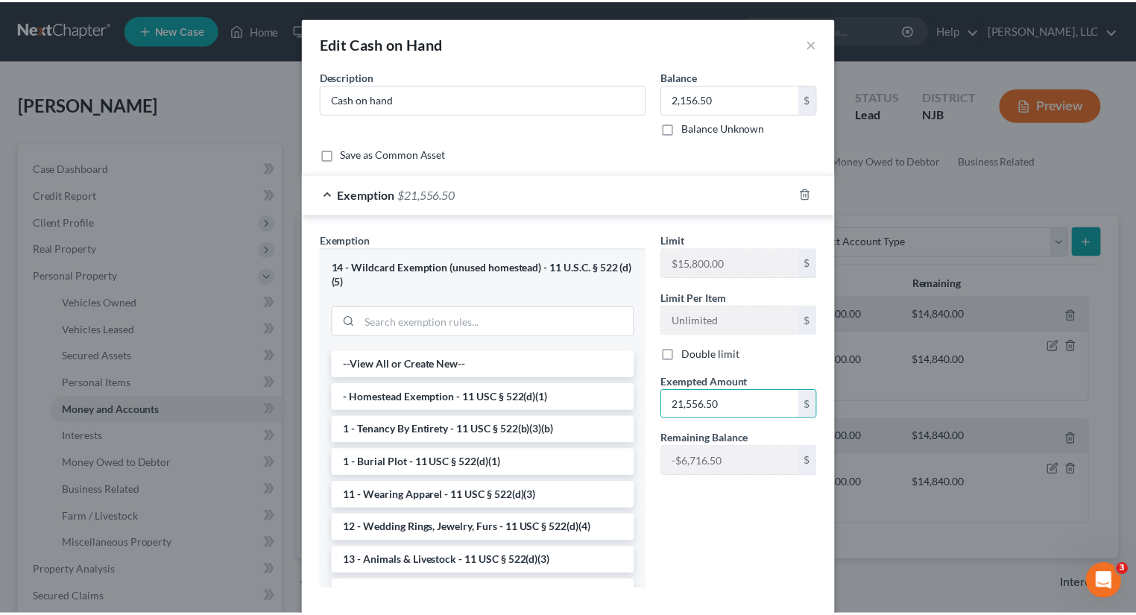
scroll to position [80, 0]
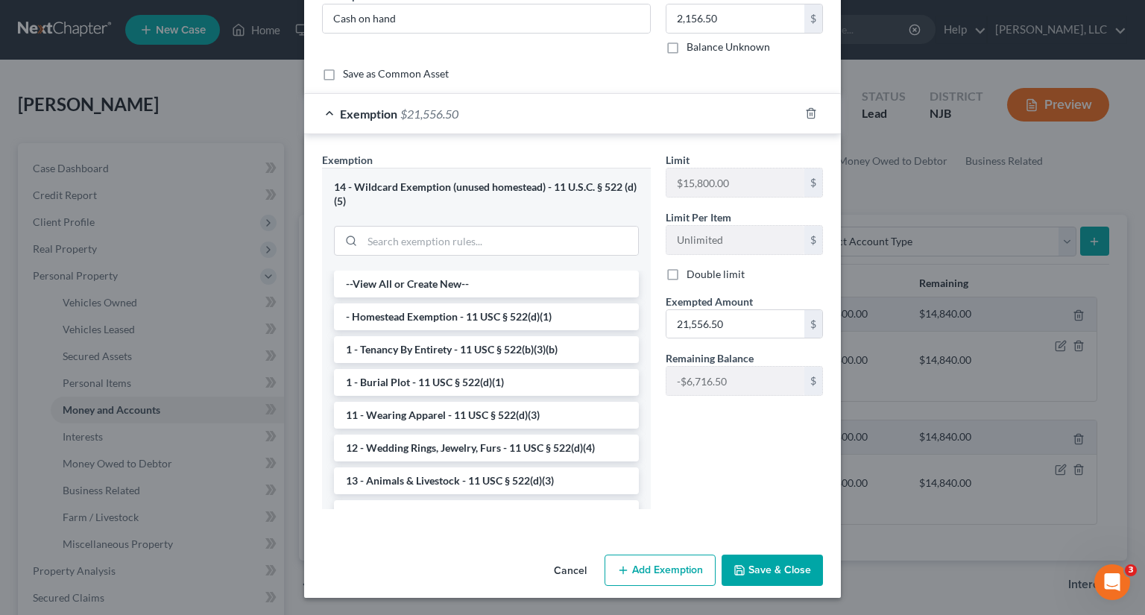
click at [766, 571] on button "Save & Close" at bounding box center [771, 569] width 101 height 31
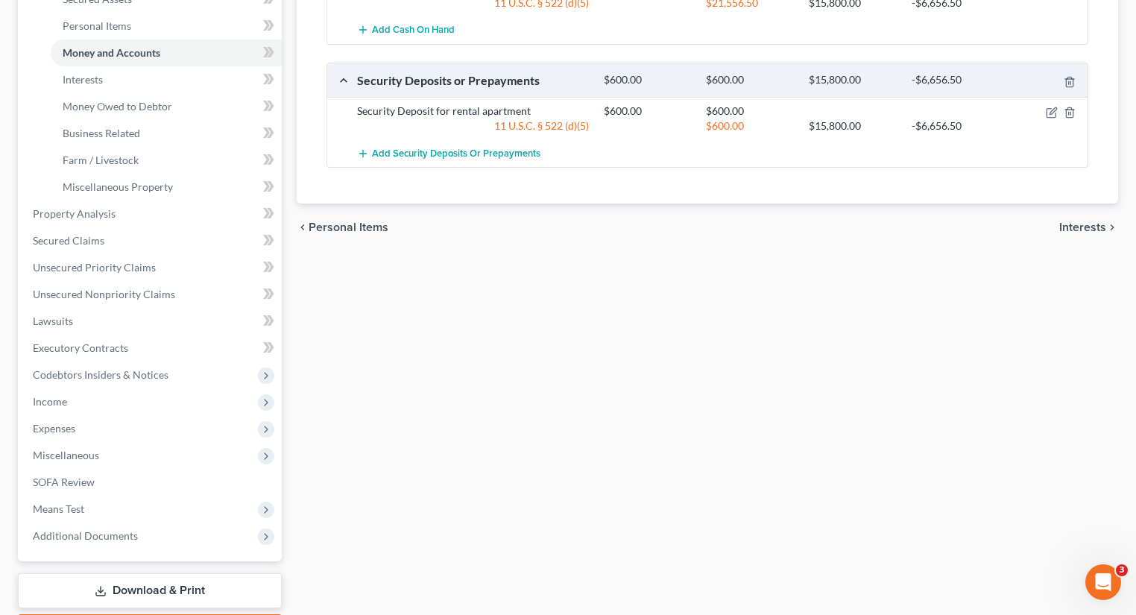
scroll to position [358, 0]
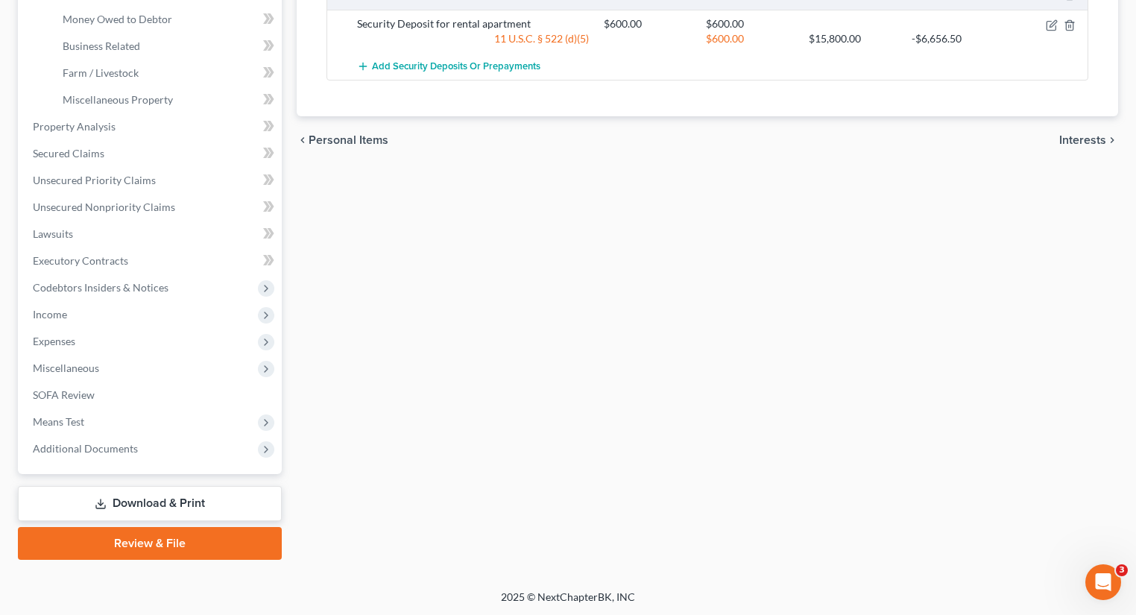
drag, startPoint x: 218, startPoint y: 501, endPoint x: 250, endPoint y: 491, distance: 33.5
click at [218, 501] on link "Download & Print" at bounding box center [150, 503] width 264 height 35
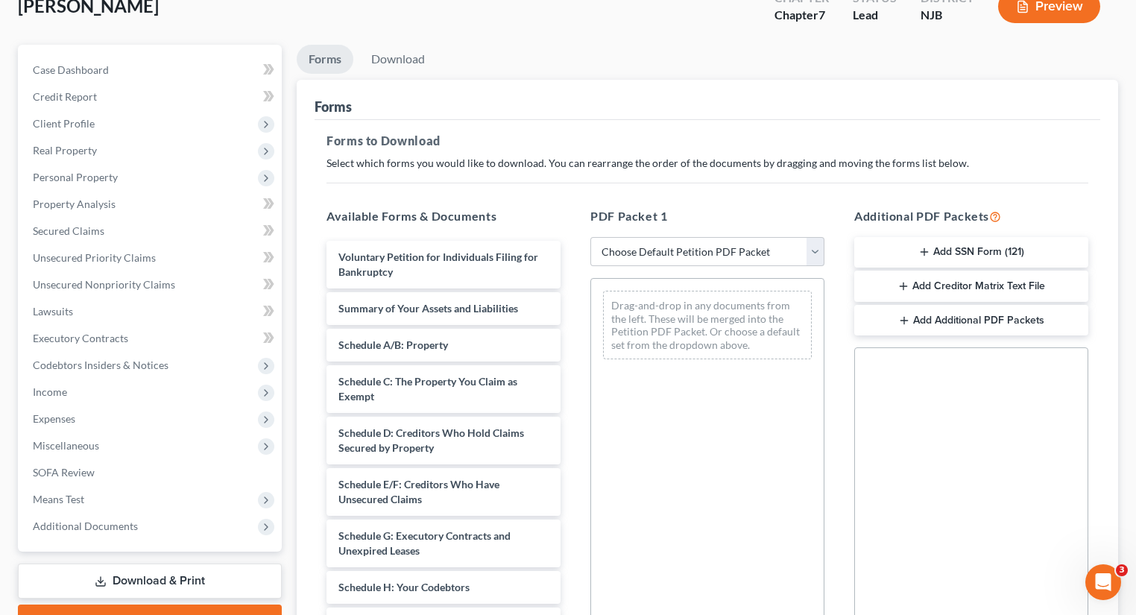
scroll to position [119, 0]
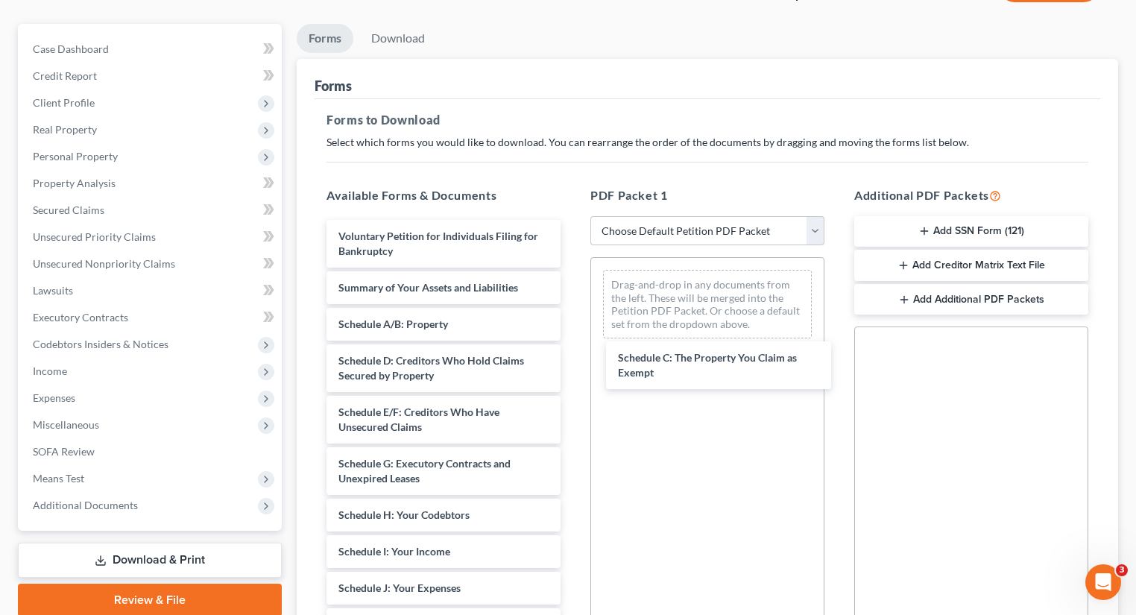
click at [572, 362] on div "Schedule C: The Property You Claim as Exempt Voluntary Petition for Individuals…" at bounding box center [443, 595] width 258 height 751
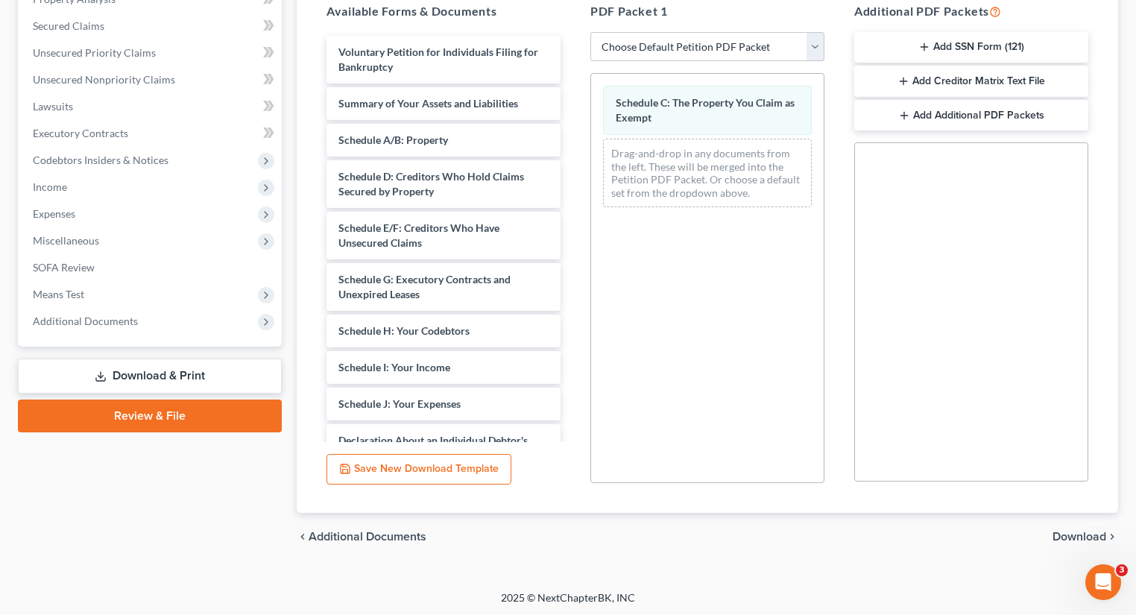
scroll to position [304, 0]
click at [1068, 530] on span "Download" at bounding box center [1079, 536] width 54 height 12
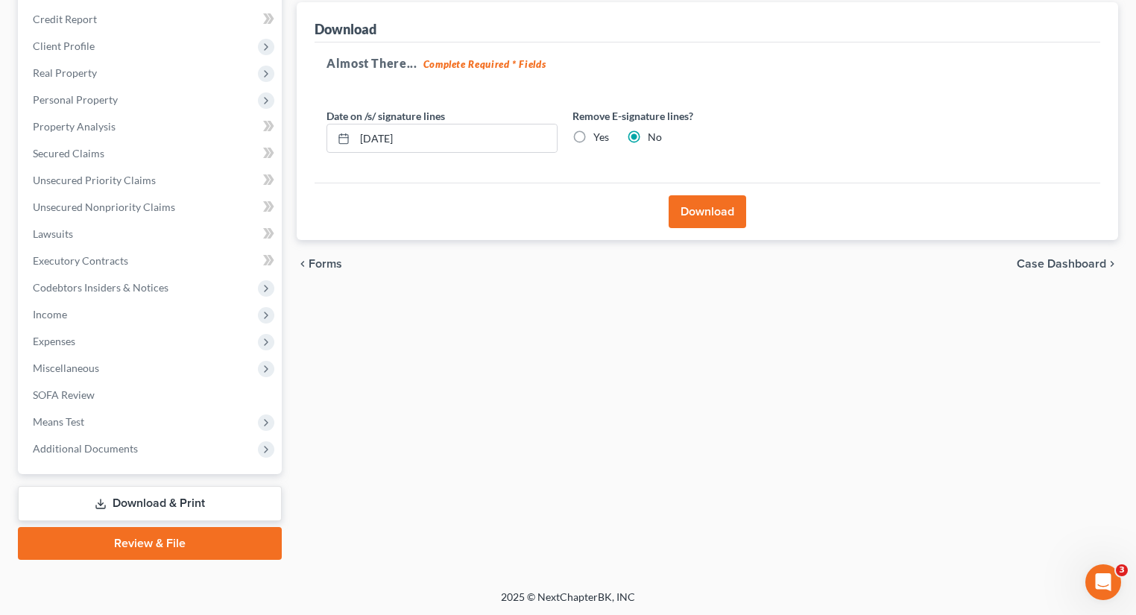
click at [700, 212] on button "Download" at bounding box center [706, 211] width 77 height 33
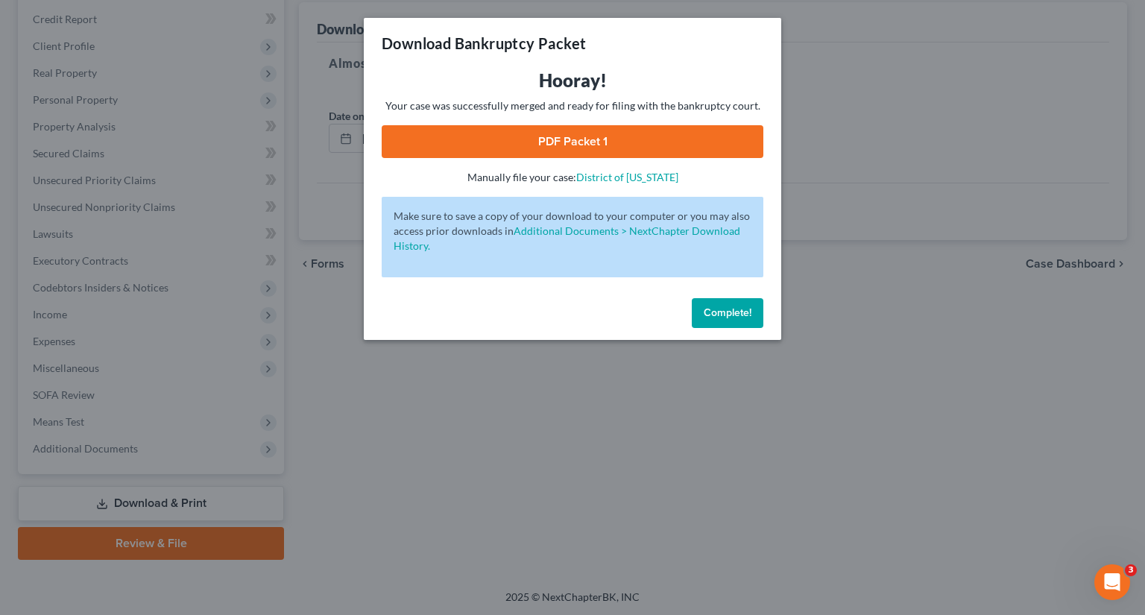
click at [630, 140] on link "PDF Packet 1" at bounding box center [573, 141] width 382 height 33
click at [721, 323] on button "Complete!" at bounding box center [727, 313] width 72 height 30
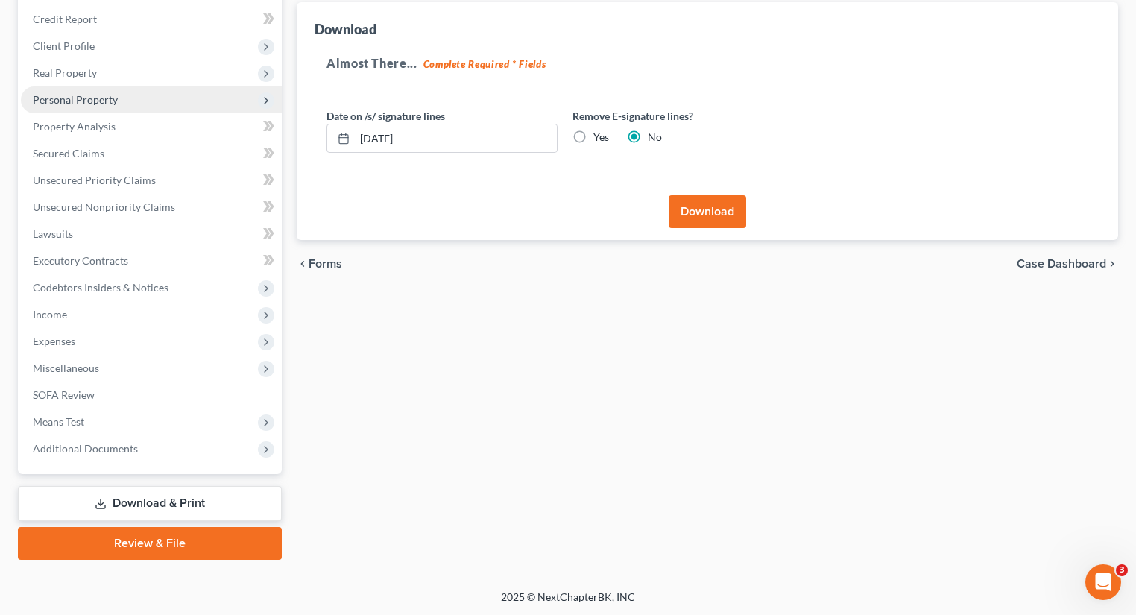
click at [90, 101] on span "Personal Property" at bounding box center [75, 99] width 85 height 13
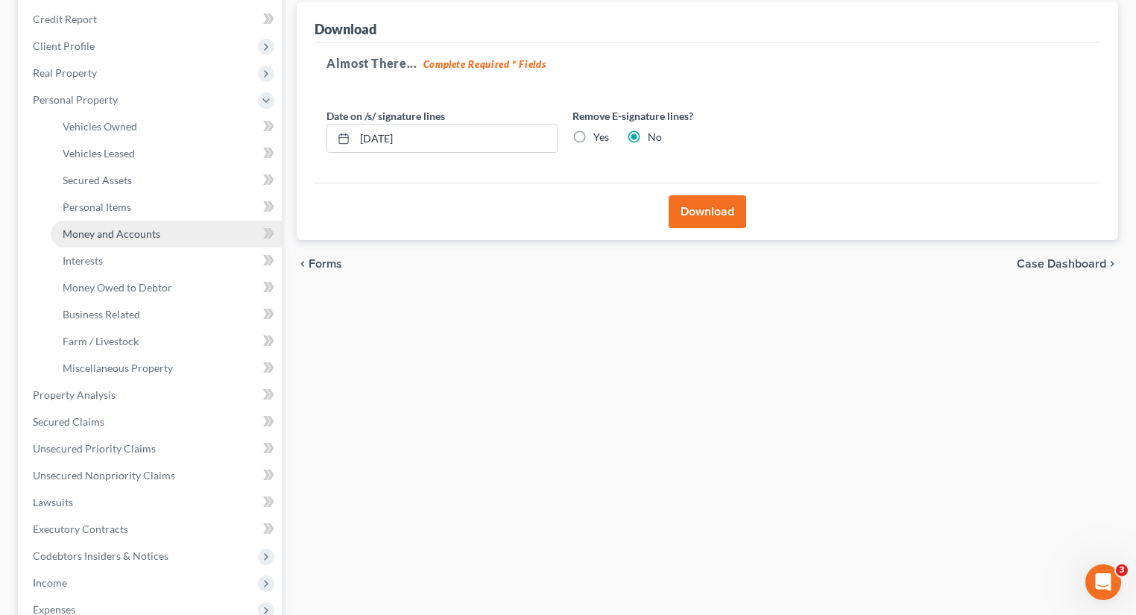
click at [131, 235] on span "Money and Accounts" at bounding box center [112, 233] width 98 height 13
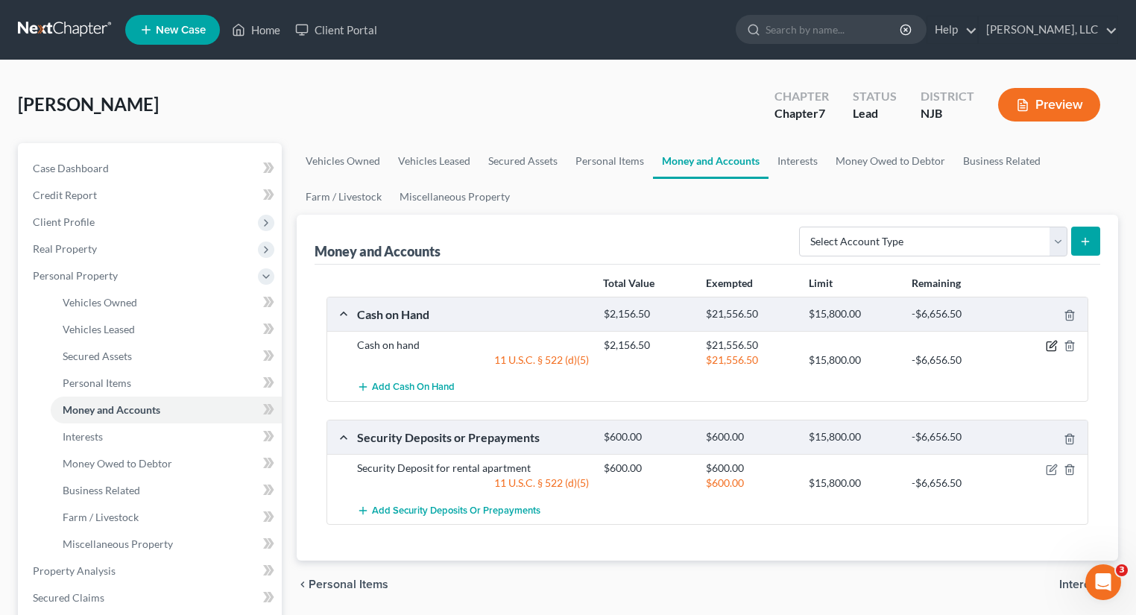
click at [1049, 346] on icon "button" at bounding box center [1052, 344] width 7 height 7
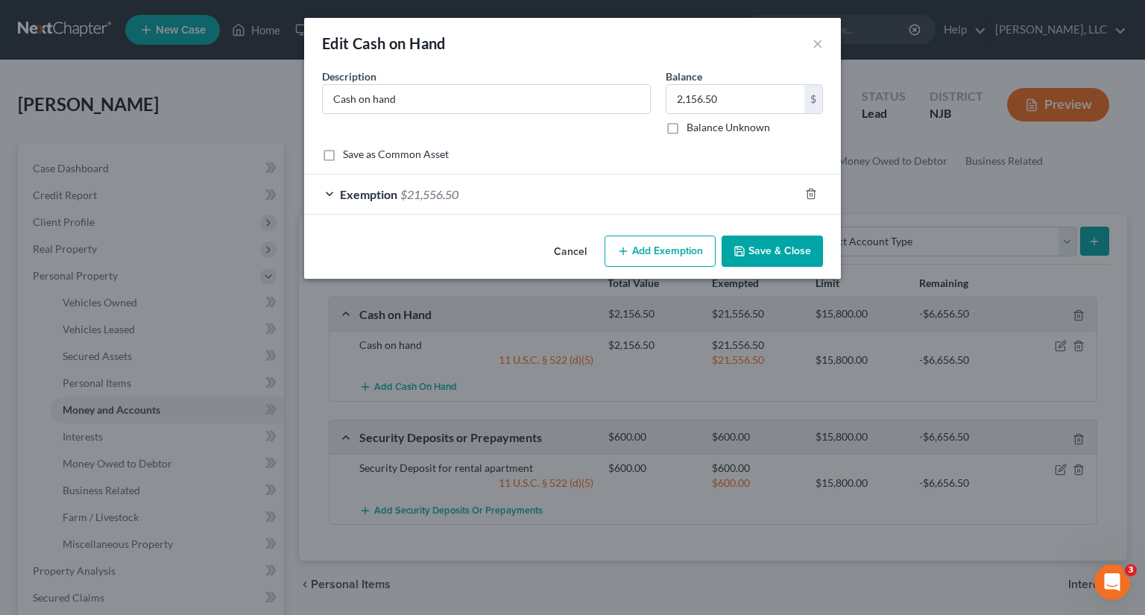
click at [331, 192] on div "Exemption $21,556.50" at bounding box center [551, 193] width 495 height 39
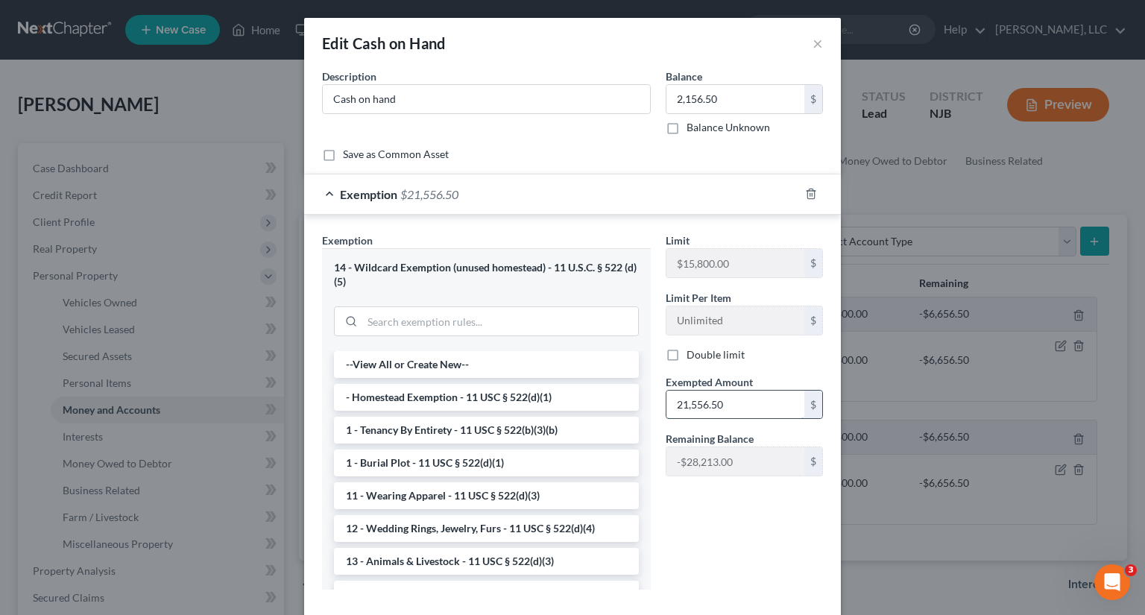
drag, startPoint x: 691, startPoint y: 402, endPoint x: 727, endPoint y: 404, distance: 35.8
click at [691, 402] on input "21,556.50" at bounding box center [735, 404] width 138 height 28
click at [694, 399] on input "21,556.50" at bounding box center [735, 404] width 138 height 28
click at [741, 402] on input "21,556.50" at bounding box center [735, 404] width 138 height 28
type input "2,156.50"
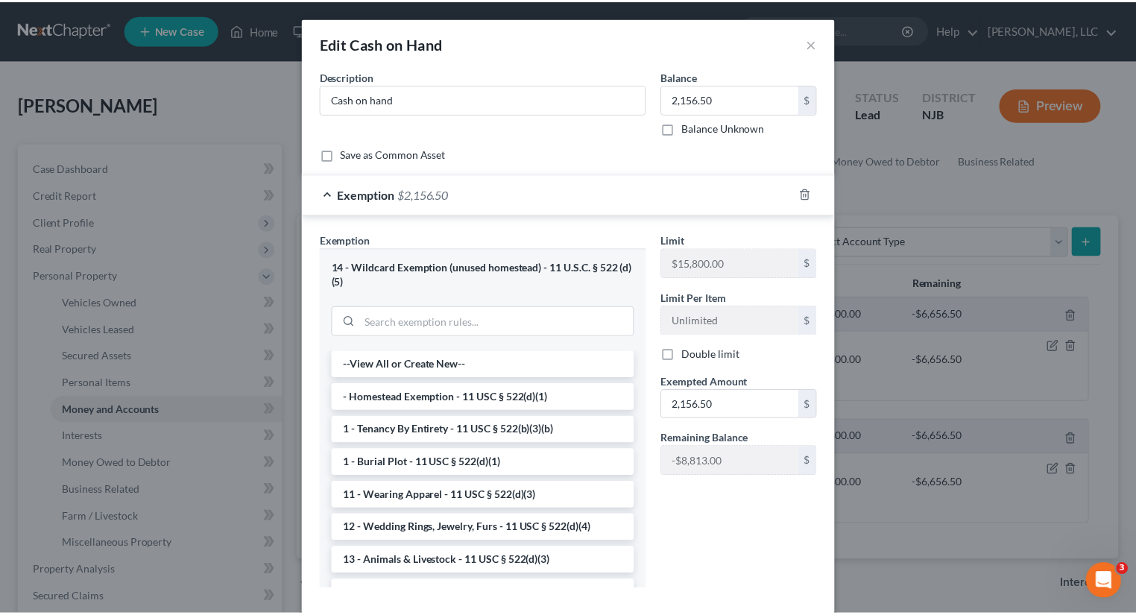
scroll to position [80, 0]
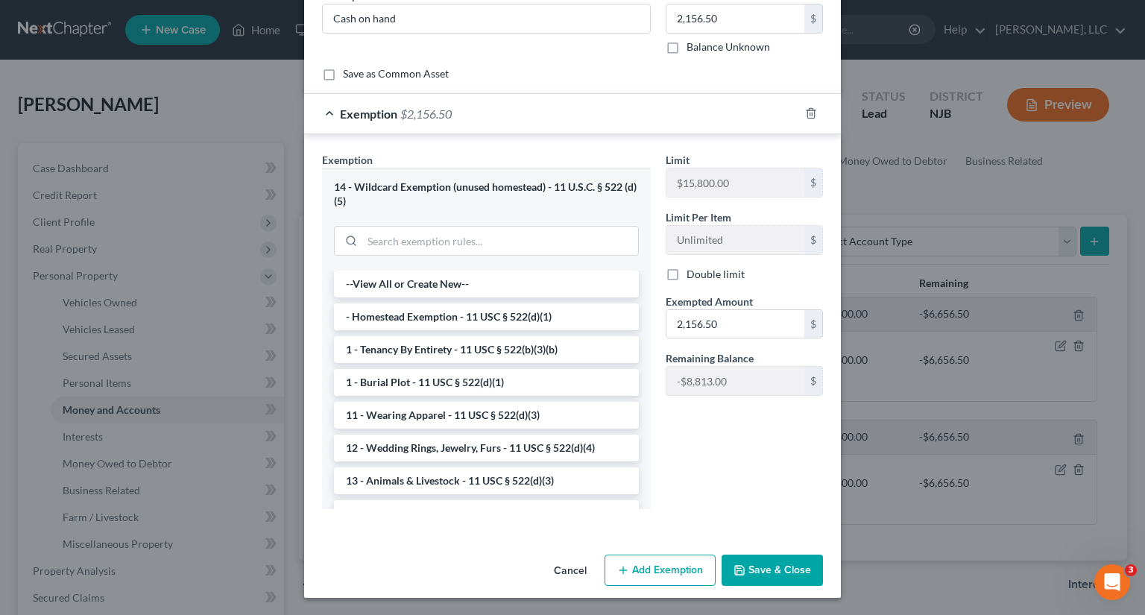
click at [776, 569] on button "Save & Close" at bounding box center [771, 569] width 101 height 31
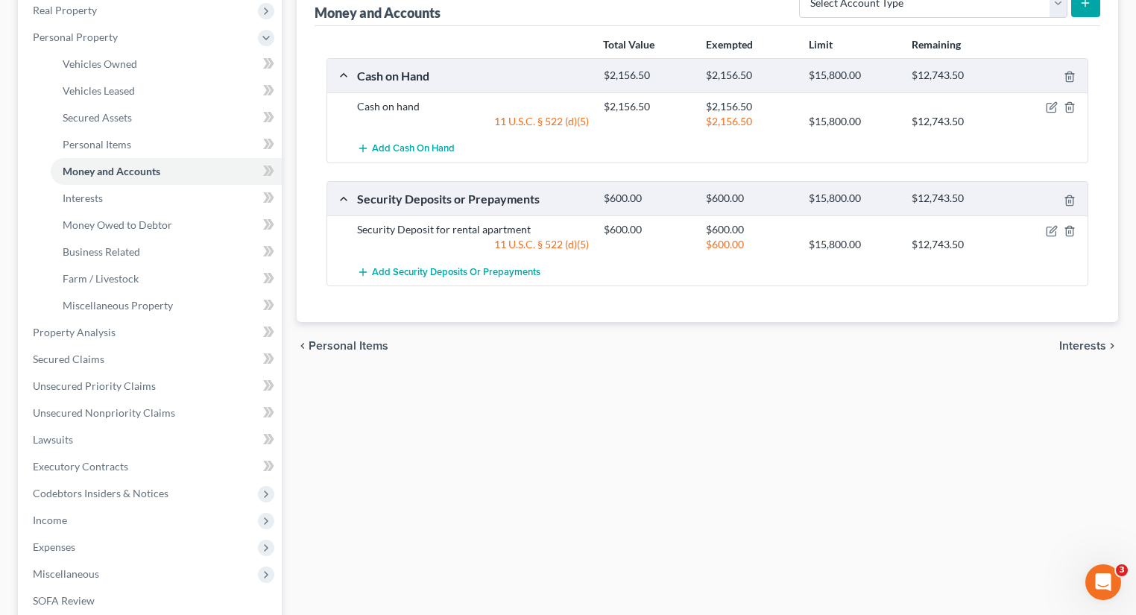
scroll to position [444, 0]
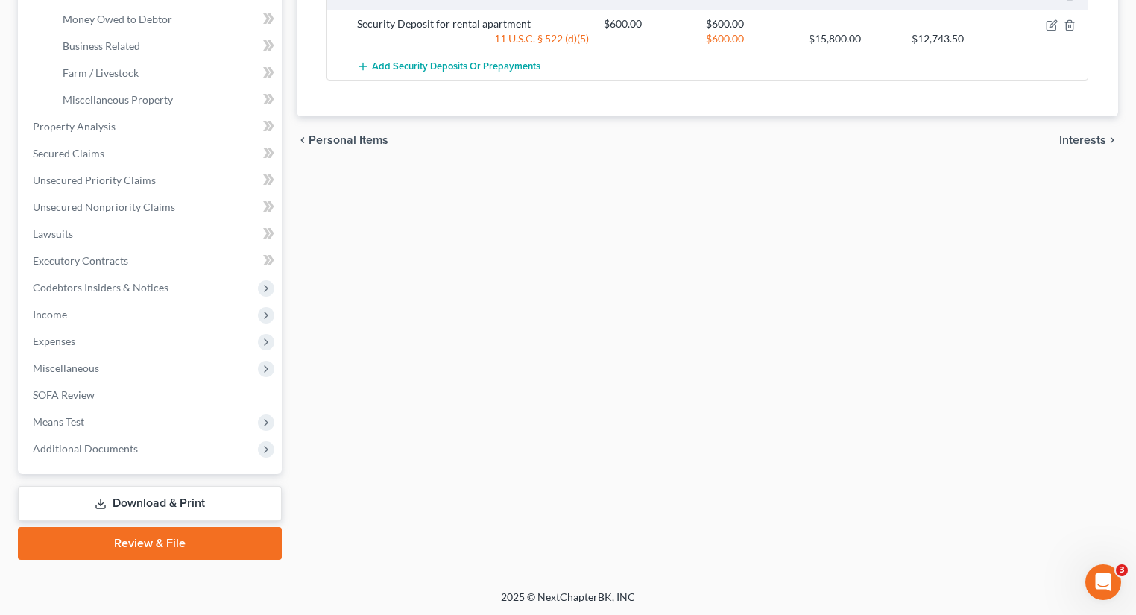
click at [196, 500] on link "Download & Print" at bounding box center [150, 503] width 264 height 35
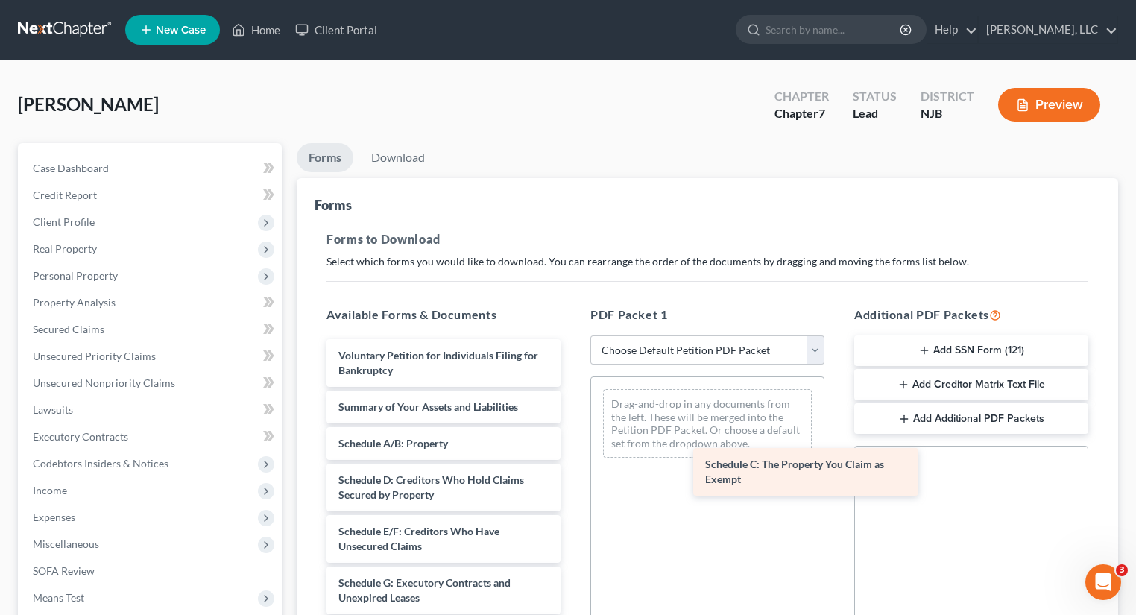
drag, startPoint x: 474, startPoint y: 480, endPoint x: 832, endPoint y: 465, distance: 358.7
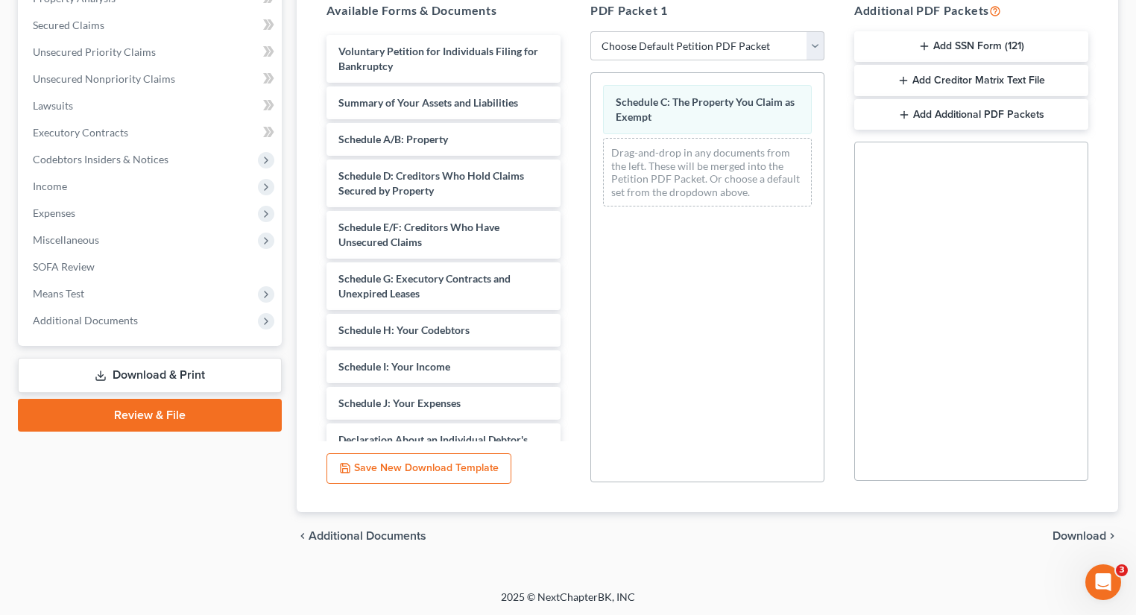
click at [1063, 538] on span "Download" at bounding box center [1079, 536] width 54 height 12
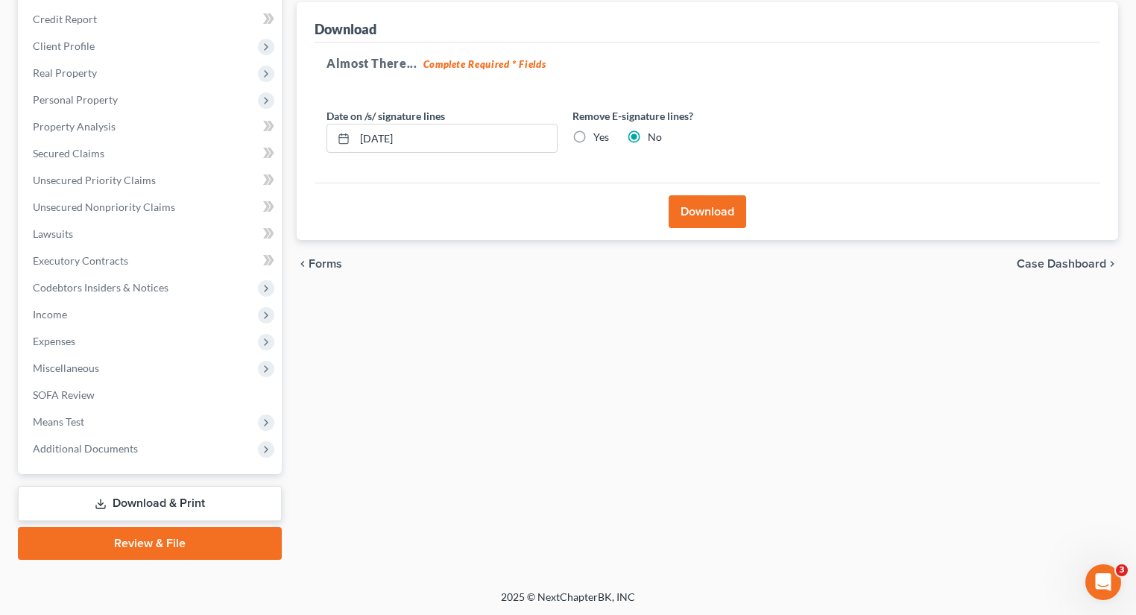
click at [700, 203] on button "Download" at bounding box center [706, 211] width 77 height 33
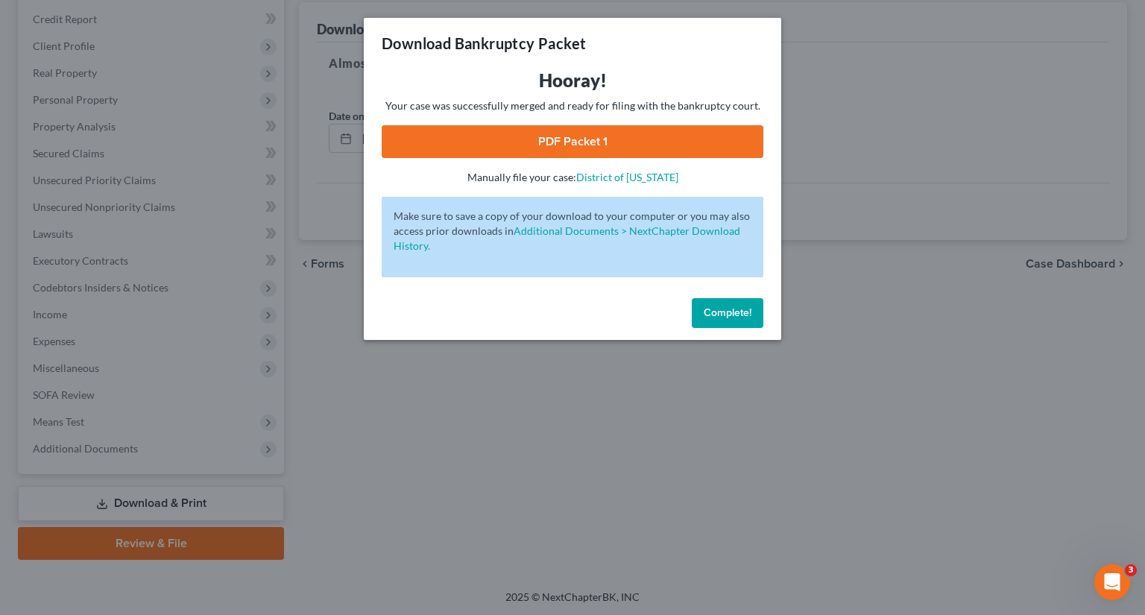
click at [651, 133] on link "PDF Packet 1" at bounding box center [573, 141] width 382 height 33
click at [736, 322] on button "Complete!" at bounding box center [727, 313] width 72 height 30
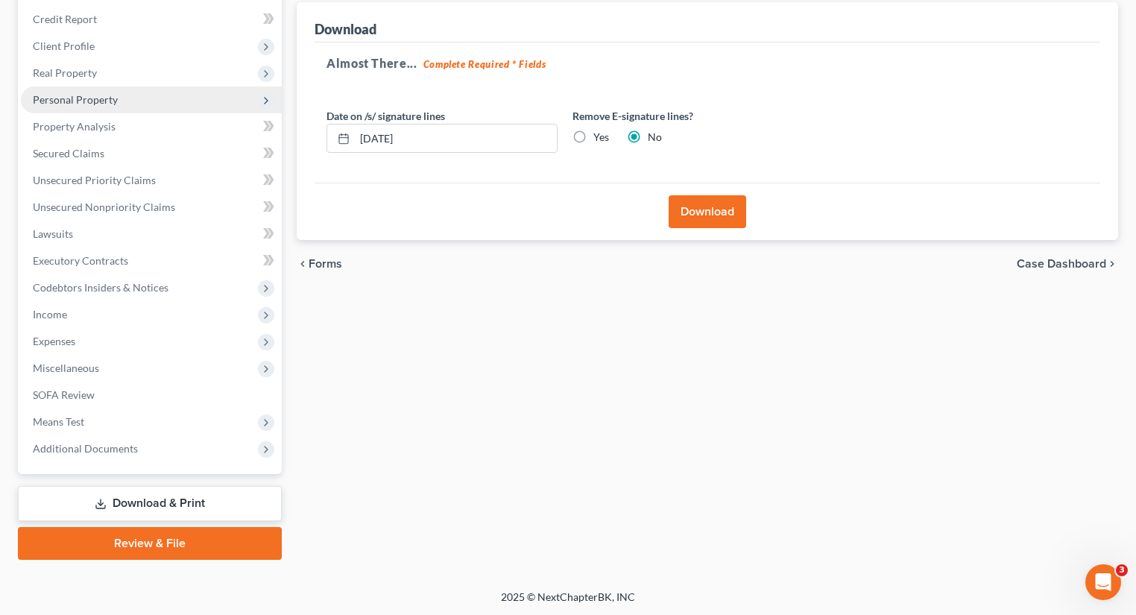
click at [77, 98] on span "Personal Property" at bounding box center [75, 99] width 85 height 13
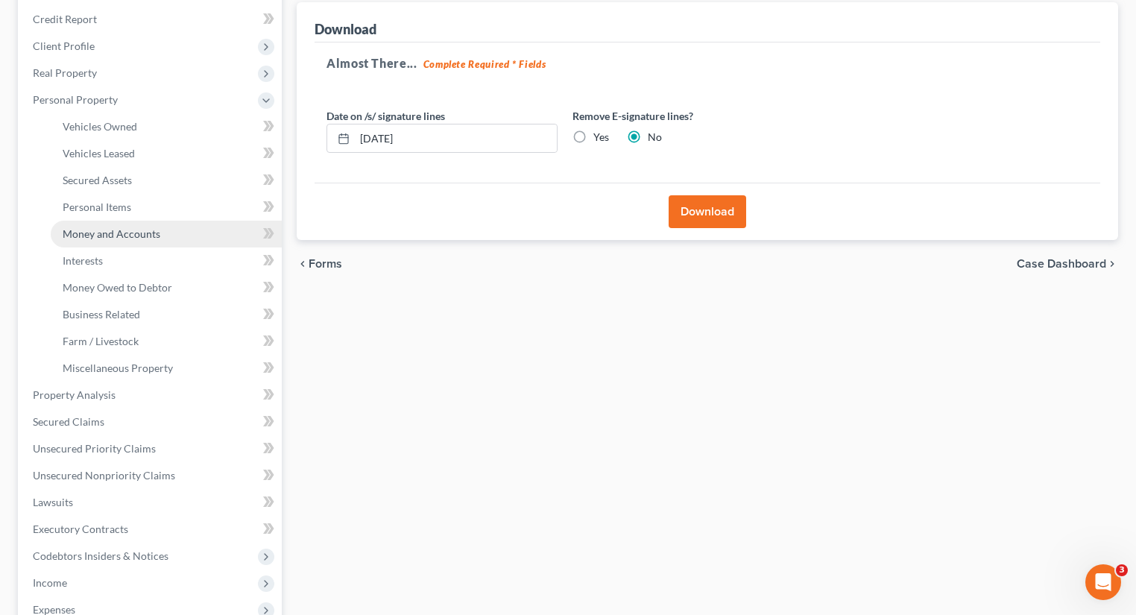
click at [139, 232] on span "Money and Accounts" at bounding box center [112, 233] width 98 height 13
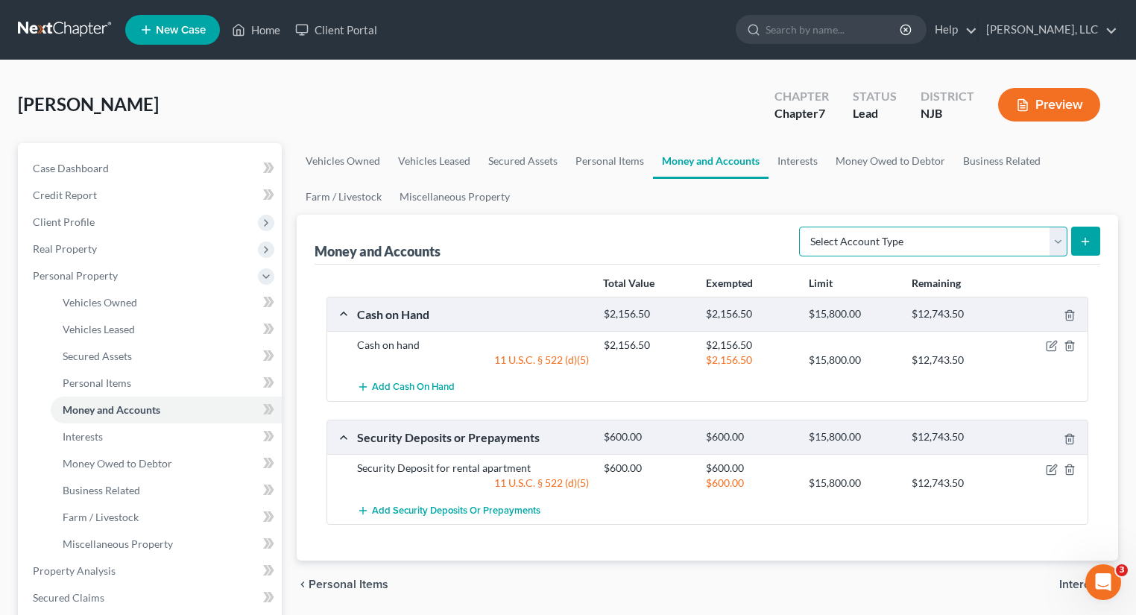
click at [1057, 238] on select "Select Account Type Brokerage Cash on Hand Certificates of Deposit Checking Acc…" at bounding box center [933, 242] width 268 height 30
select select "checking"
click at [802, 227] on select "Select Account Type Brokerage Cash on Hand Certificates of Deposit Checking Acc…" at bounding box center [933, 242] width 268 height 30
click at [1092, 238] on button "submit" at bounding box center [1085, 241] width 29 height 29
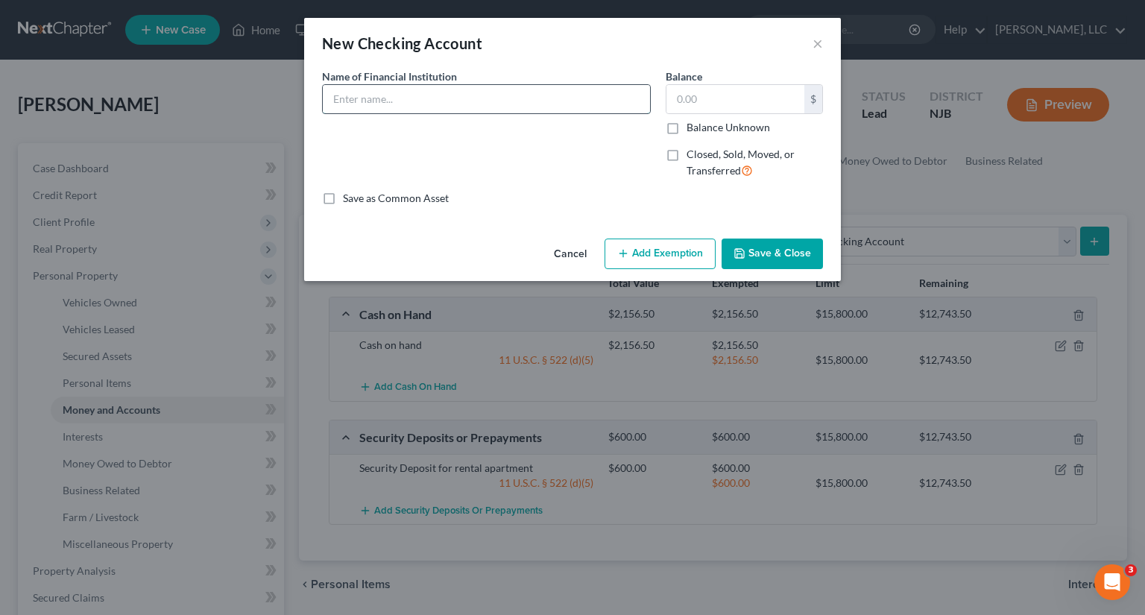
click at [441, 98] on input "text" at bounding box center [486, 99] width 327 height 28
type input "TD Bank"
click at [686, 152] on label "Closed, Sold, Moved, or Transferred" at bounding box center [754, 163] width 136 height 32
click at [692, 152] on input "Closed, Sold, Moved, or Transferred" at bounding box center [697, 152] width 10 height 10
checkbox input "true"
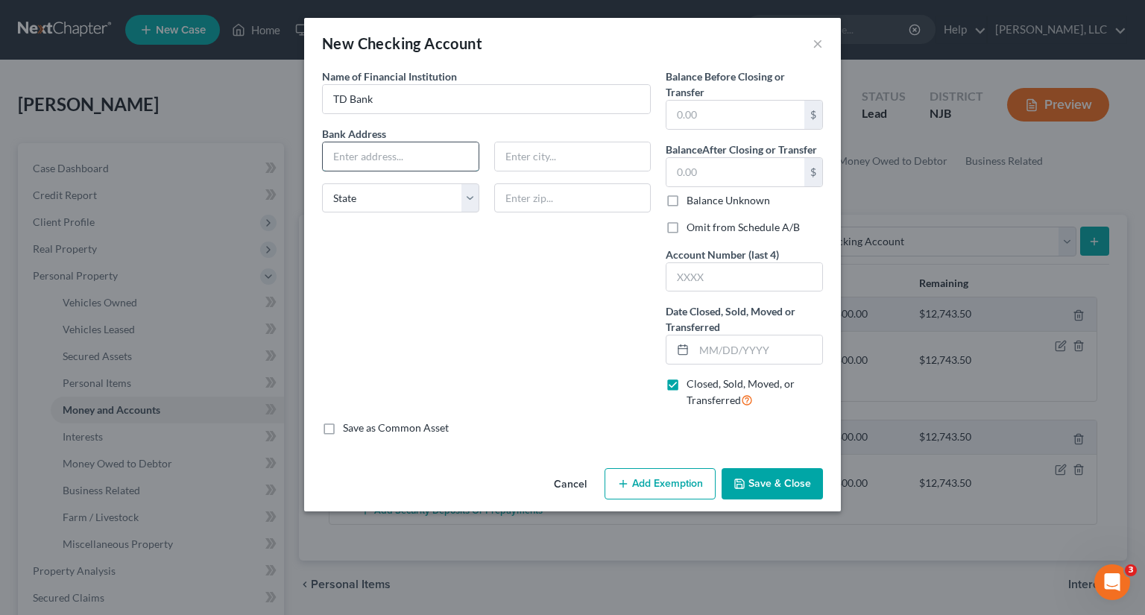
click at [425, 162] on input "text" at bounding box center [401, 156] width 156 height 28
click at [417, 159] on input "text" at bounding box center [401, 156] width 156 height 28
type input "[STREET_ADDRESS][PERSON_NAME]"
type input "[GEOGRAPHIC_DATA]"
click at [471, 201] on select "State [US_STATE] AK AR AZ CA CO CT DE DC [GEOGRAPHIC_DATA] [GEOGRAPHIC_DATA] GU…" at bounding box center [400, 198] width 157 height 30
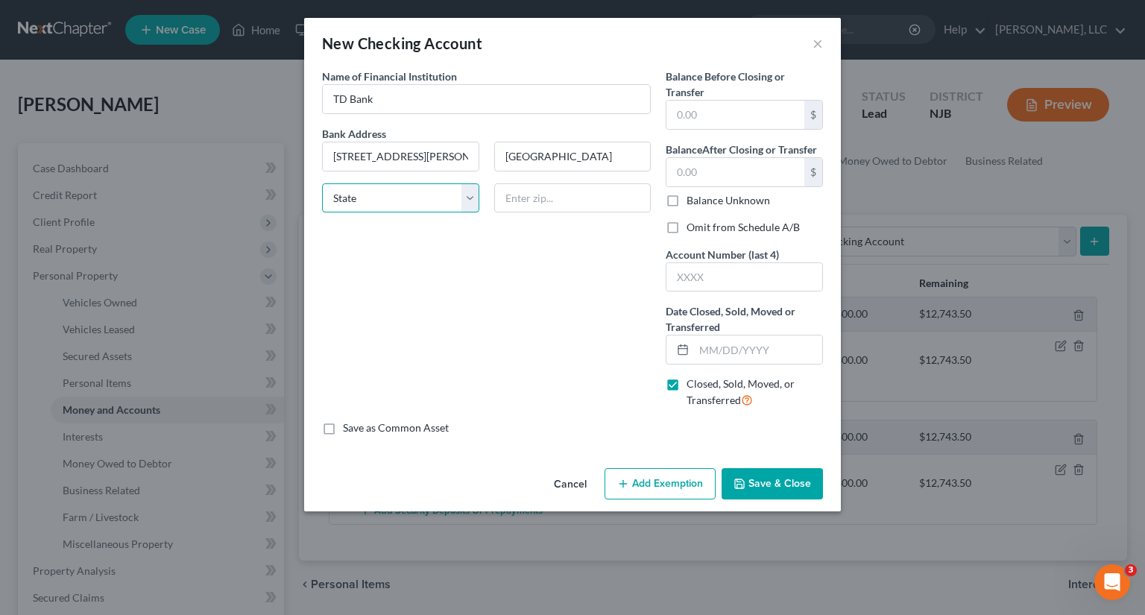
select select "33"
click at [322, 183] on select "State [US_STATE] AK AR AZ CA CO CT DE DC [GEOGRAPHIC_DATA] [GEOGRAPHIC_DATA] GU…" at bounding box center [400, 198] width 157 height 30
click at [549, 198] on input "text" at bounding box center [572, 198] width 157 height 30
type input "08225"
type input "3359"
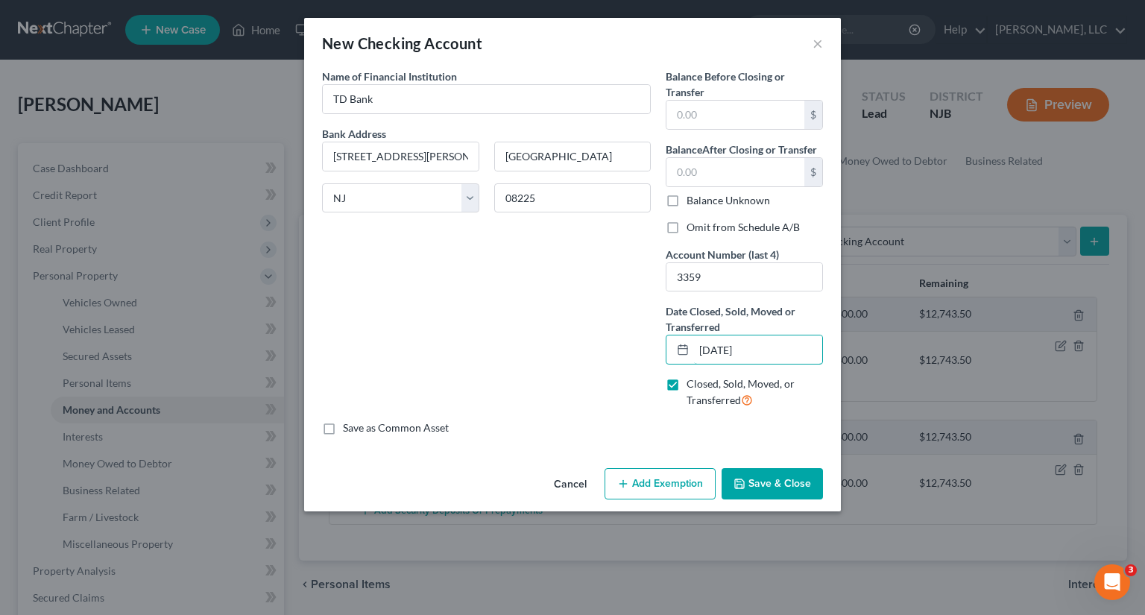
type input "[DATE]"
click at [784, 484] on button "Save & Close" at bounding box center [771, 483] width 101 height 31
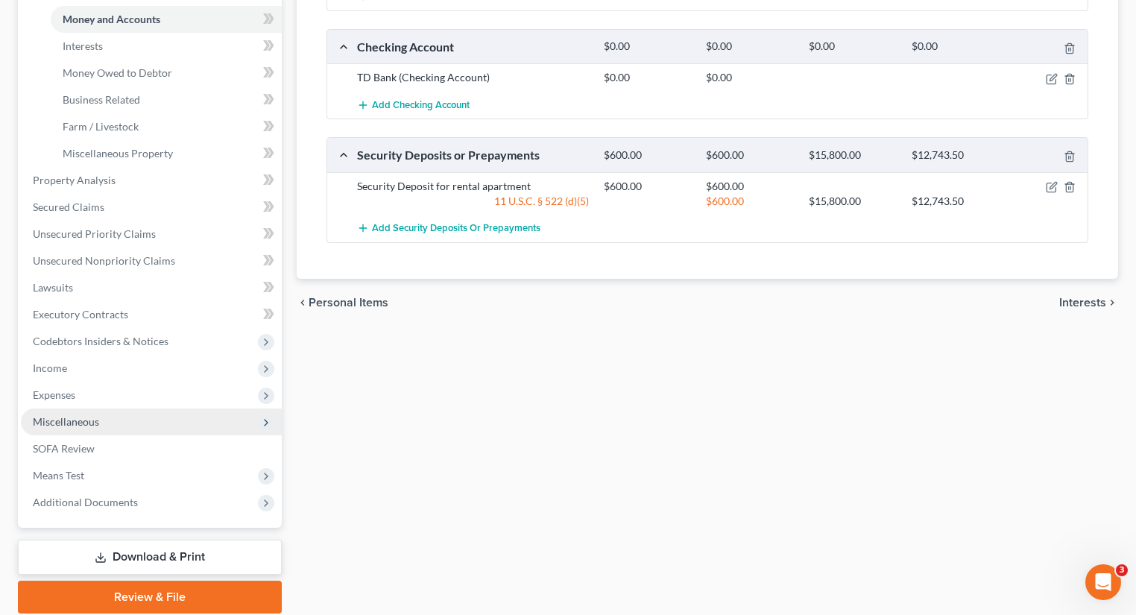
scroll to position [444, 0]
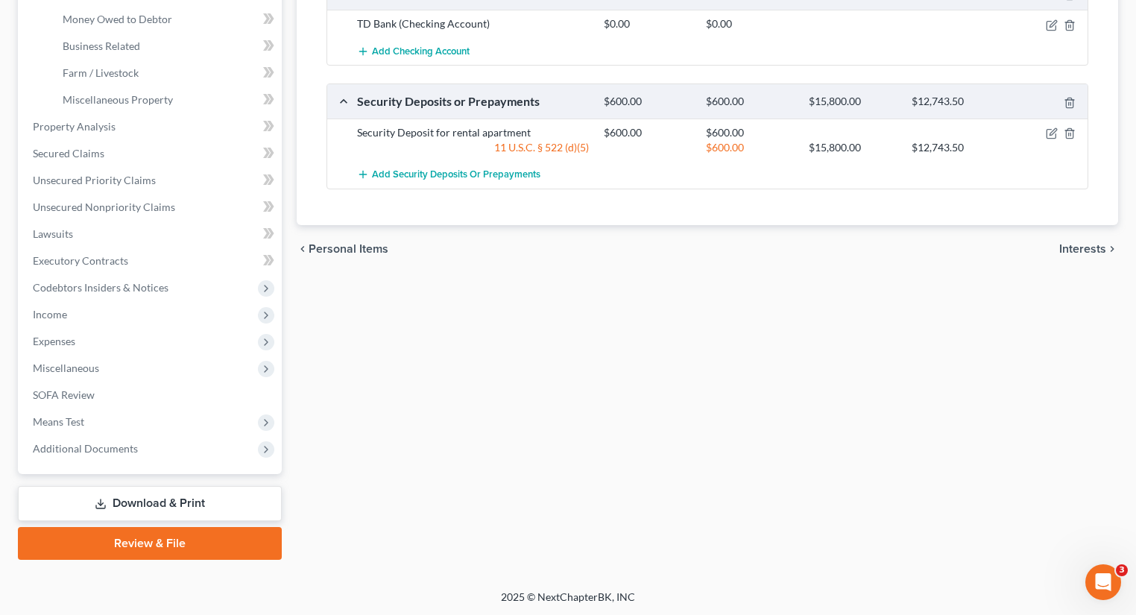
click at [238, 499] on link "Download & Print" at bounding box center [150, 503] width 264 height 35
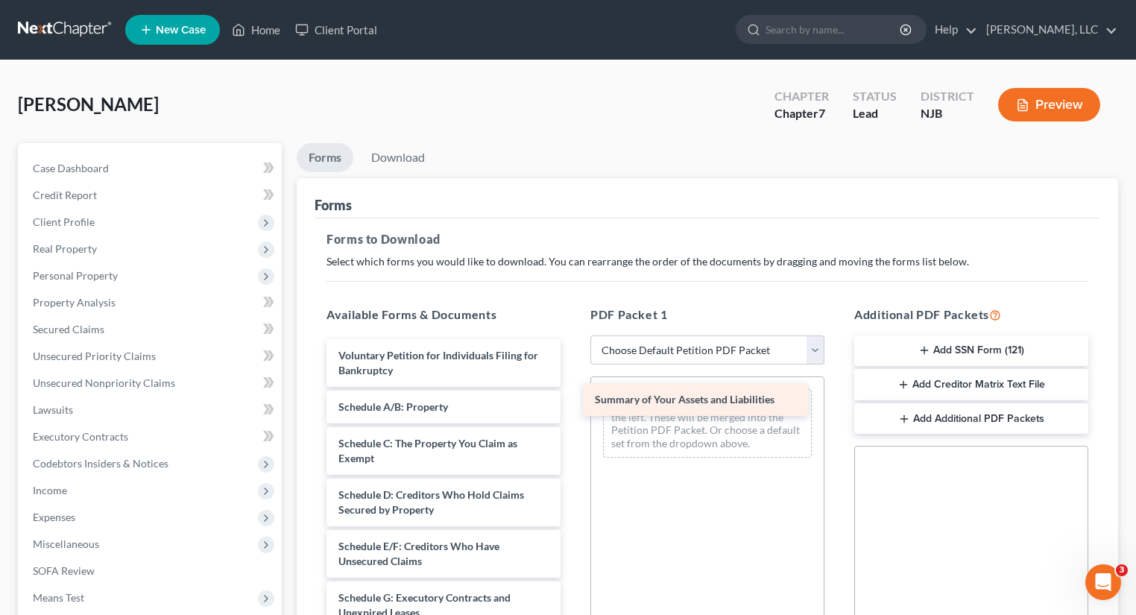
drag, startPoint x: 453, startPoint y: 402, endPoint x: 709, endPoint y: 396, distance: 256.4
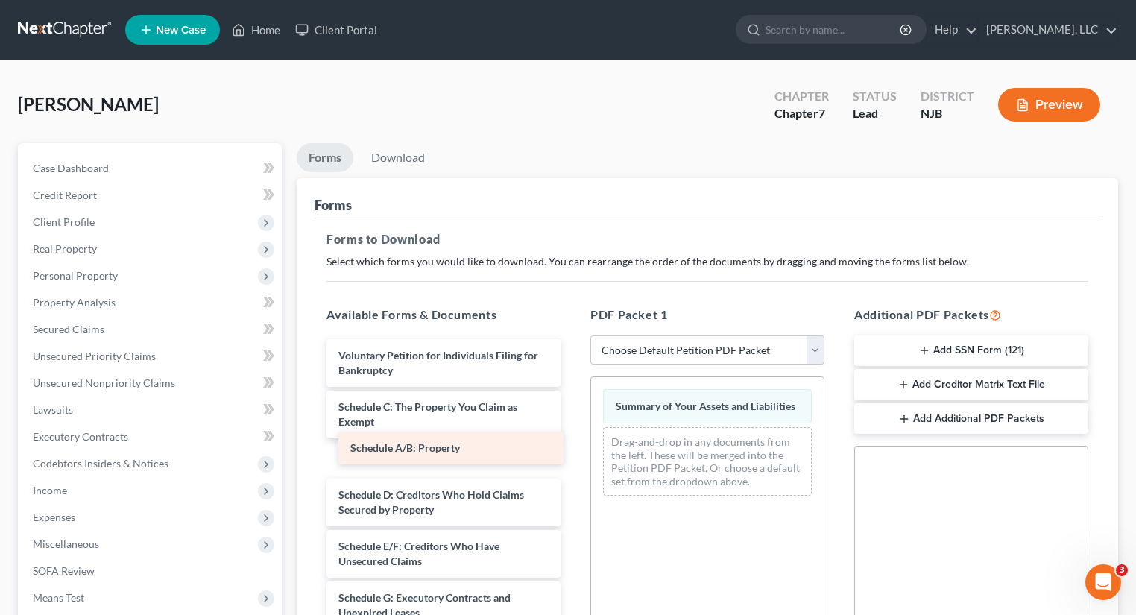
drag, startPoint x: 441, startPoint y: 402, endPoint x: 452, endPoint y: 446, distance: 45.4
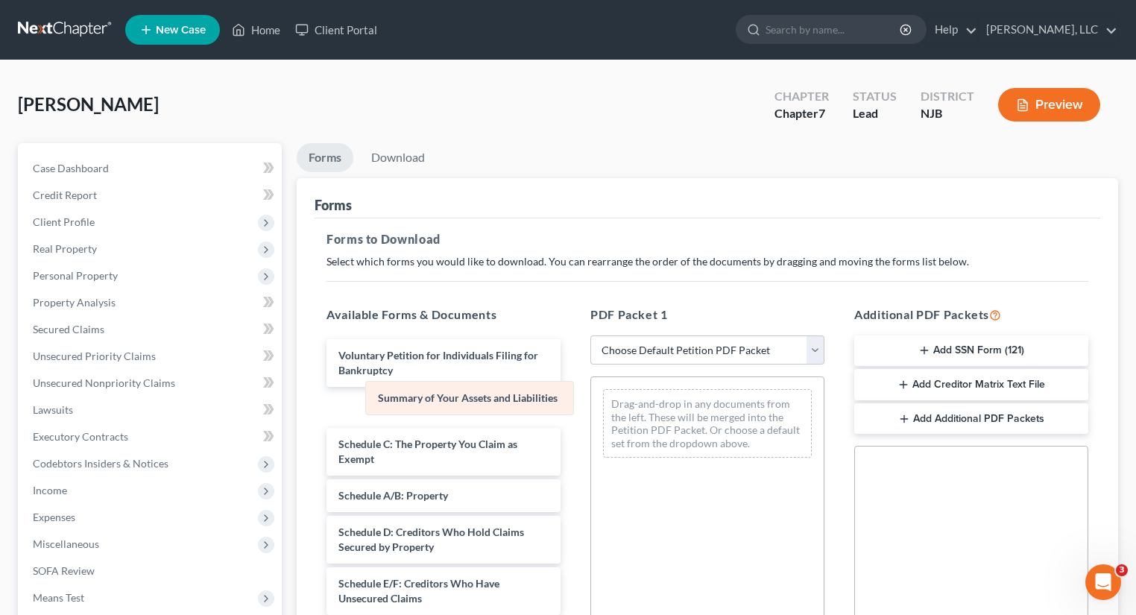
drag, startPoint x: 692, startPoint y: 408, endPoint x: 443, endPoint y: 399, distance: 249.8
click at [591, 399] on div "Summary of Your Assets and Liabilities Summary of Your Assets and Liabilities D…" at bounding box center [707, 423] width 232 height 92
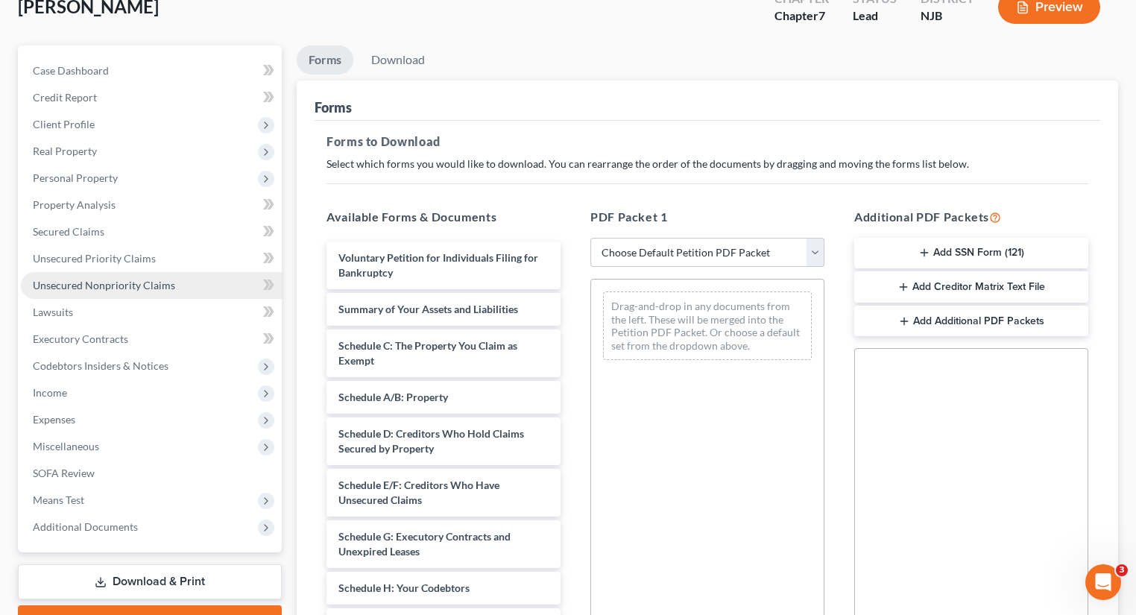
scroll to position [119, 0]
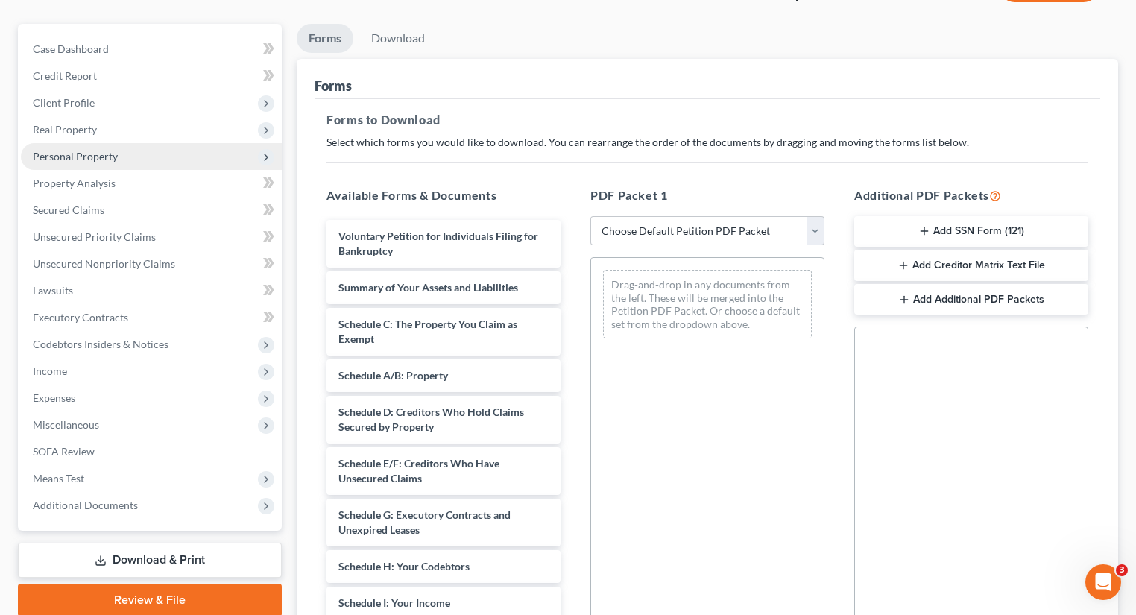
click at [110, 157] on span "Personal Property" at bounding box center [75, 156] width 85 height 13
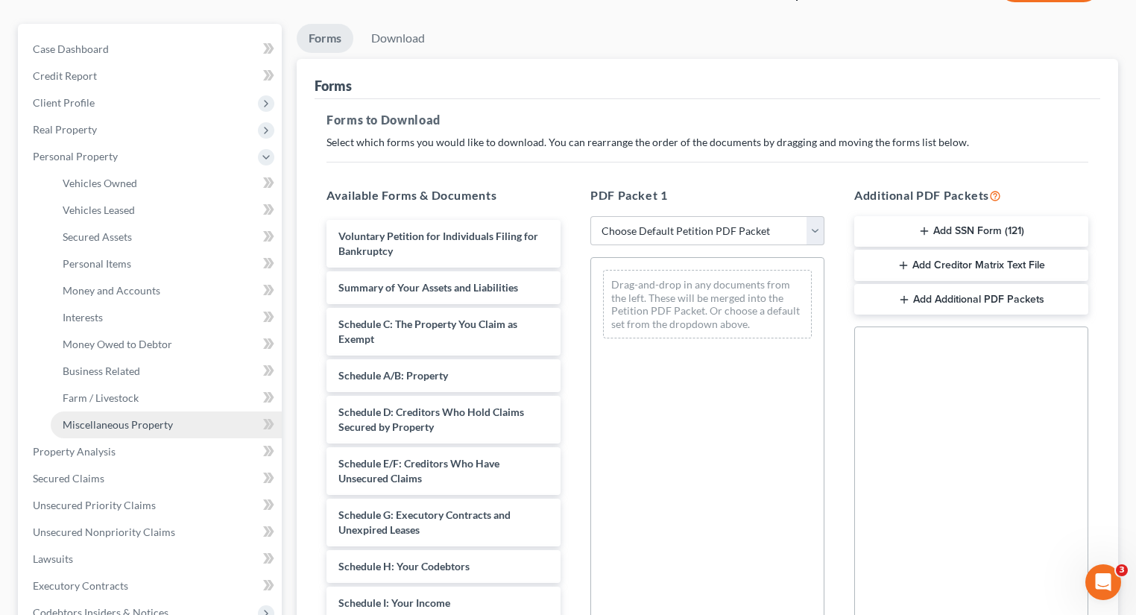
click at [150, 423] on span "Miscellaneous Property" at bounding box center [118, 424] width 110 height 13
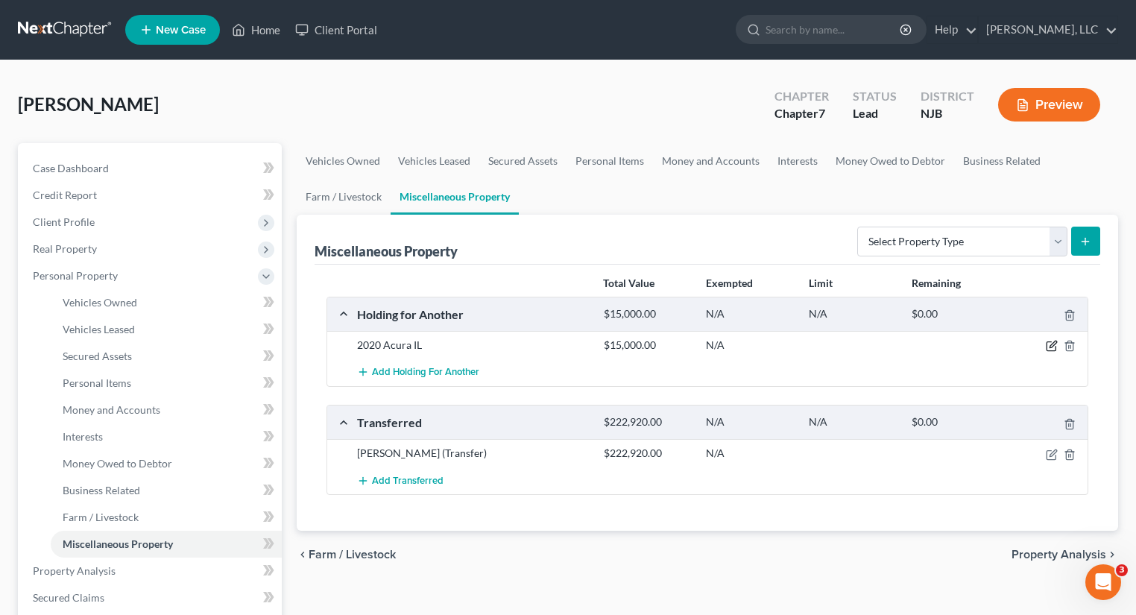
click at [1051, 347] on icon "button" at bounding box center [1051, 346] width 12 height 12
select select "7"
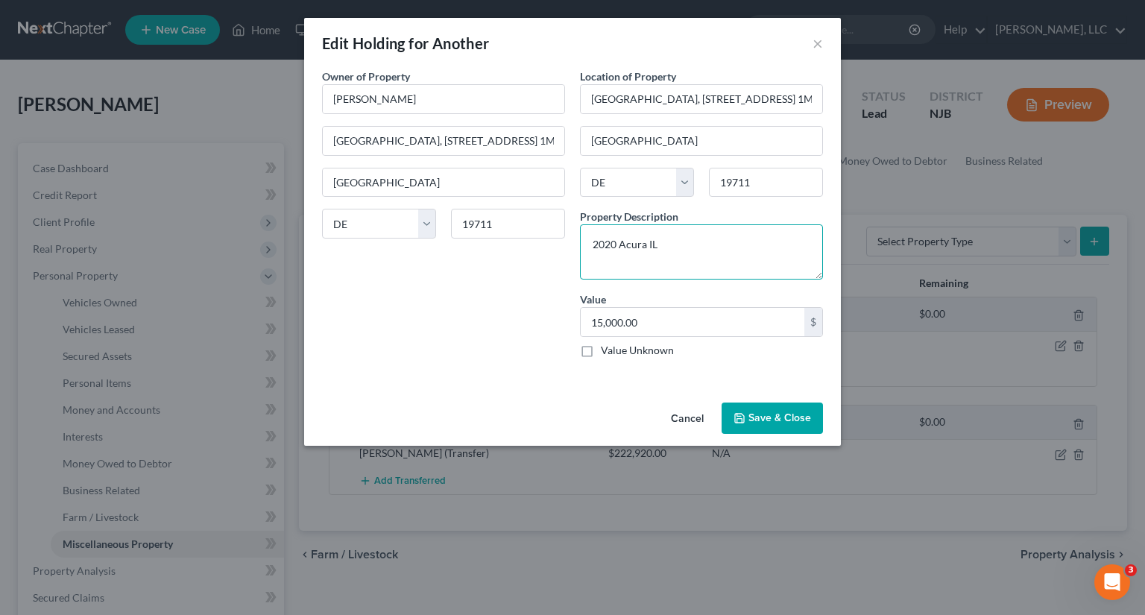
click at [590, 238] on textarea "2020 Acura IL" at bounding box center [701, 251] width 243 height 55
type textarea "Jointly titled - 2020 Acura IL"
click at [791, 414] on button "Save & Close" at bounding box center [771, 417] width 101 height 31
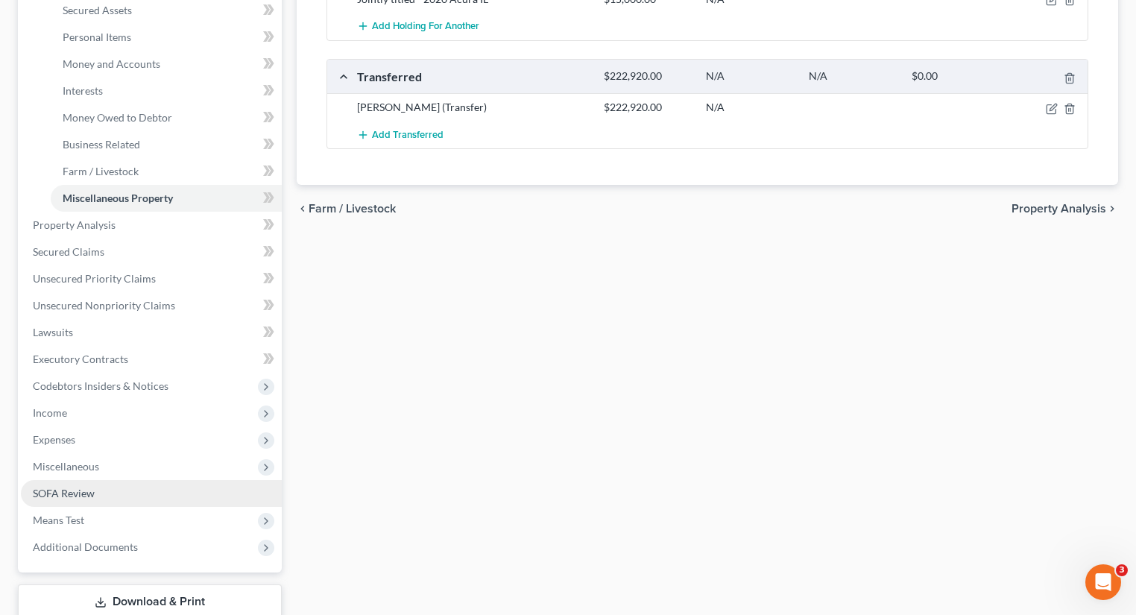
scroll to position [444, 0]
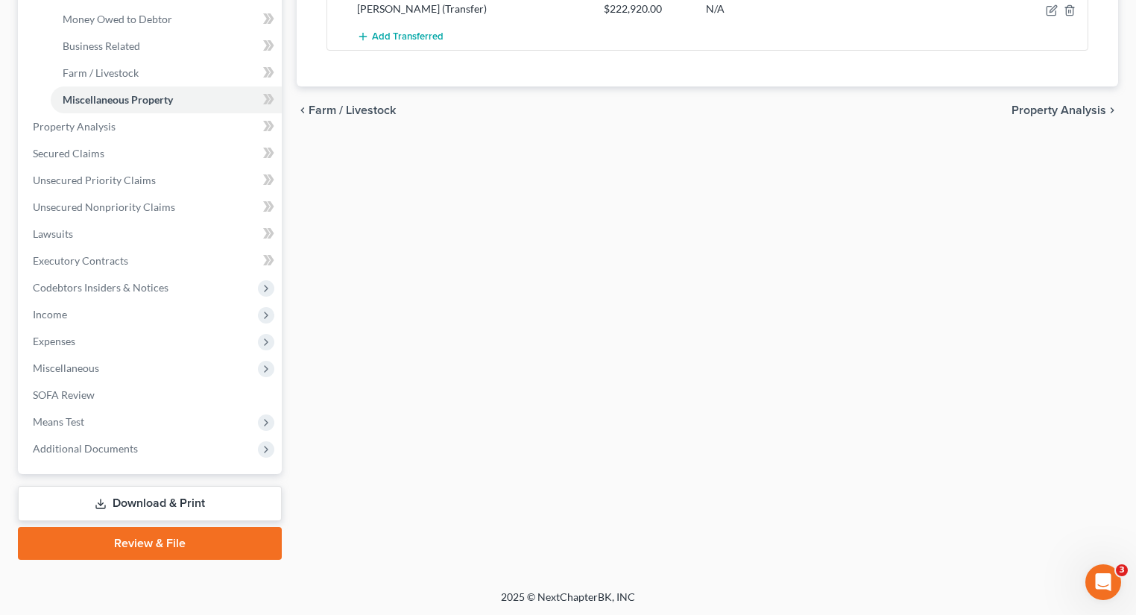
click at [156, 496] on link "Download & Print" at bounding box center [150, 503] width 264 height 35
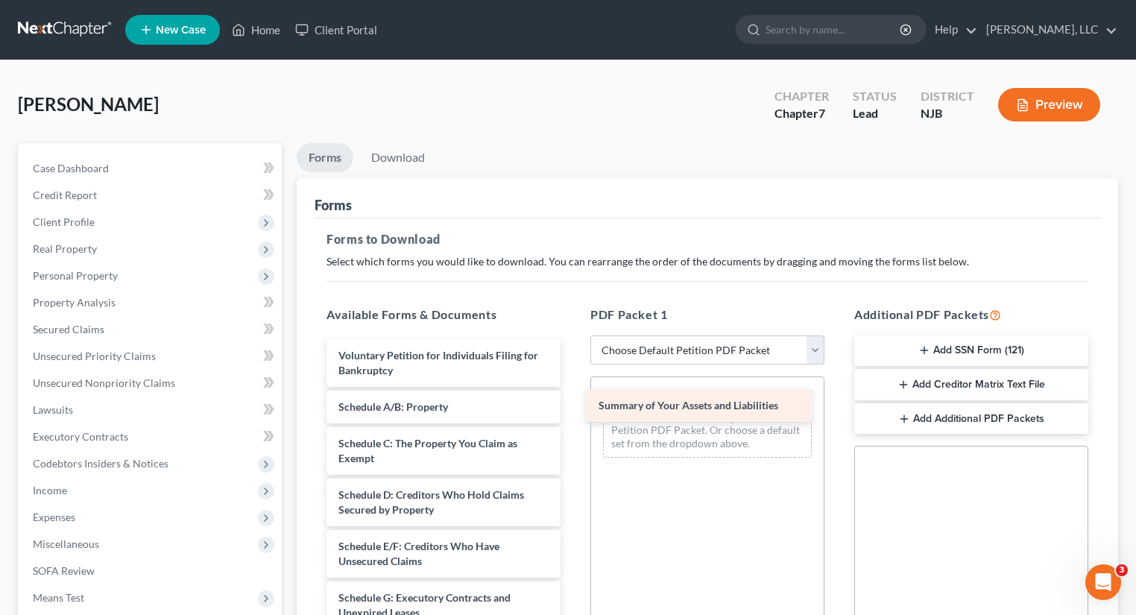
drag, startPoint x: 474, startPoint y: 408, endPoint x: 736, endPoint y: 408, distance: 262.3
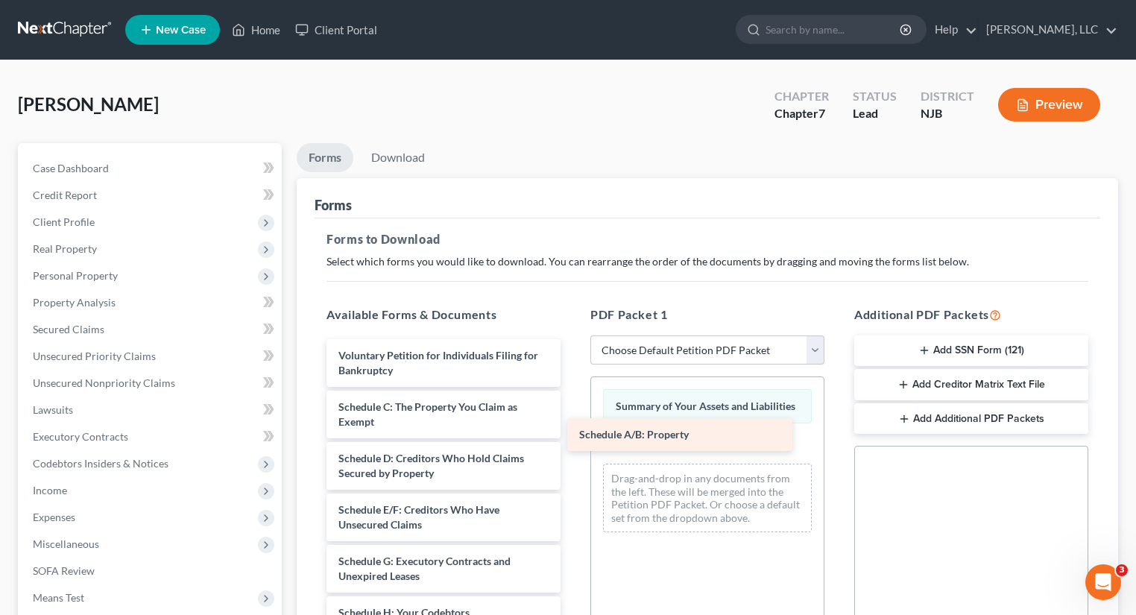
drag, startPoint x: 480, startPoint y: 399, endPoint x: 721, endPoint y: 428, distance: 243.2
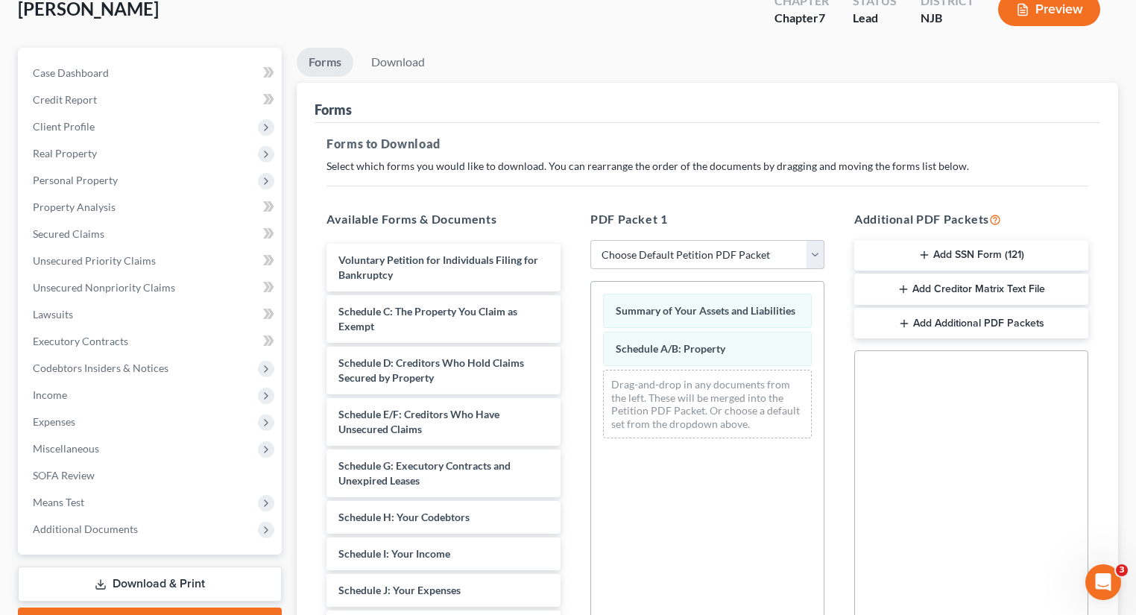
scroll to position [119, 0]
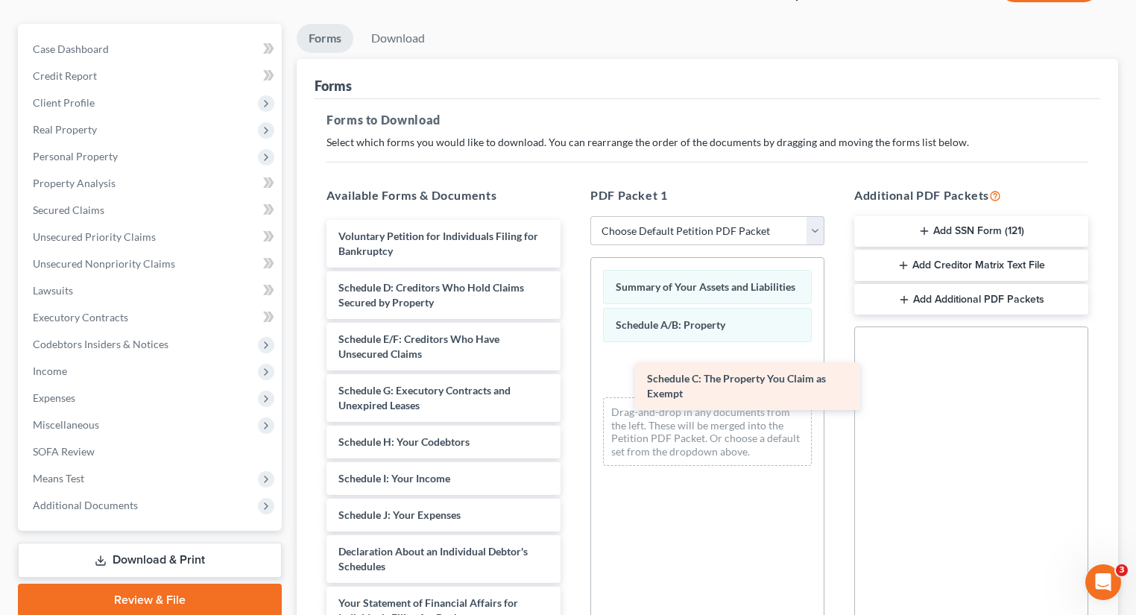
drag, startPoint x: 453, startPoint y: 286, endPoint x: 738, endPoint y: 365, distance: 296.1
click at [572, 365] on div "Schedule C: The Property You Claim as Exempt Voluntary Petition for Individuals…" at bounding box center [443, 559] width 258 height 678
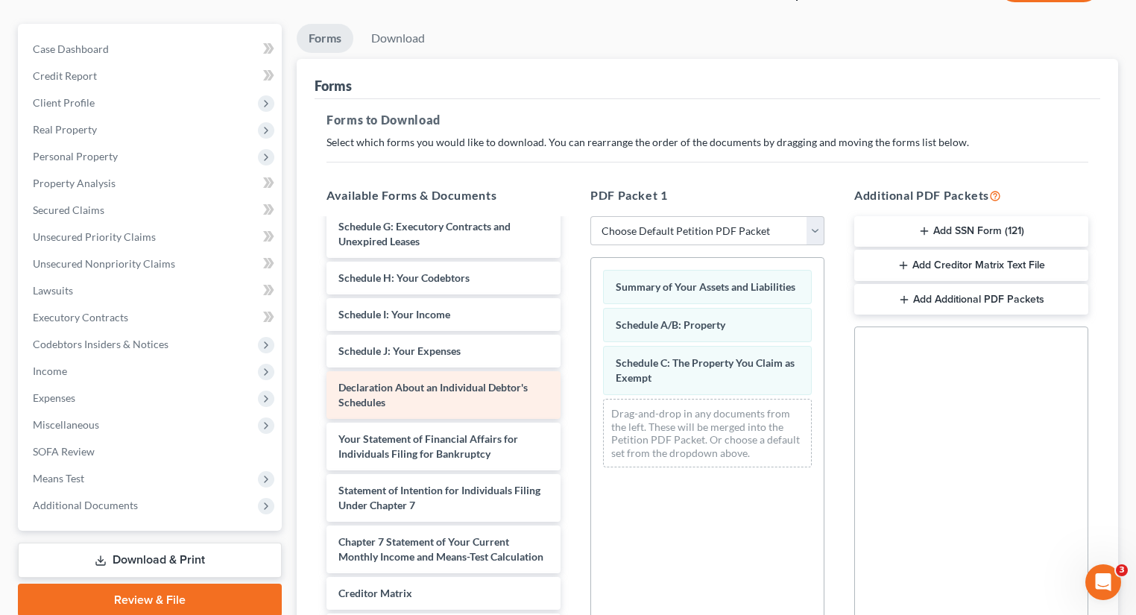
scroll to position [238, 0]
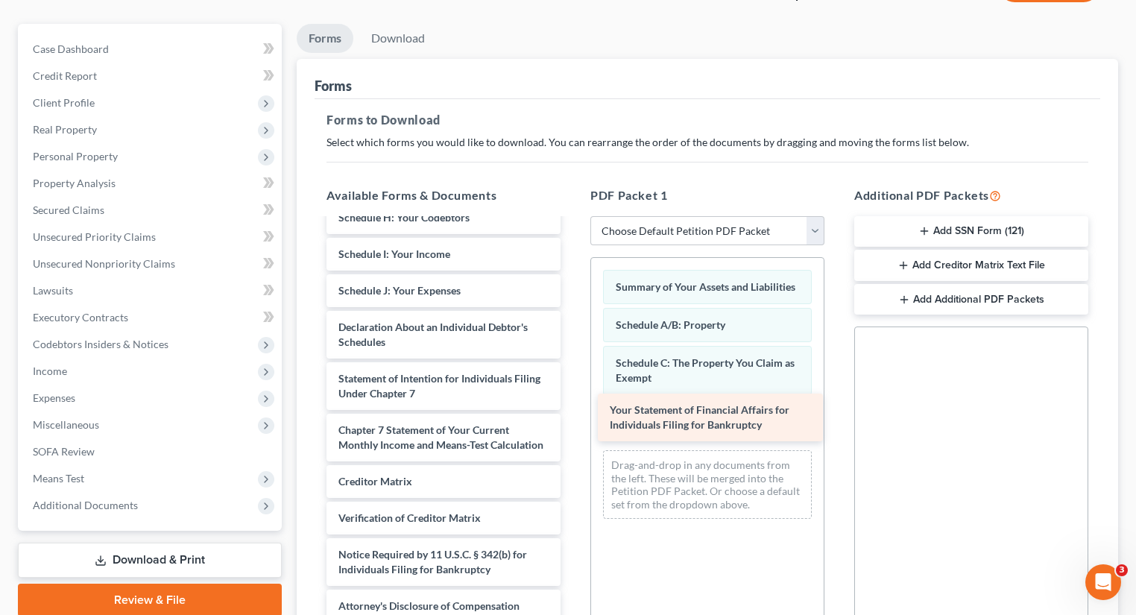
drag, startPoint x: 438, startPoint y: 367, endPoint x: 709, endPoint y: 414, distance: 275.3
click at [572, 414] on div "Your Statement of Financial Affairs for Individuals Filing for Bankruptcy Volun…" at bounding box center [443, 309] width 258 height 627
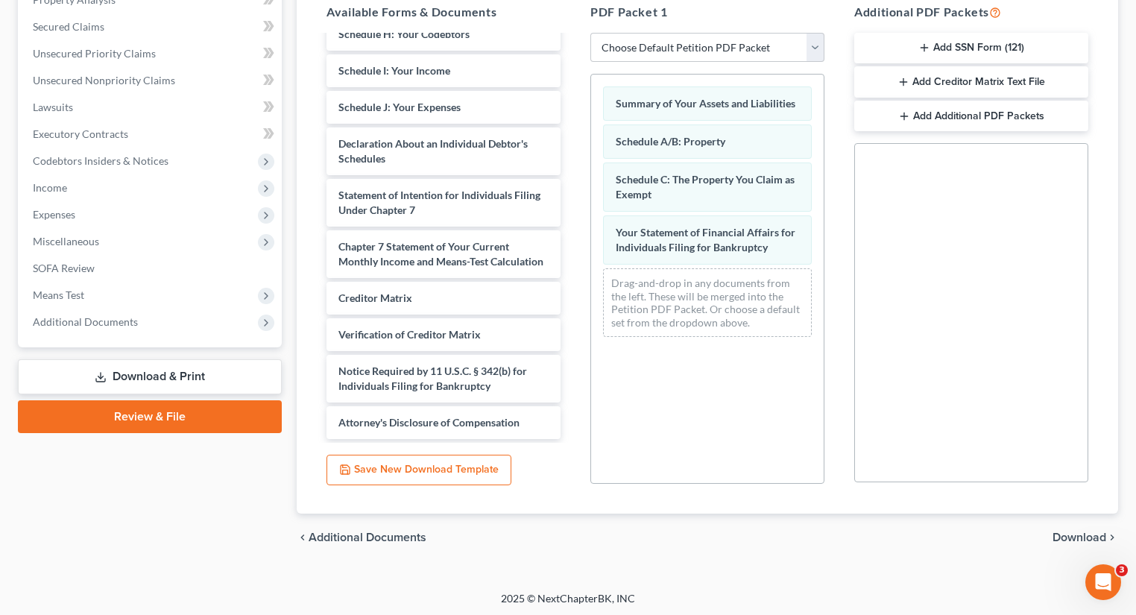
scroll to position [304, 0]
click at [1071, 536] on span "Download" at bounding box center [1079, 536] width 54 height 12
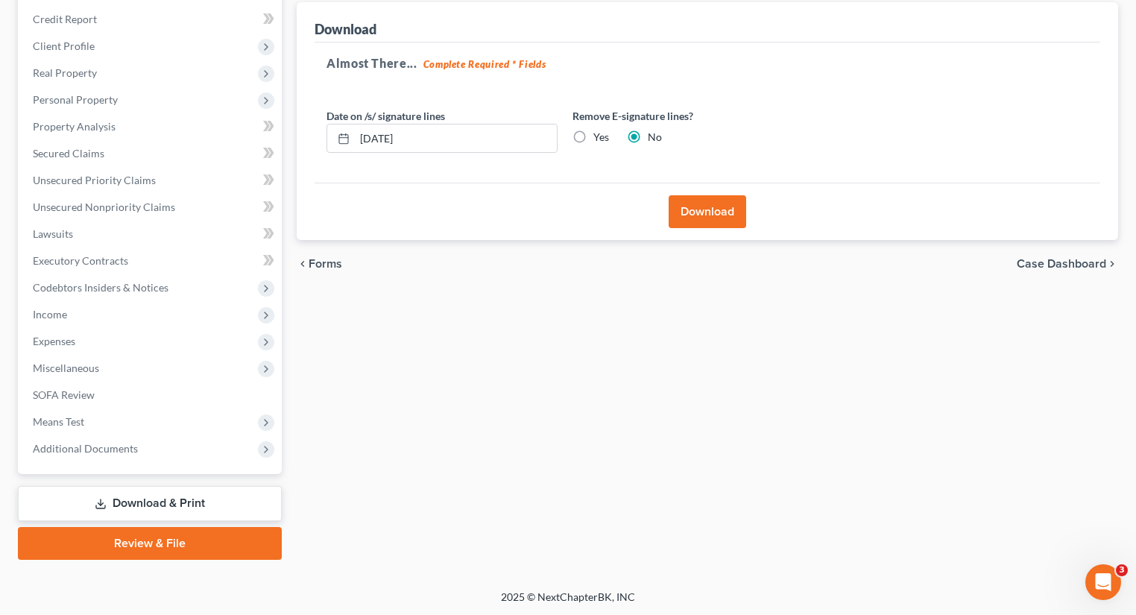
click at [686, 208] on button "Download" at bounding box center [706, 211] width 77 height 33
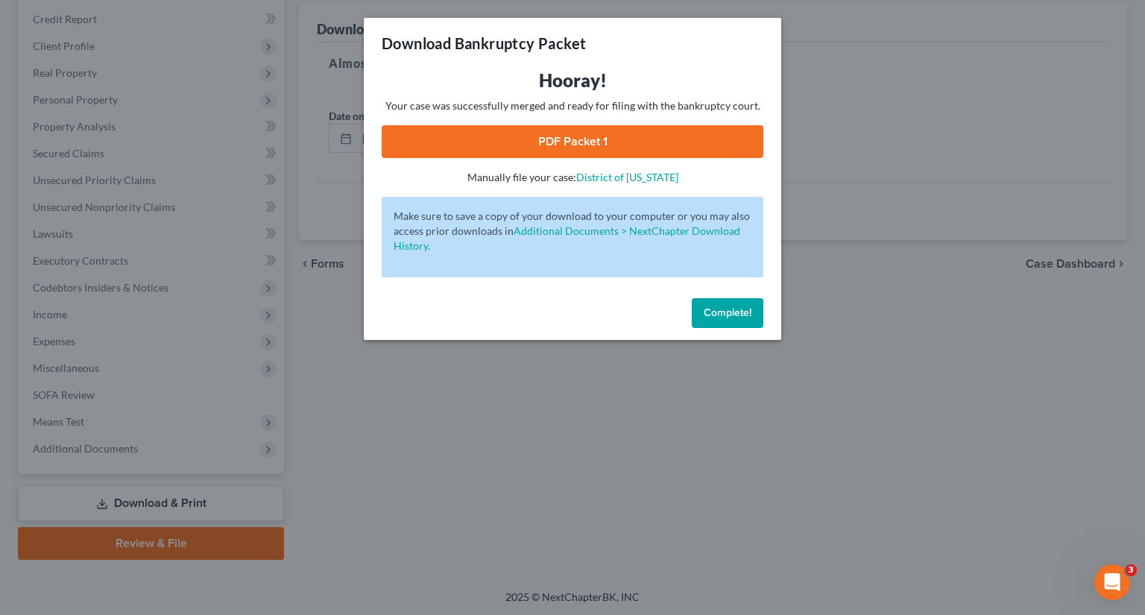
click at [688, 150] on link "PDF Packet 1" at bounding box center [573, 141] width 382 height 33
drag, startPoint x: 731, startPoint y: 313, endPoint x: 723, endPoint y: 308, distance: 9.7
click at [731, 313] on span "Complete!" at bounding box center [727, 312] width 48 height 13
